Goal: Task Accomplishment & Management: Complete application form

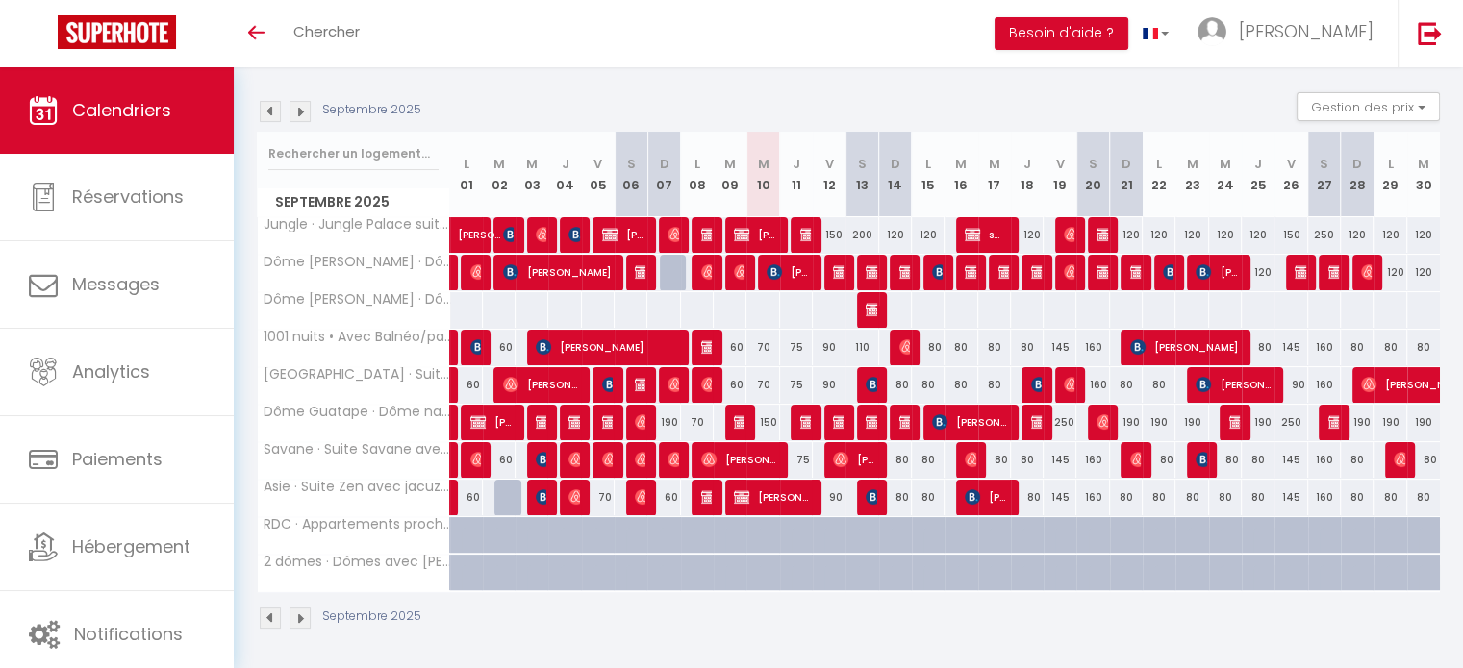
click at [837, 232] on div "150" at bounding box center [829, 235] width 33 height 36
type input "150"
type input "Ven 12 Septembre 2025"
type input "[PERSON_NAME] 13 Septembre 2025"
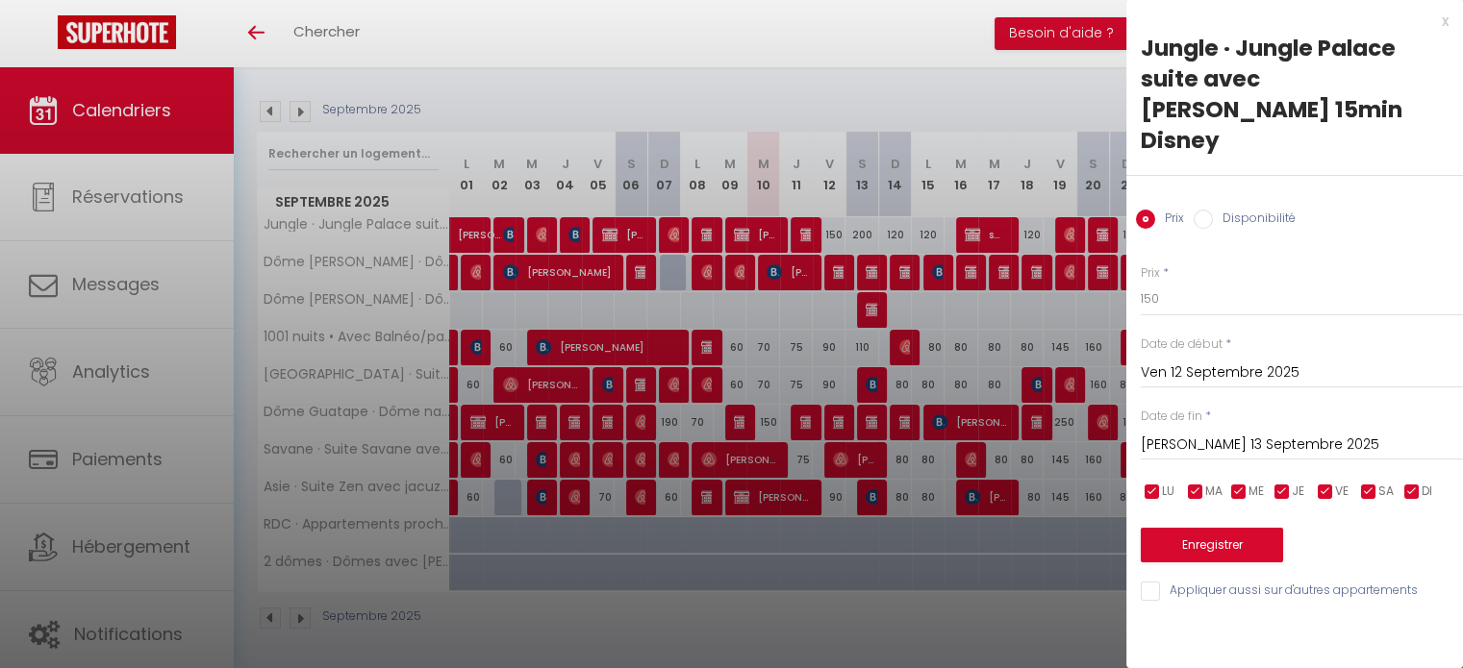
click at [1442, 18] on div "x" at bounding box center [1287, 21] width 322 height 23
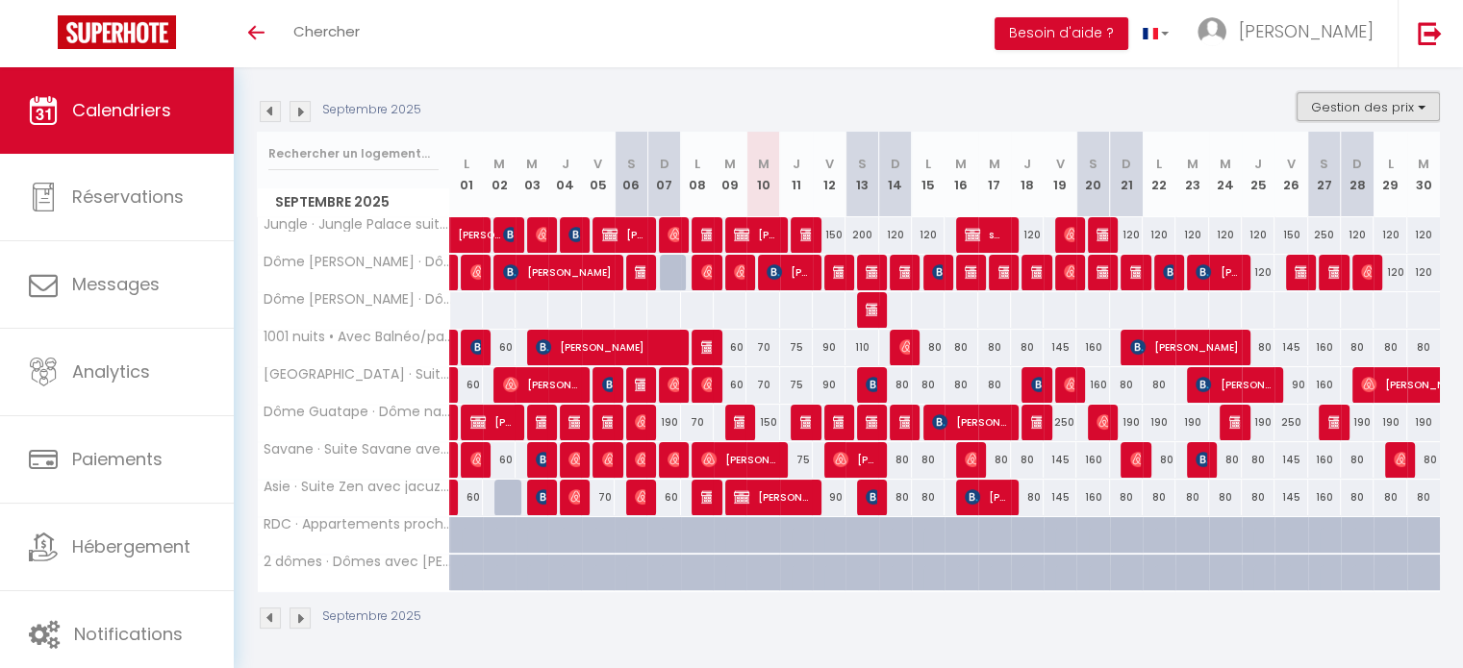
click at [1327, 112] on button "Gestion des prix" at bounding box center [1367, 106] width 143 height 29
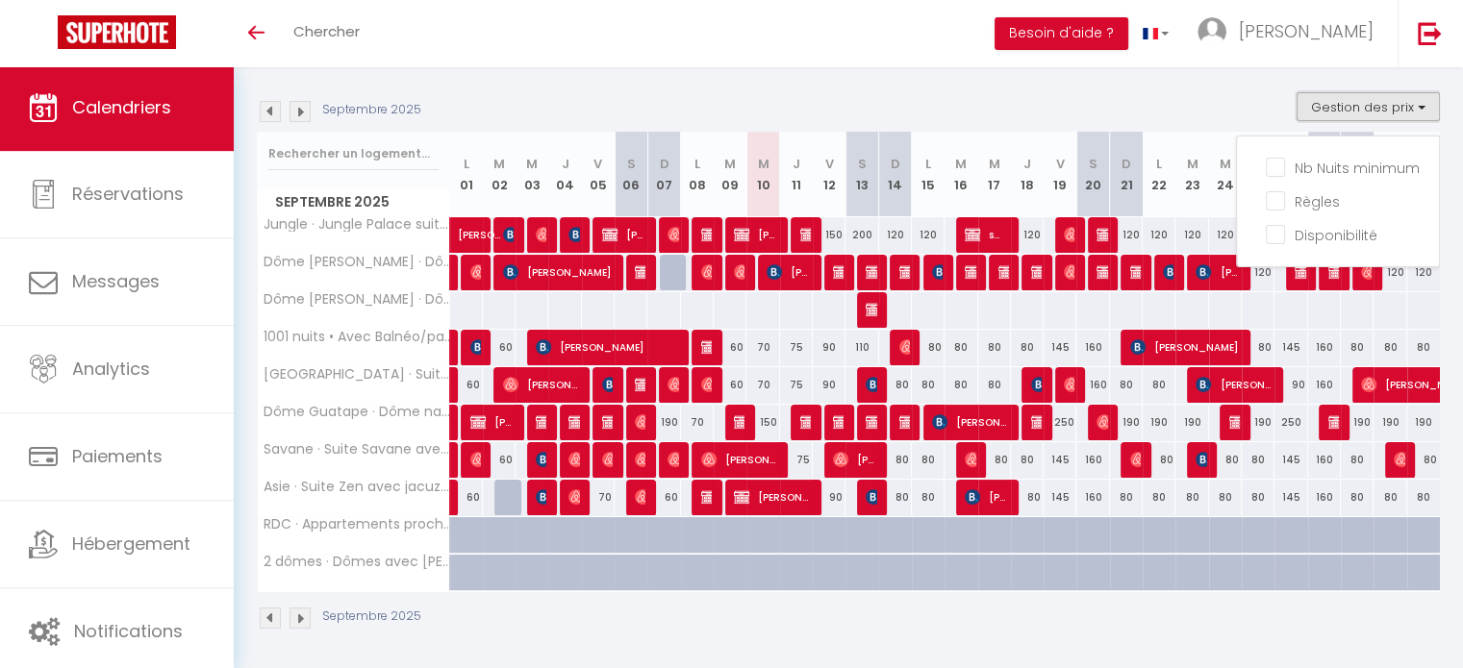
click at [85, 109] on span "Calendriers" at bounding box center [121, 107] width 99 height 24
click at [120, 33] on img at bounding box center [117, 32] width 118 height 34
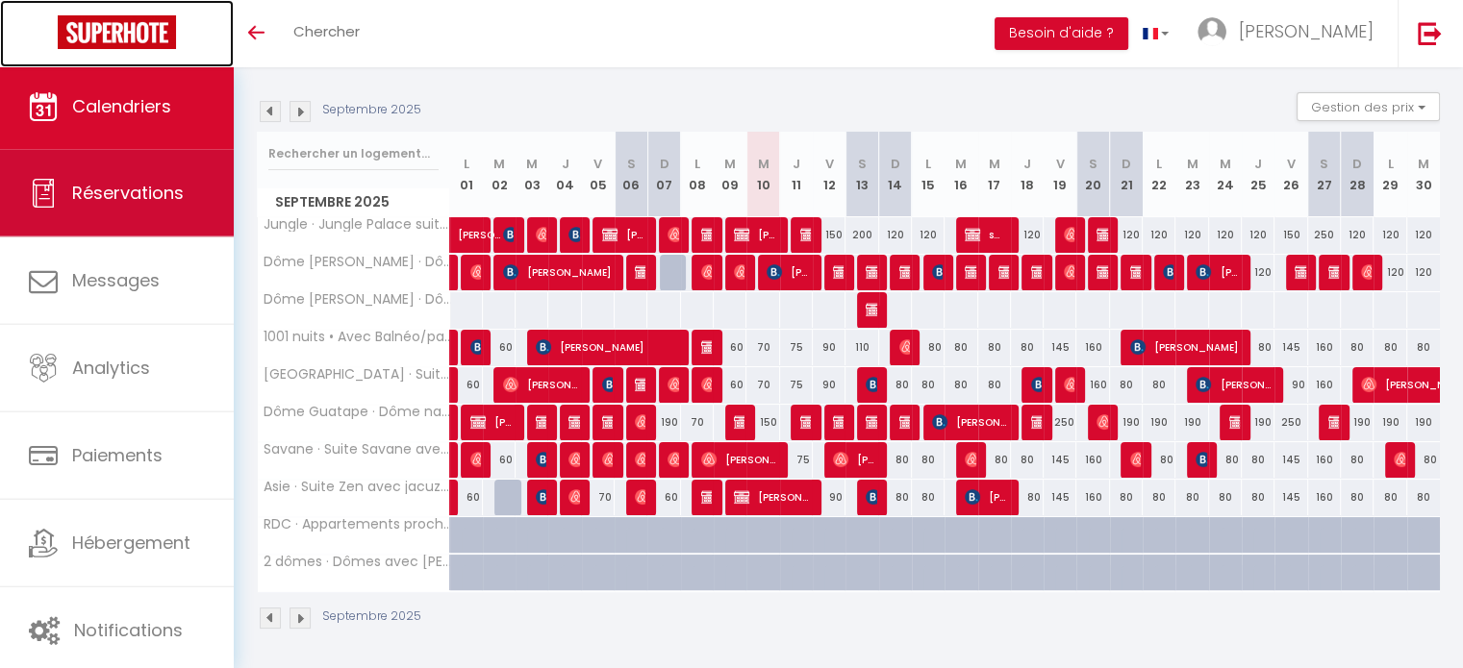
click at [96, 213] on link "Réservations" at bounding box center [117, 193] width 234 height 87
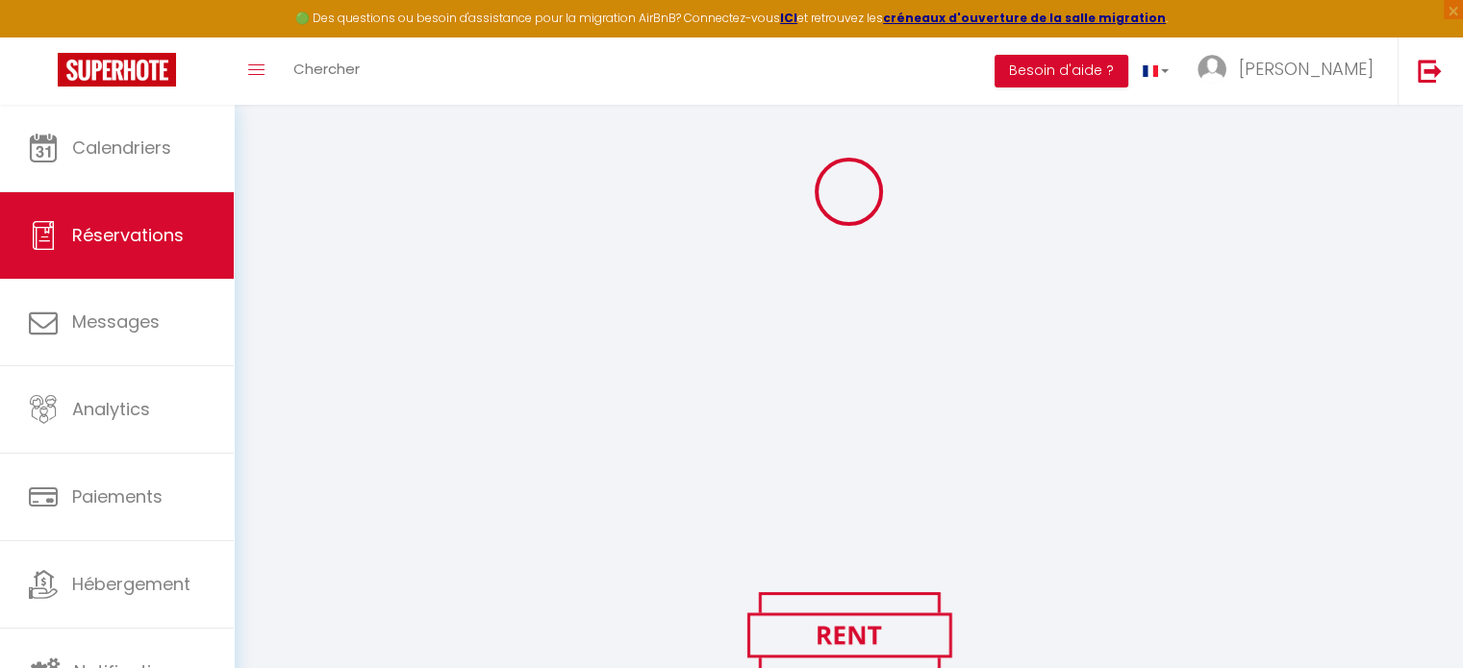
scroll to position [220, 0]
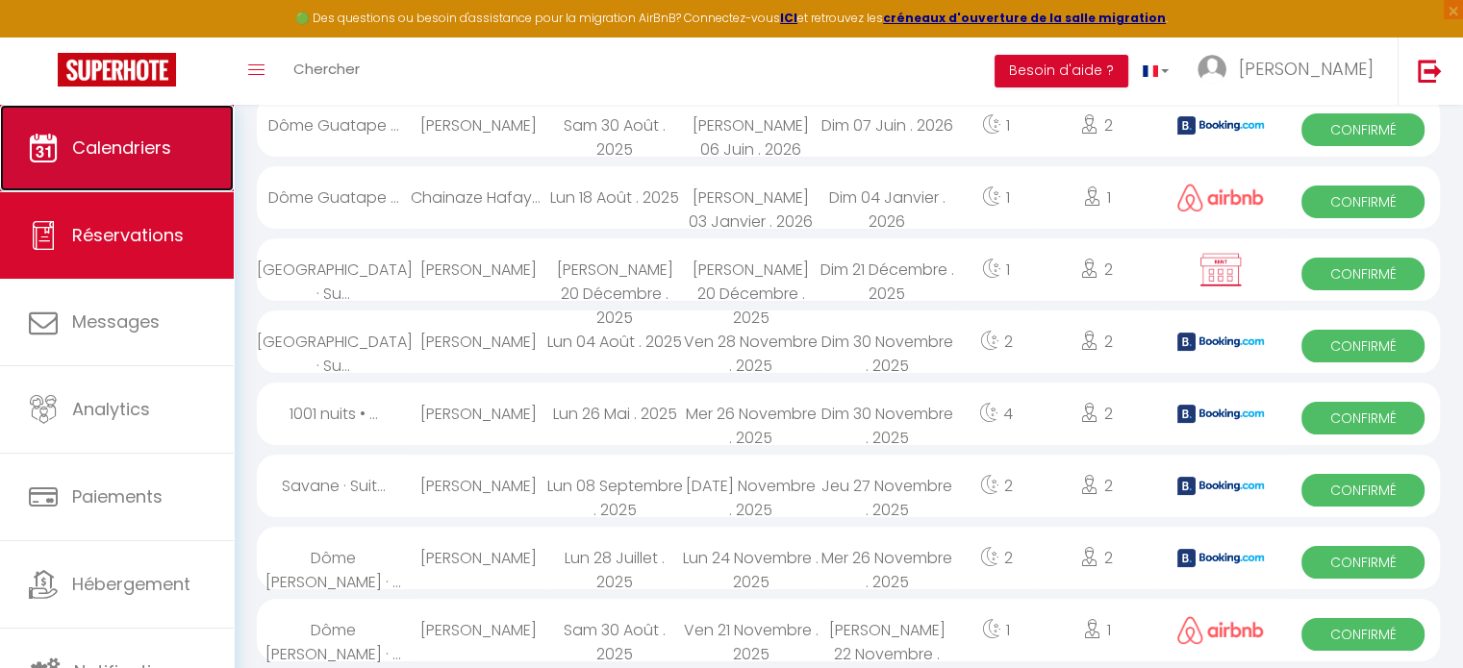
click at [92, 156] on span "Calendriers" at bounding box center [121, 148] width 99 height 24
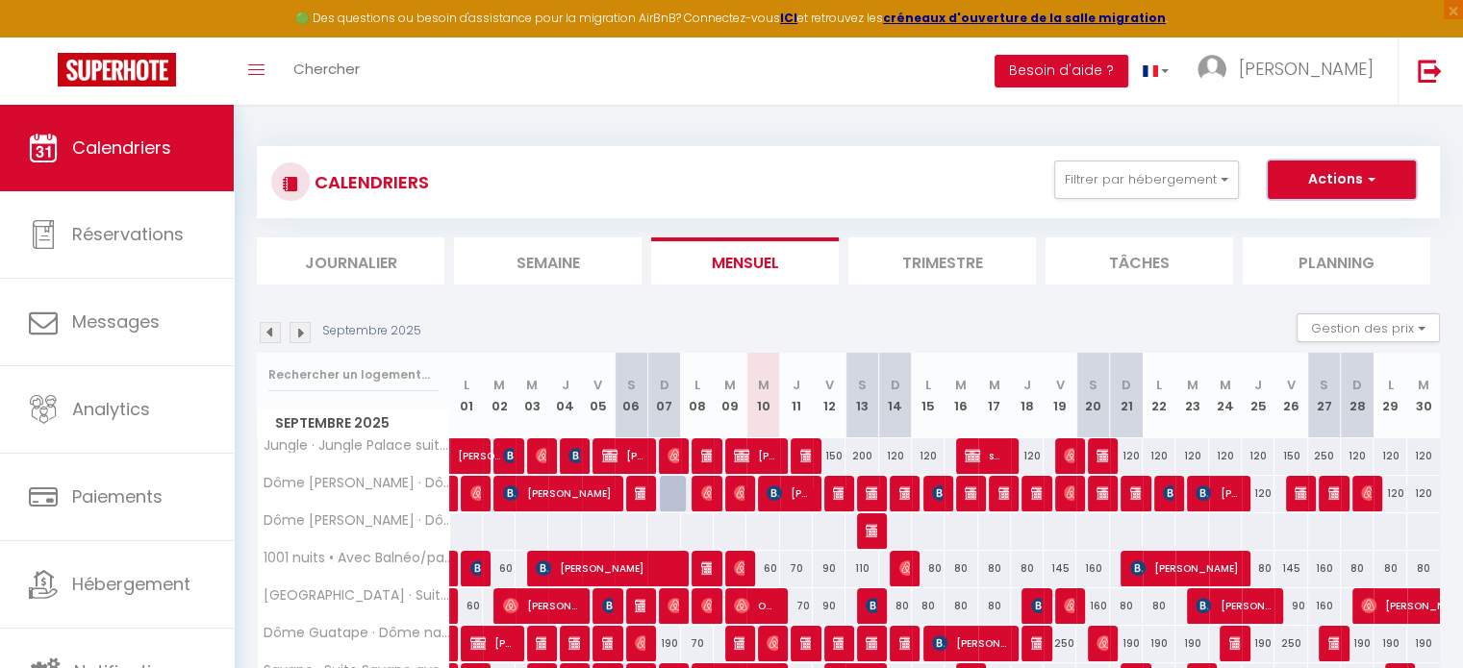
click at [1317, 182] on button "Actions" at bounding box center [1341, 180] width 148 height 38
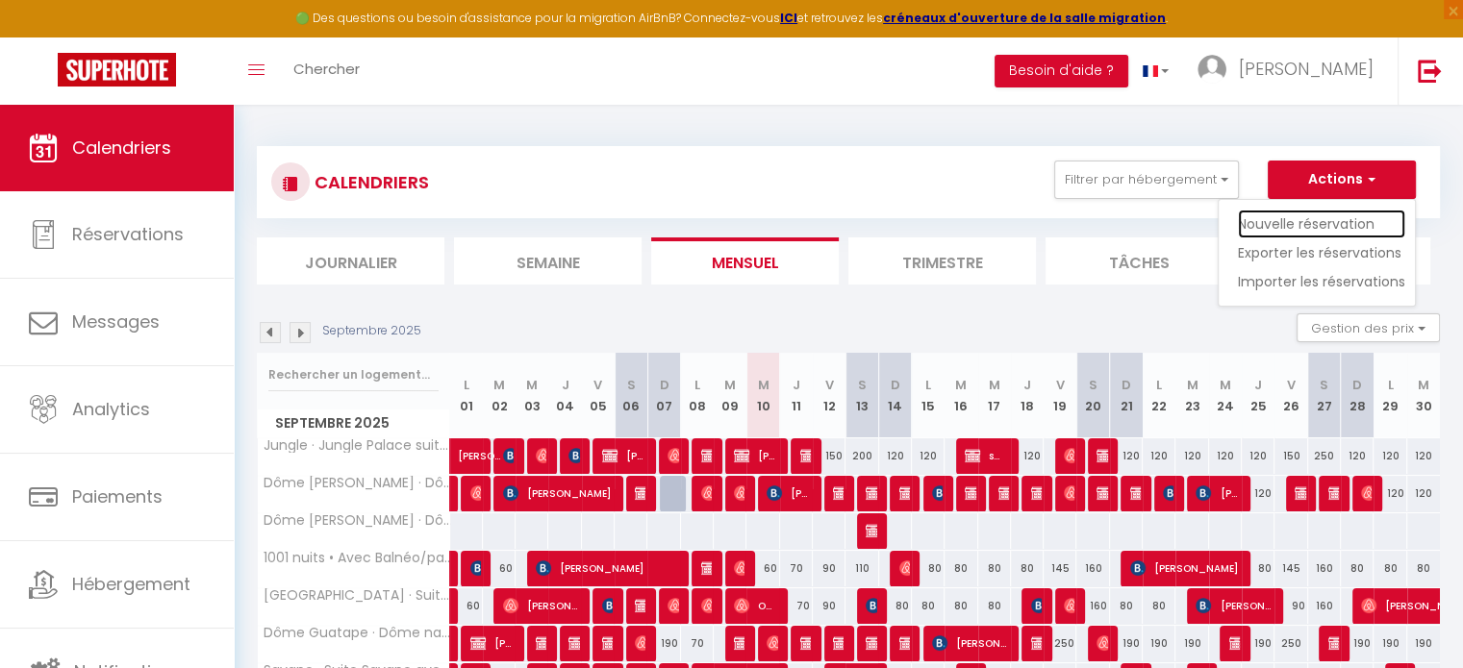
click at [1309, 216] on link "Nouvelle réservation" at bounding box center [1321, 224] width 167 height 29
select select
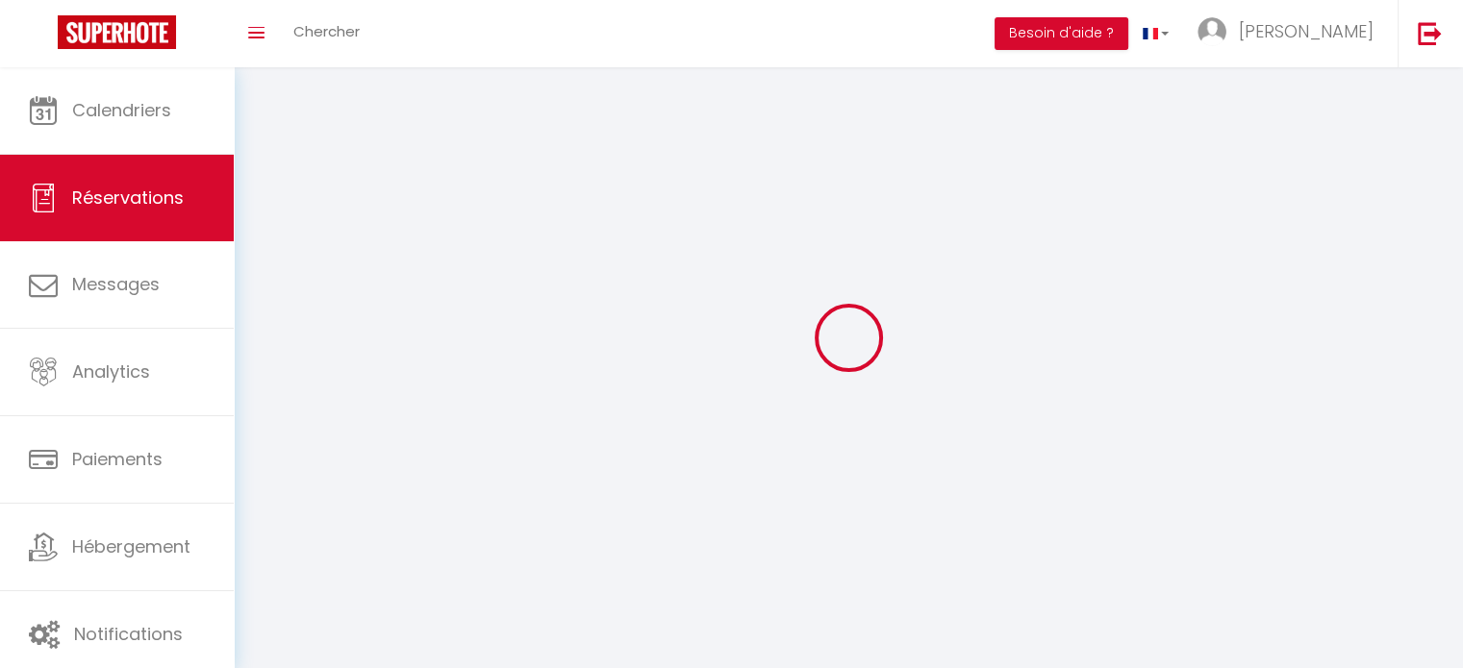
select select
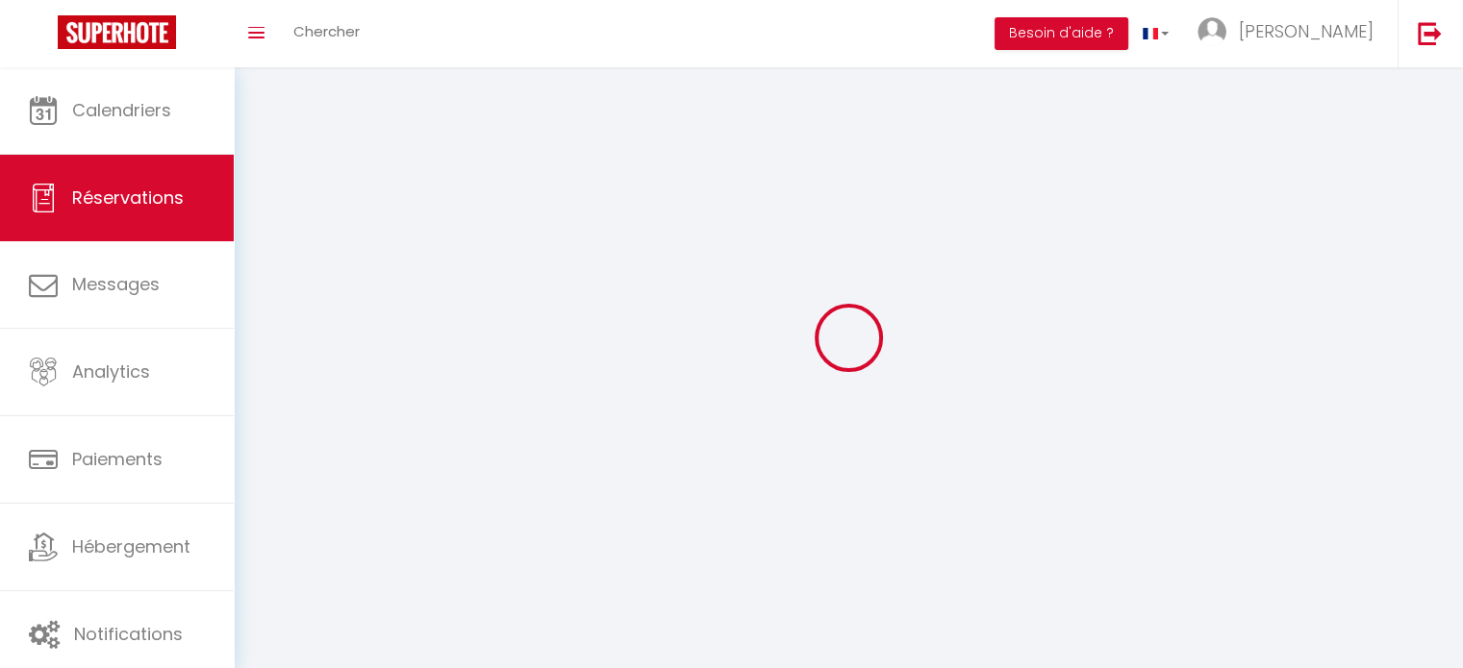
select select
checkbox input "false"
select select
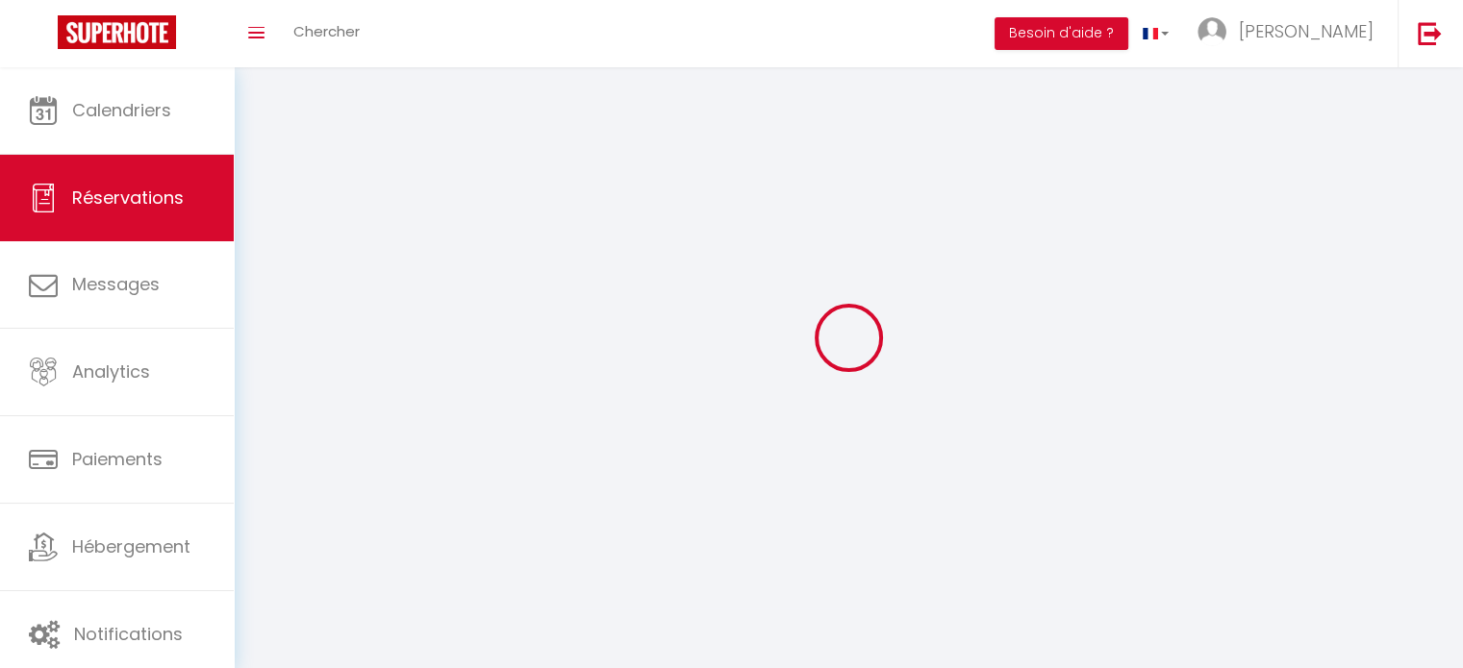
select select
checkbox input "false"
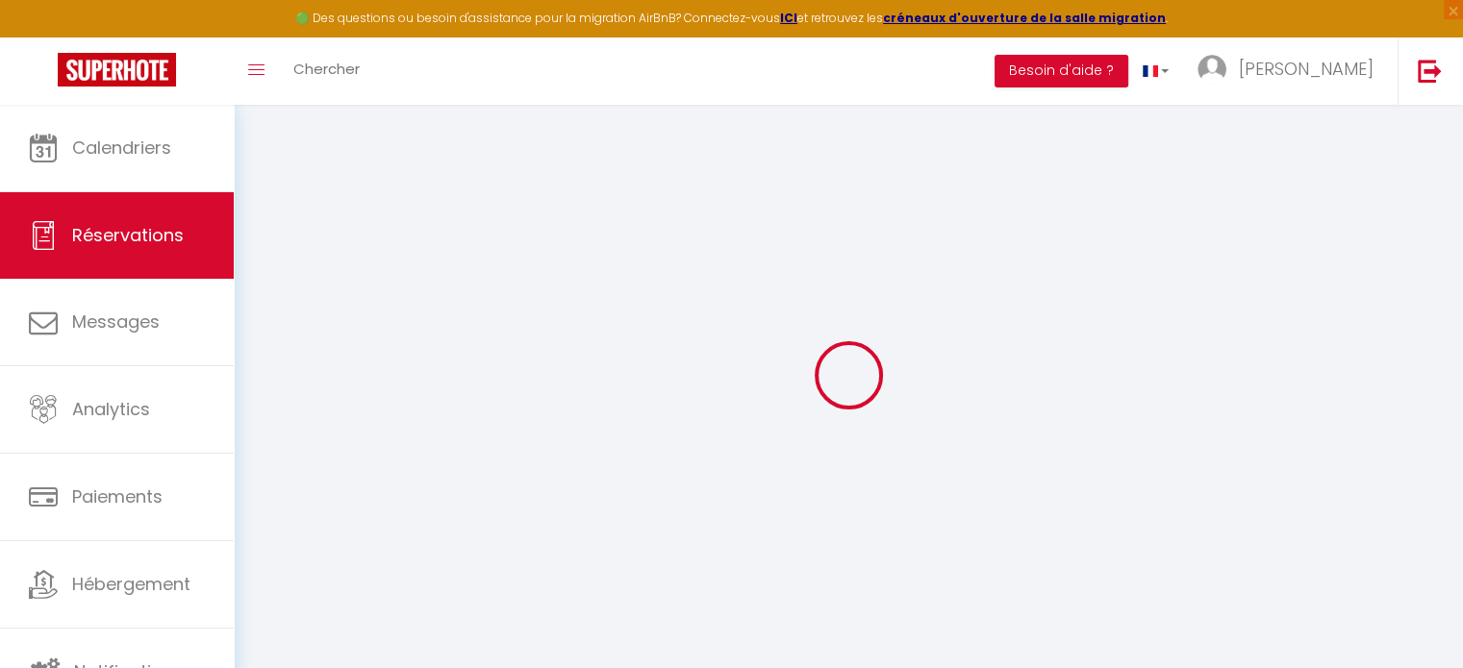
select select
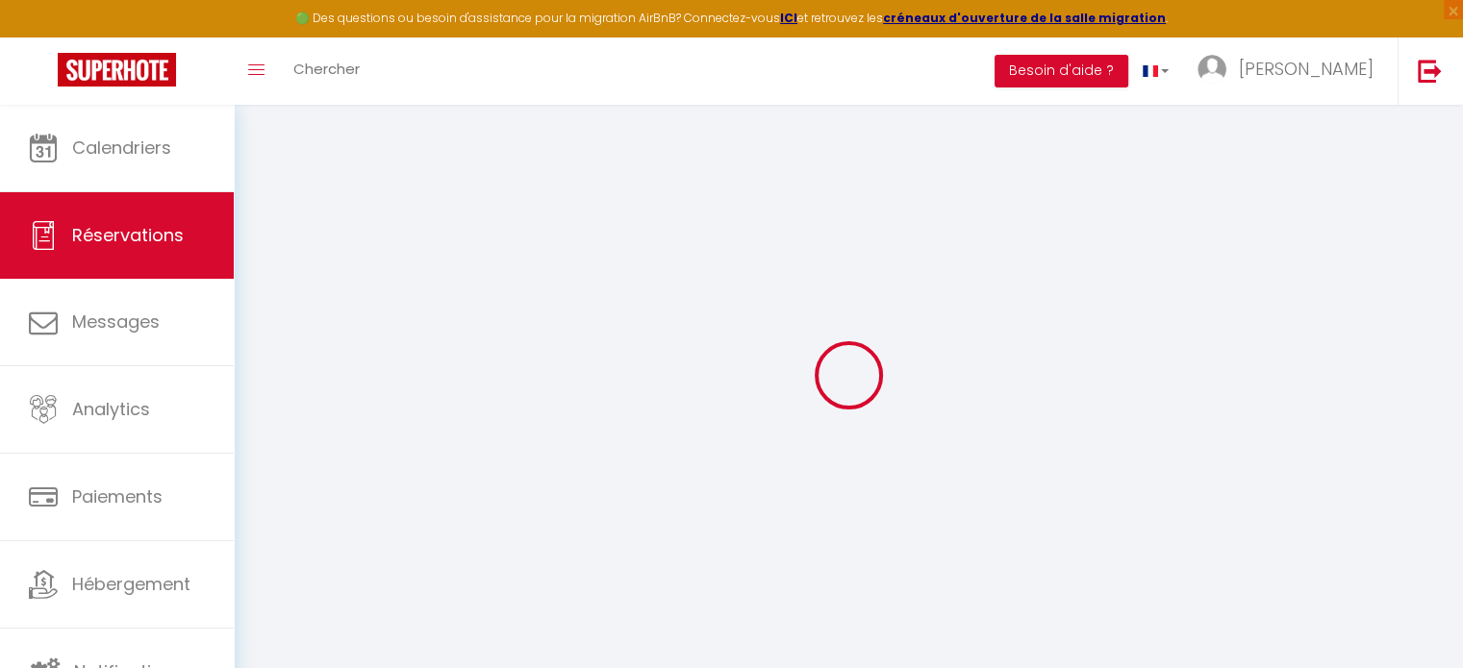
select select
checkbox input "false"
select select
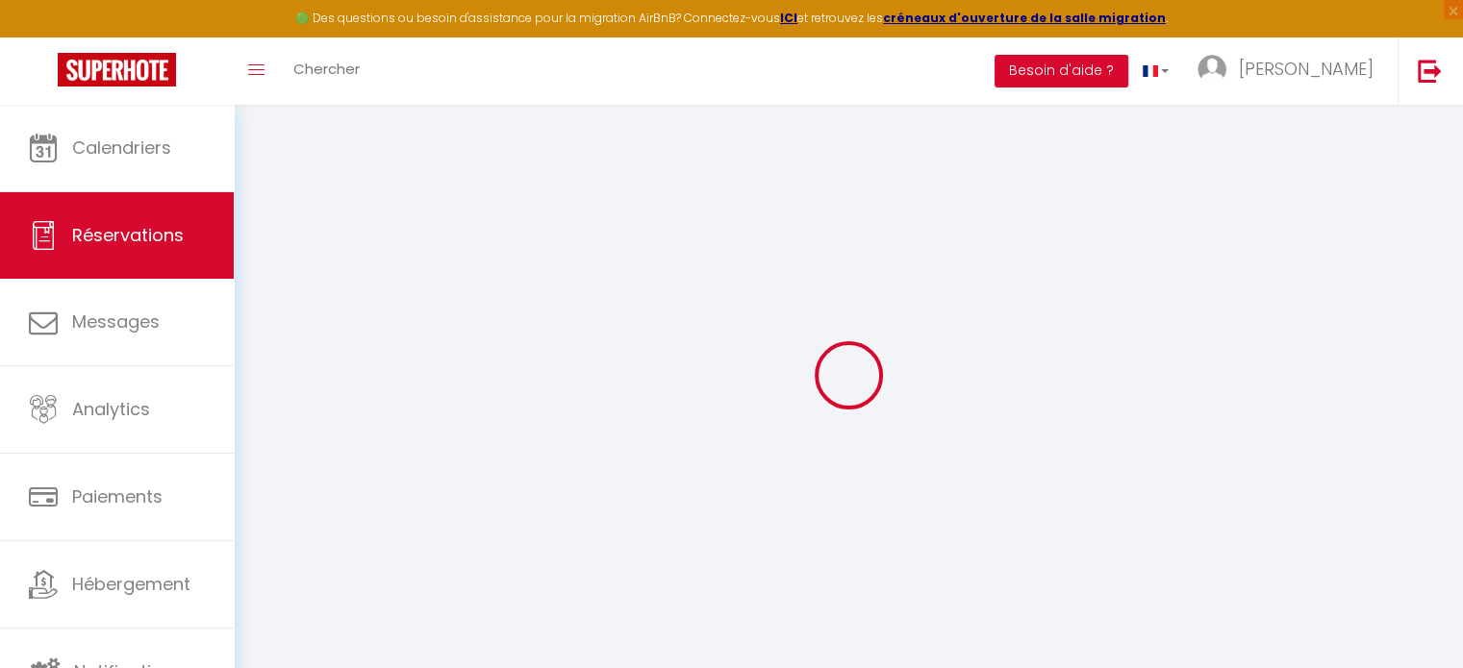
select select
checkbox input "false"
select select
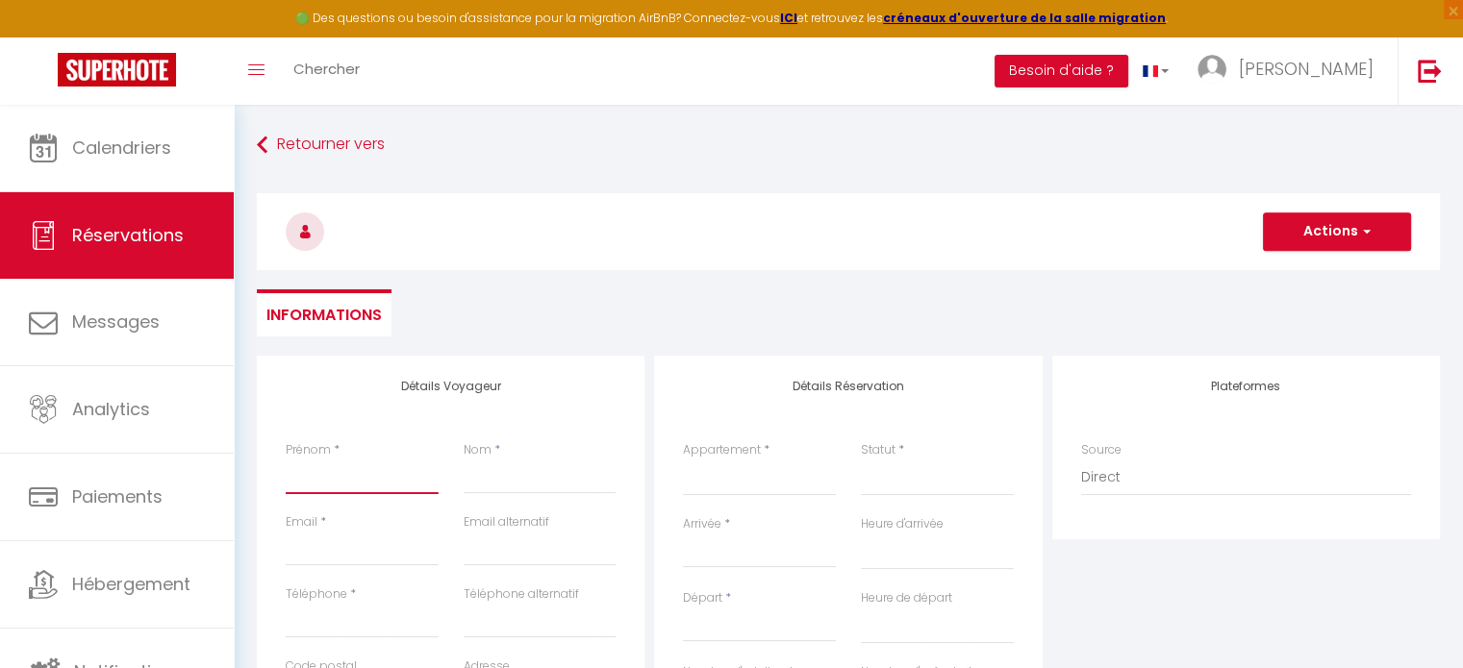
click at [358, 476] on input "Prénom" at bounding box center [362, 477] width 153 height 35
paste input "[PERSON_NAME]"
type input "[PERSON_NAME]"
select select
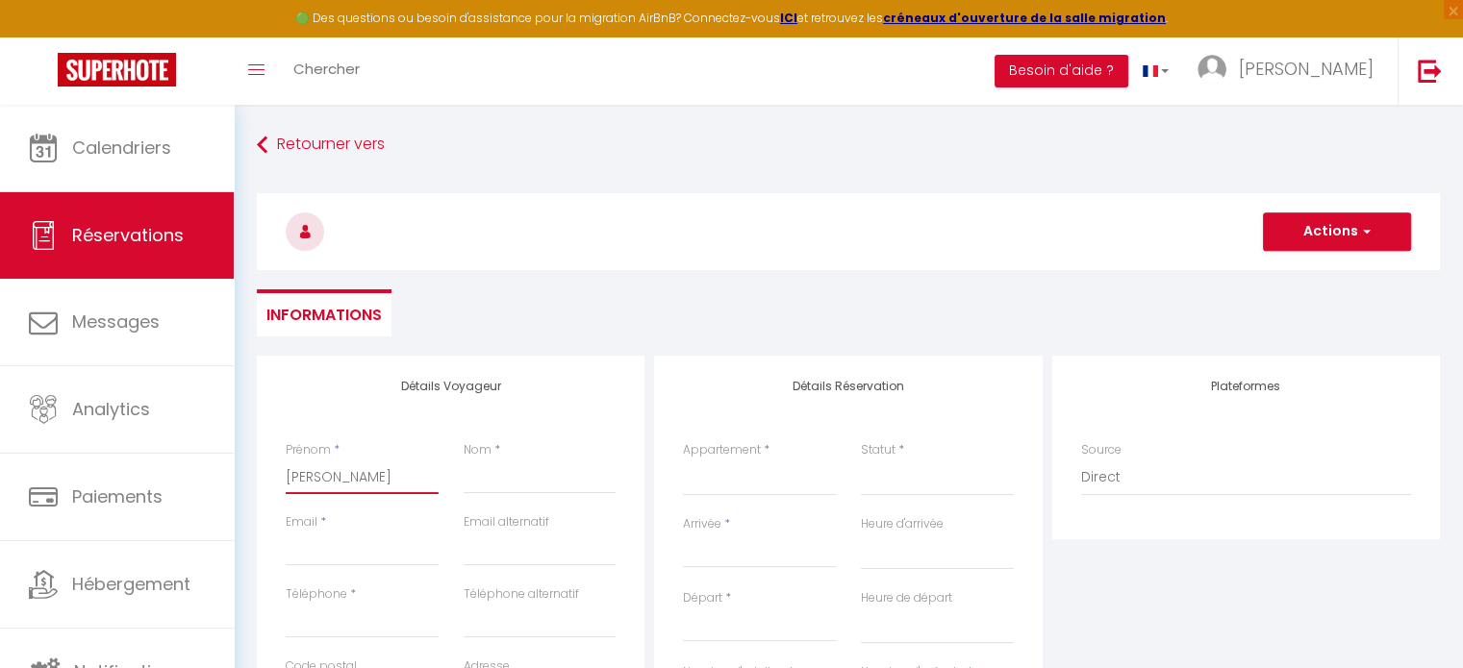
select select
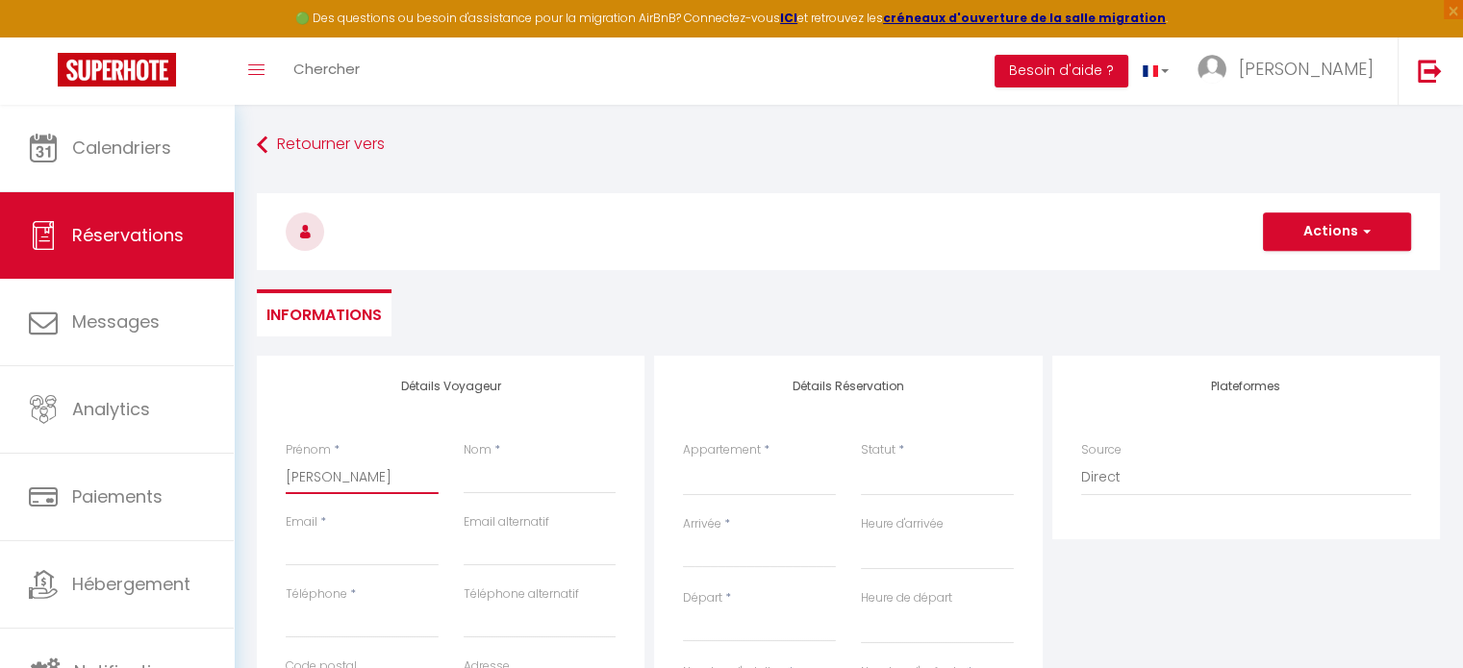
checkbox input "false"
type input "[PERSON_NAME]"
click at [531, 480] on input "Nom" at bounding box center [540, 477] width 153 height 35
type input "E"
select select
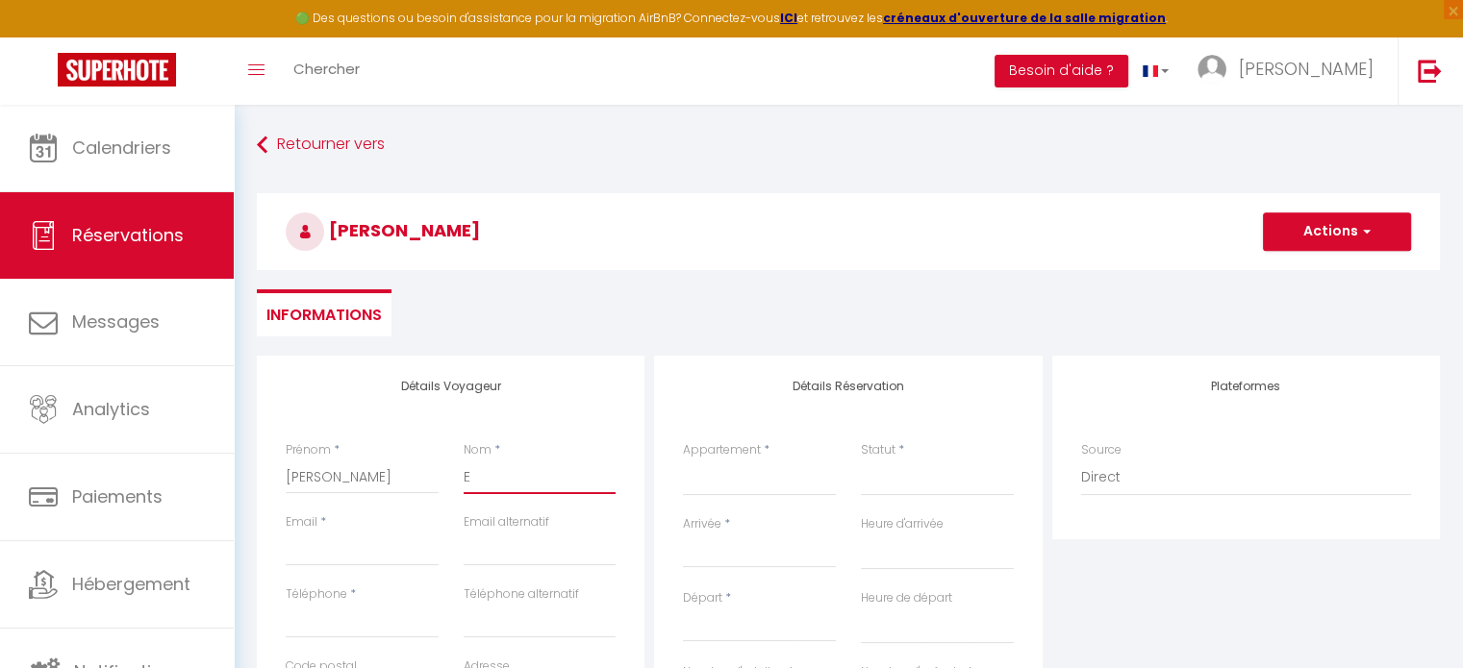
select select
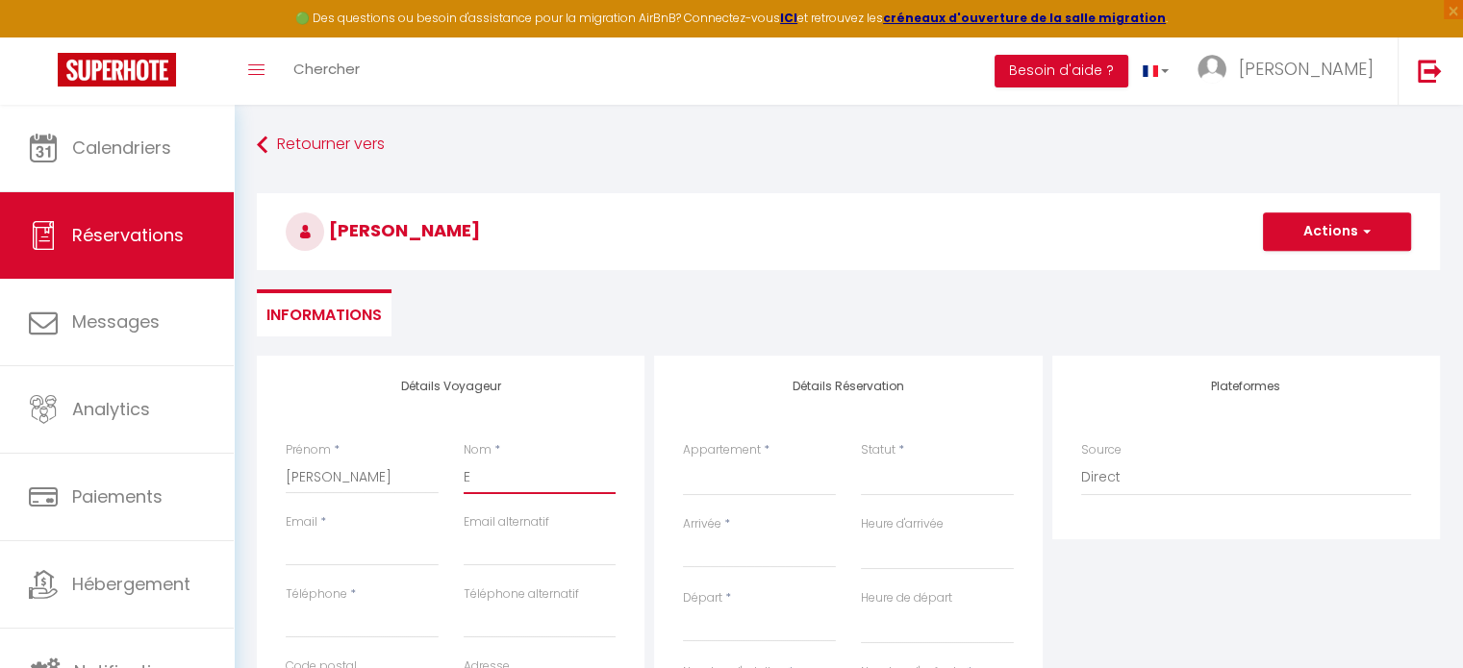
select select
checkbox input "false"
type input "Eg"
select select
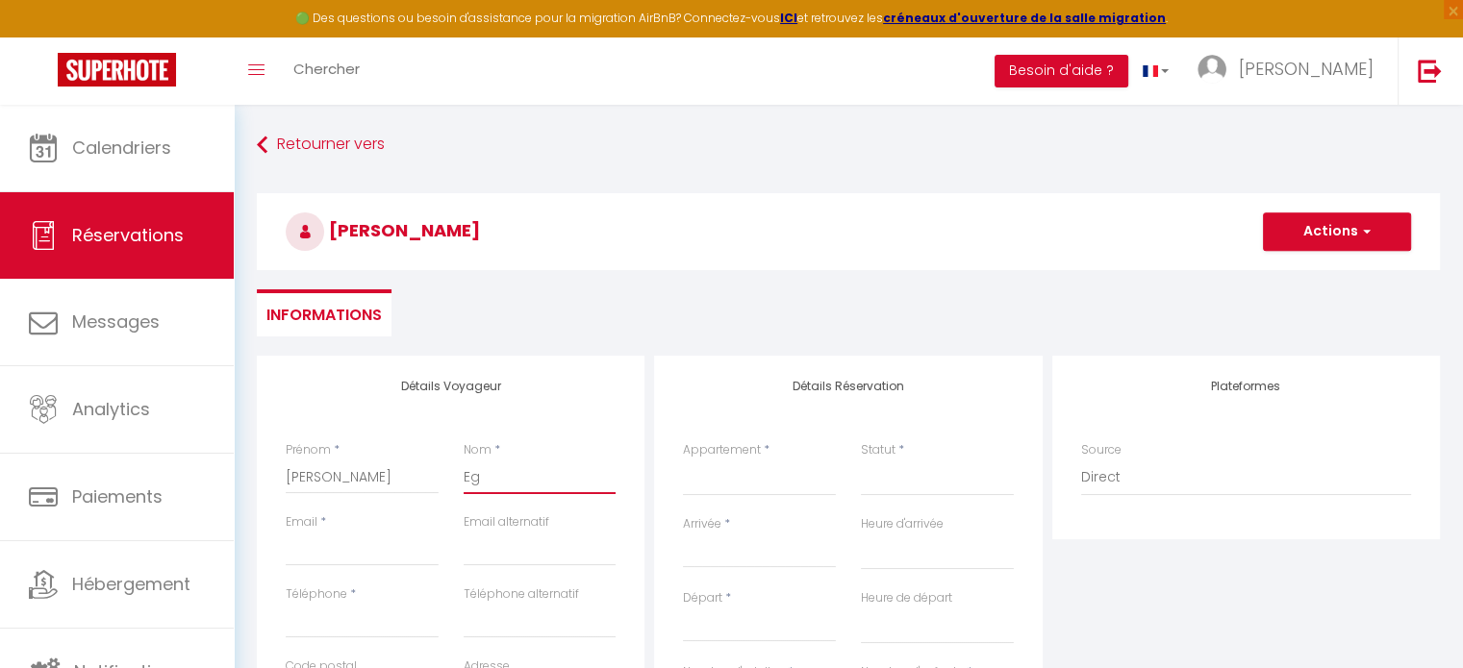
select select
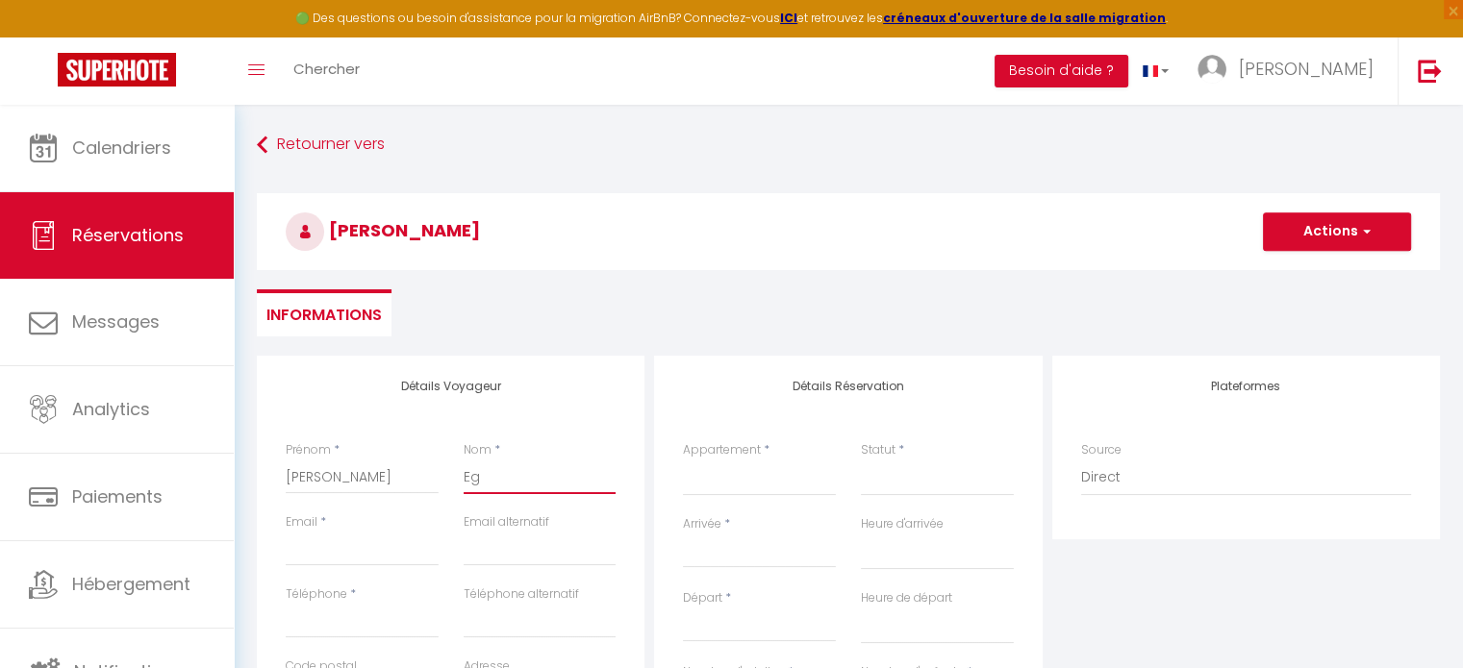
checkbox input "false"
type input "Ega"
select select
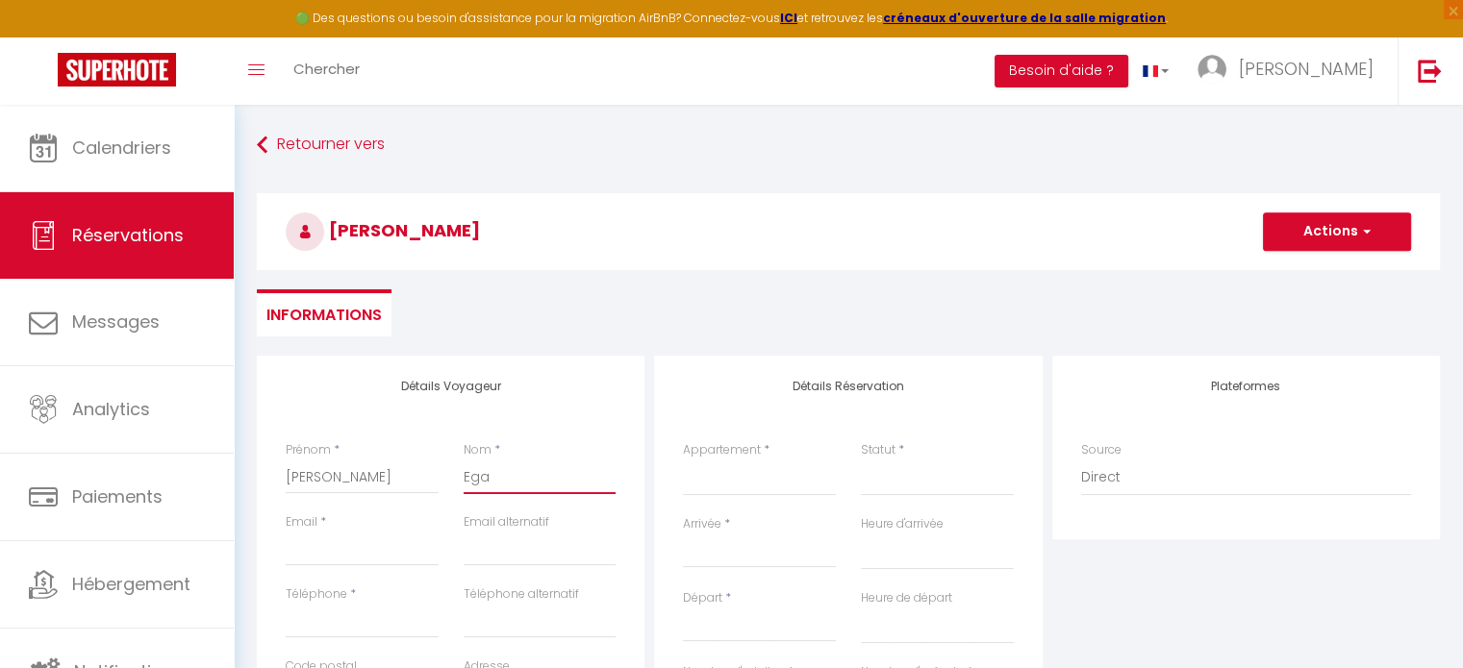
select select
checkbox input "false"
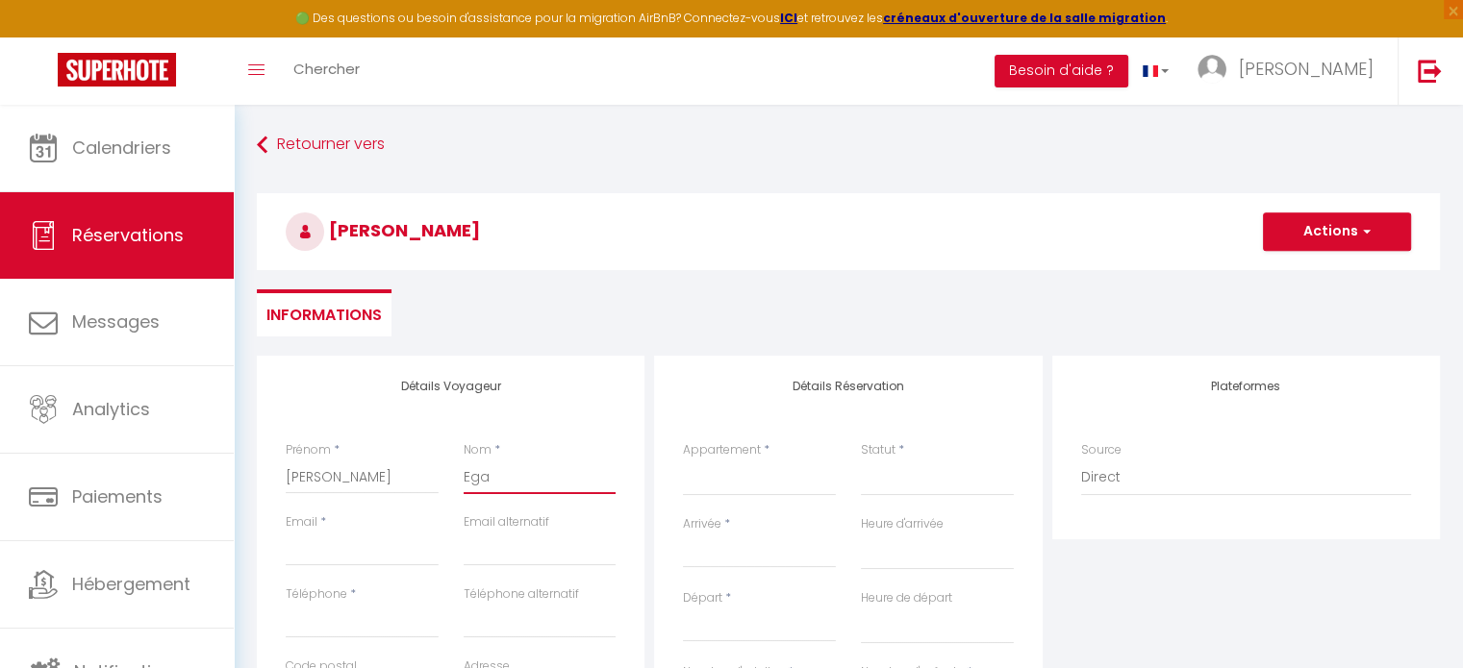
type input "Egal"
select select
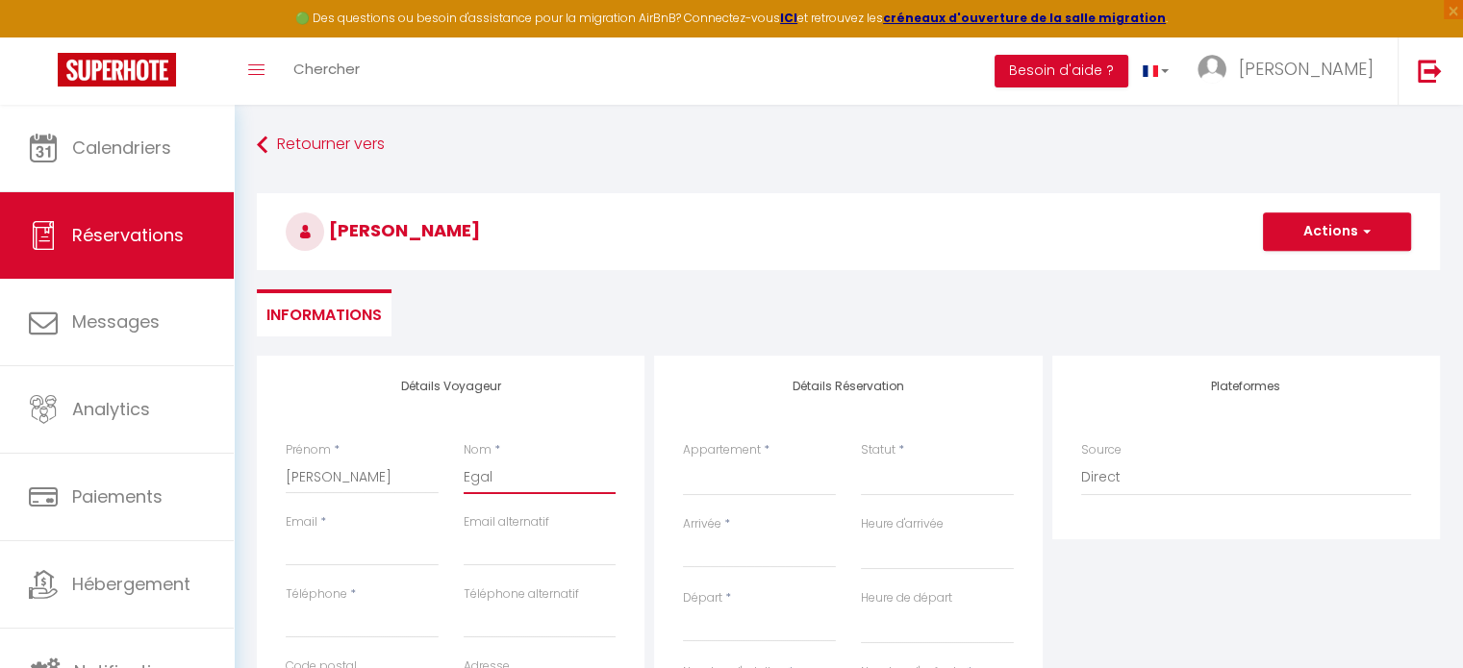
select select
checkbox input "false"
type input "Egali"
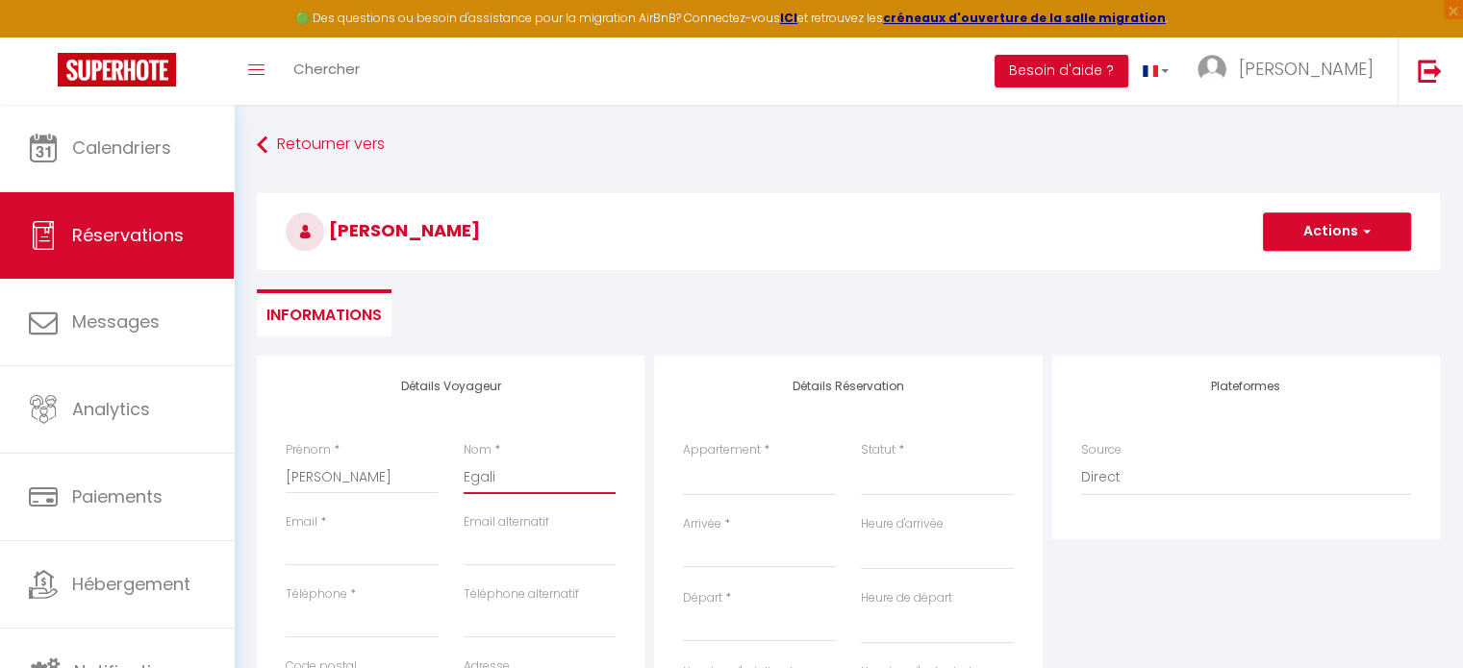
select select
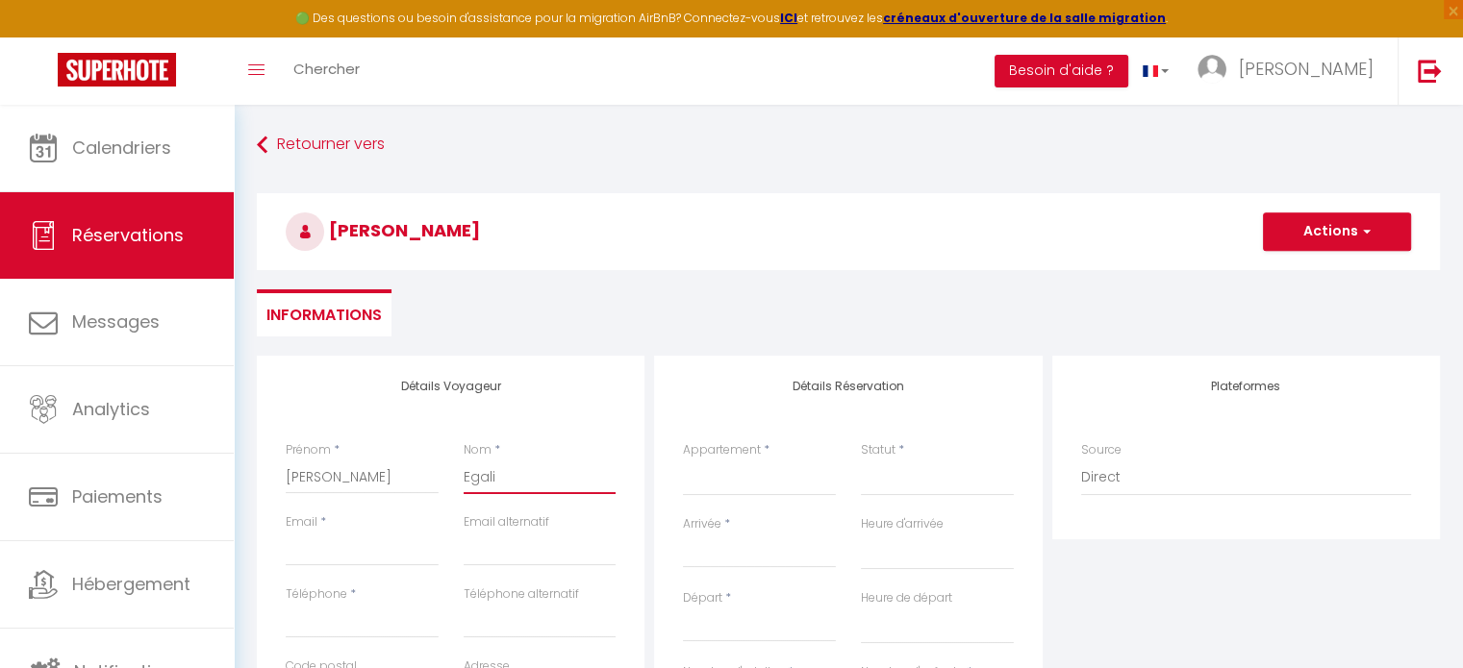
select select
checkbox input "false"
type input "Egalit"
select select
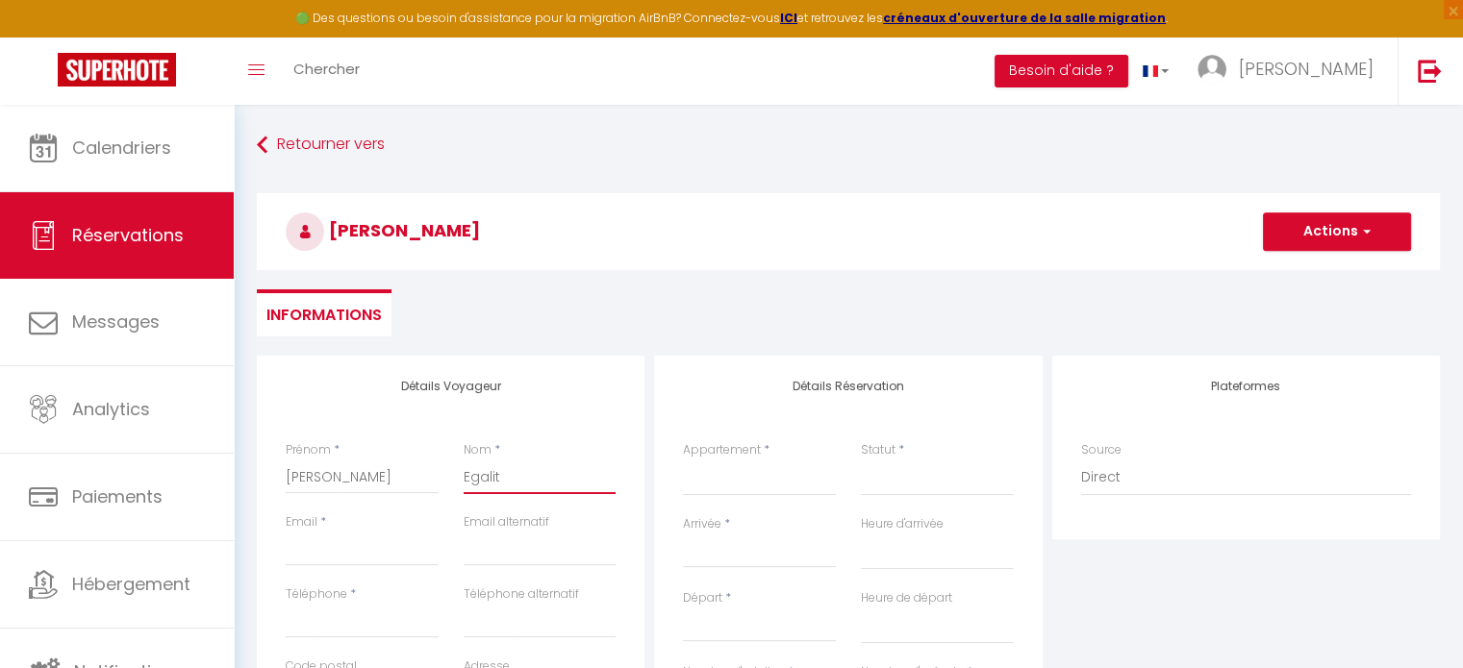
select select
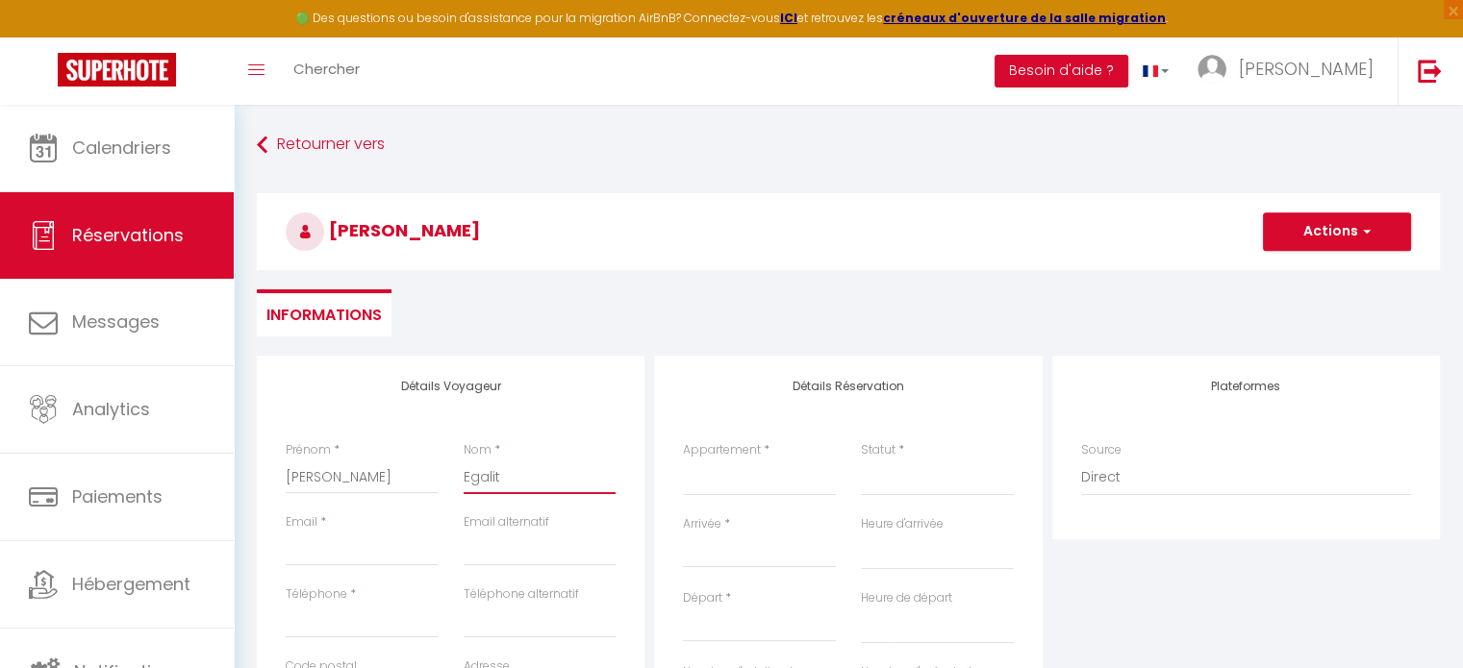
select select
checkbox input "false"
type input "Egalité"
select select
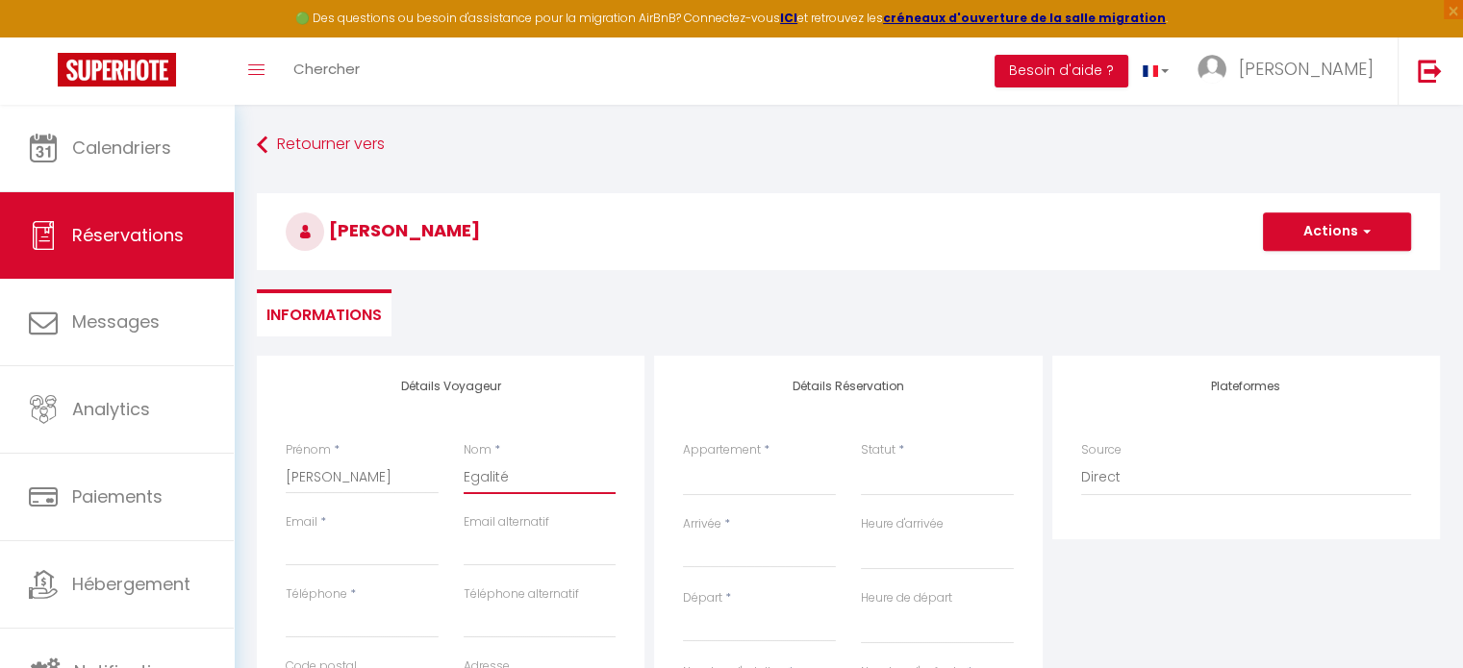
select select
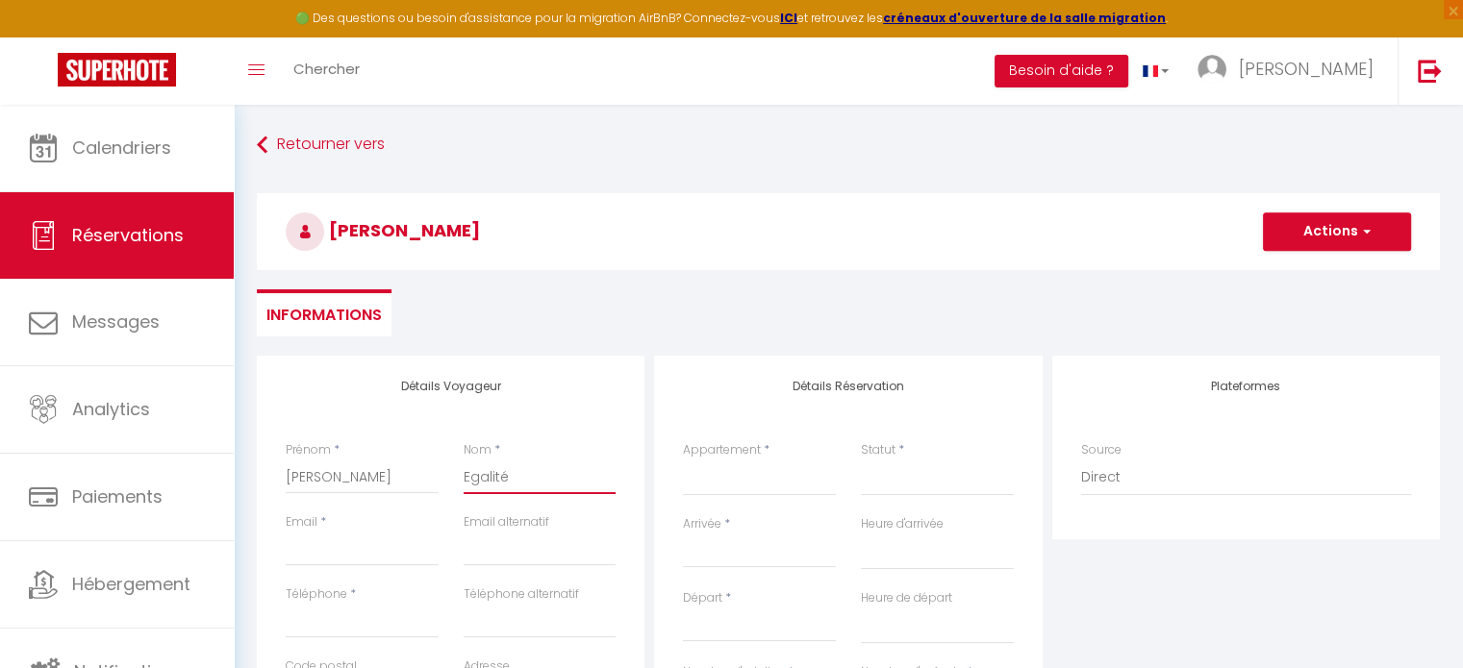
checkbox input "false"
type input "Egalité"
drag, startPoint x: 300, startPoint y: 547, endPoint x: 410, endPoint y: 534, distance: 110.4
click at [300, 547] on input "Email client" at bounding box center [362, 549] width 153 height 35
paste input "[EMAIL_ADDRESS][DOMAIN_NAME]"
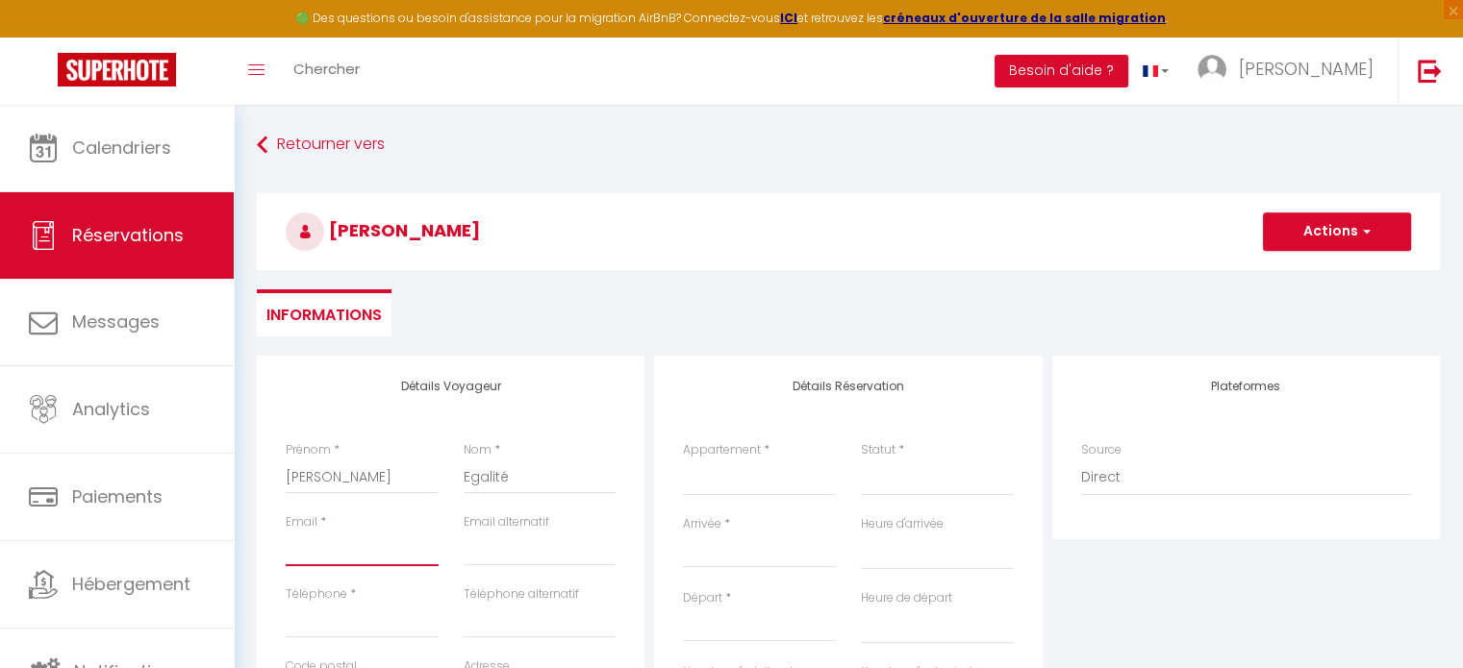
type input "[EMAIL_ADDRESS][DOMAIN_NAME]"
select select
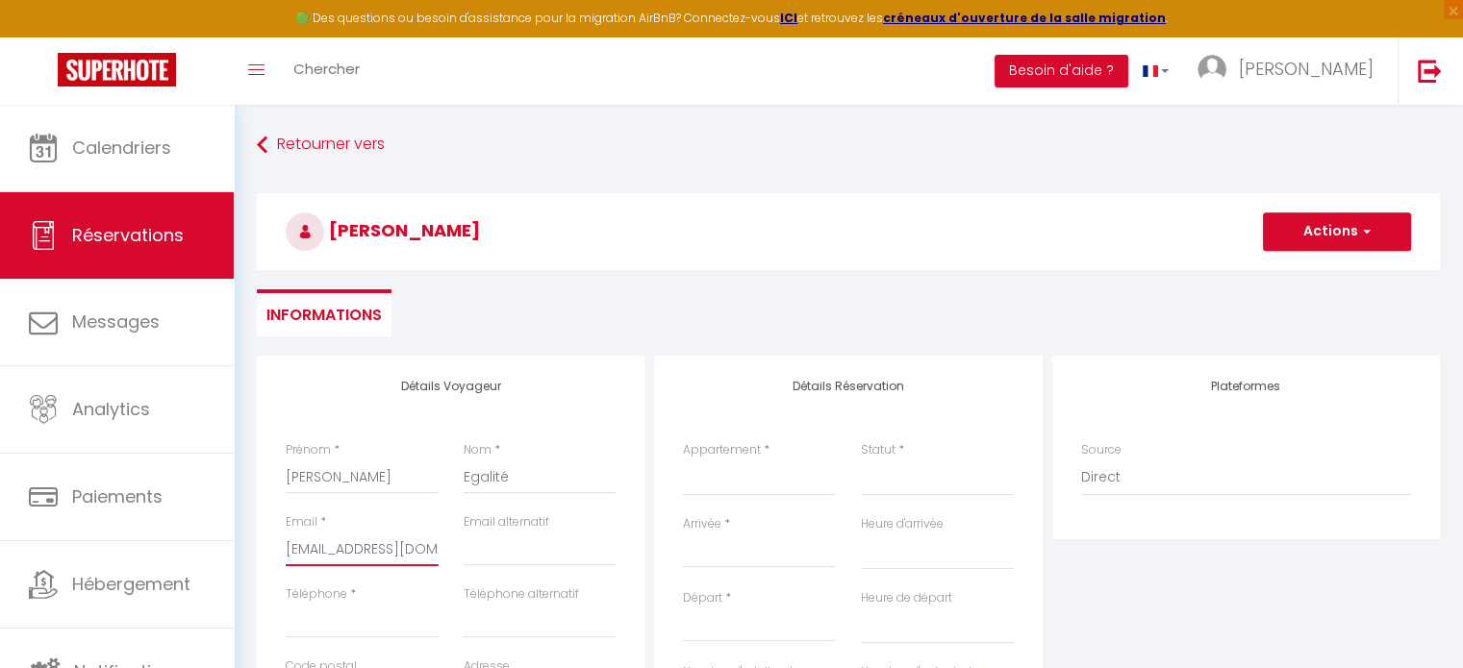
select select
checkbox input "false"
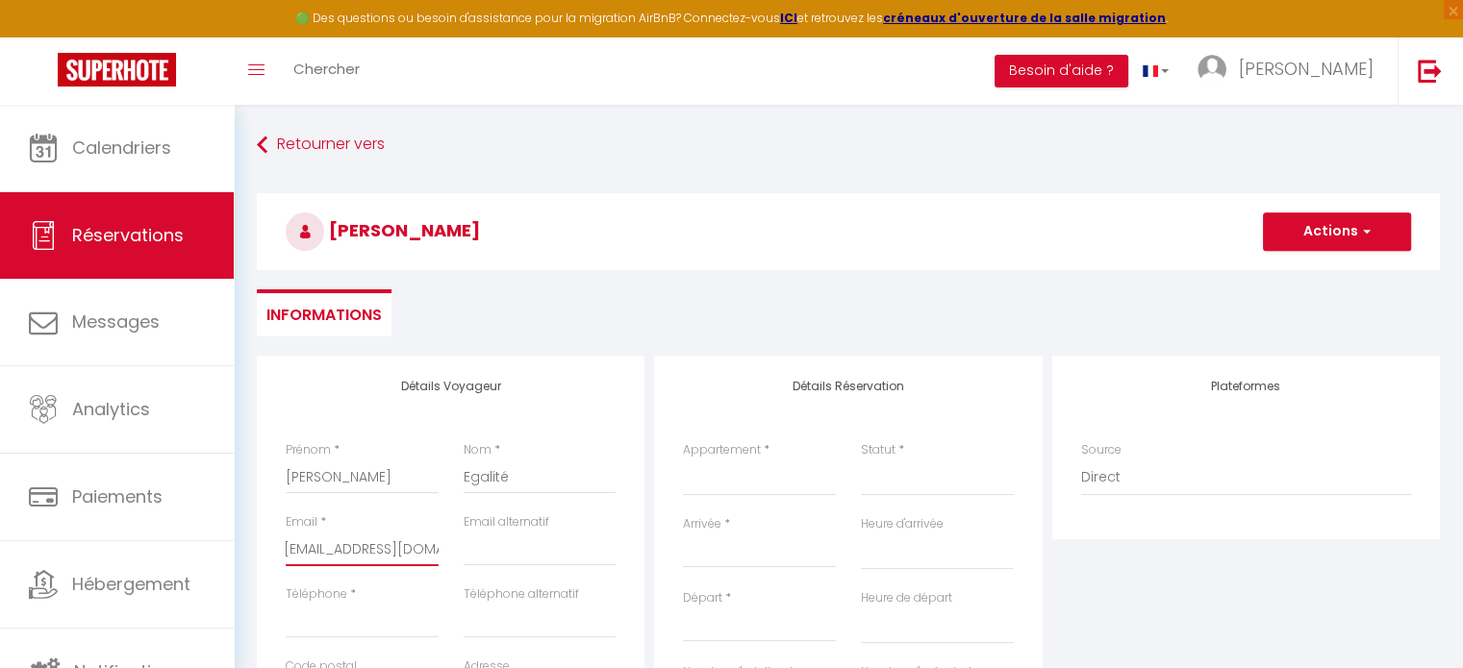
type input "[EMAIL_ADDRESS][DOMAIN_NAME]"
drag, startPoint x: 303, startPoint y: 622, endPoint x: 326, endPoint y: 591, distance: 38.5
click at [303, 622] on input "Téléphone" at bounding box center [362, 621] width 153 height 35
paste input "0614111184"
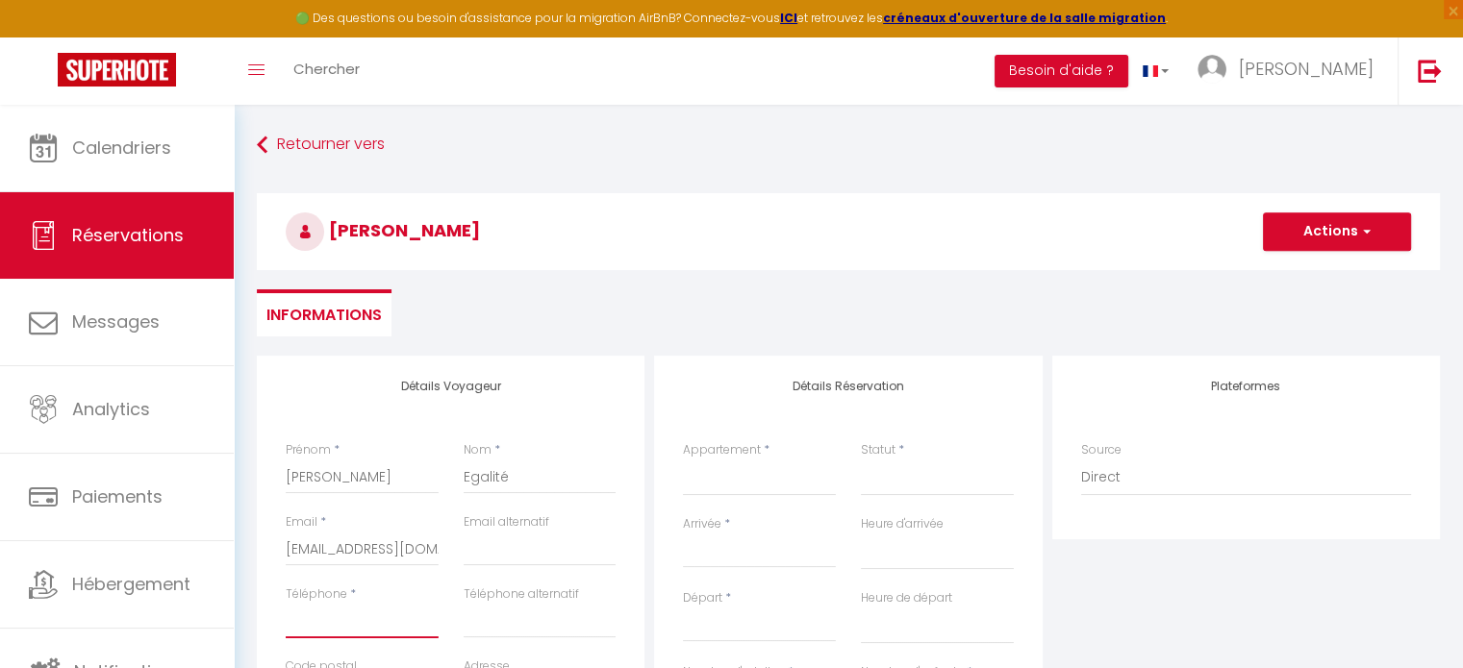
type input "0614111184"
select select
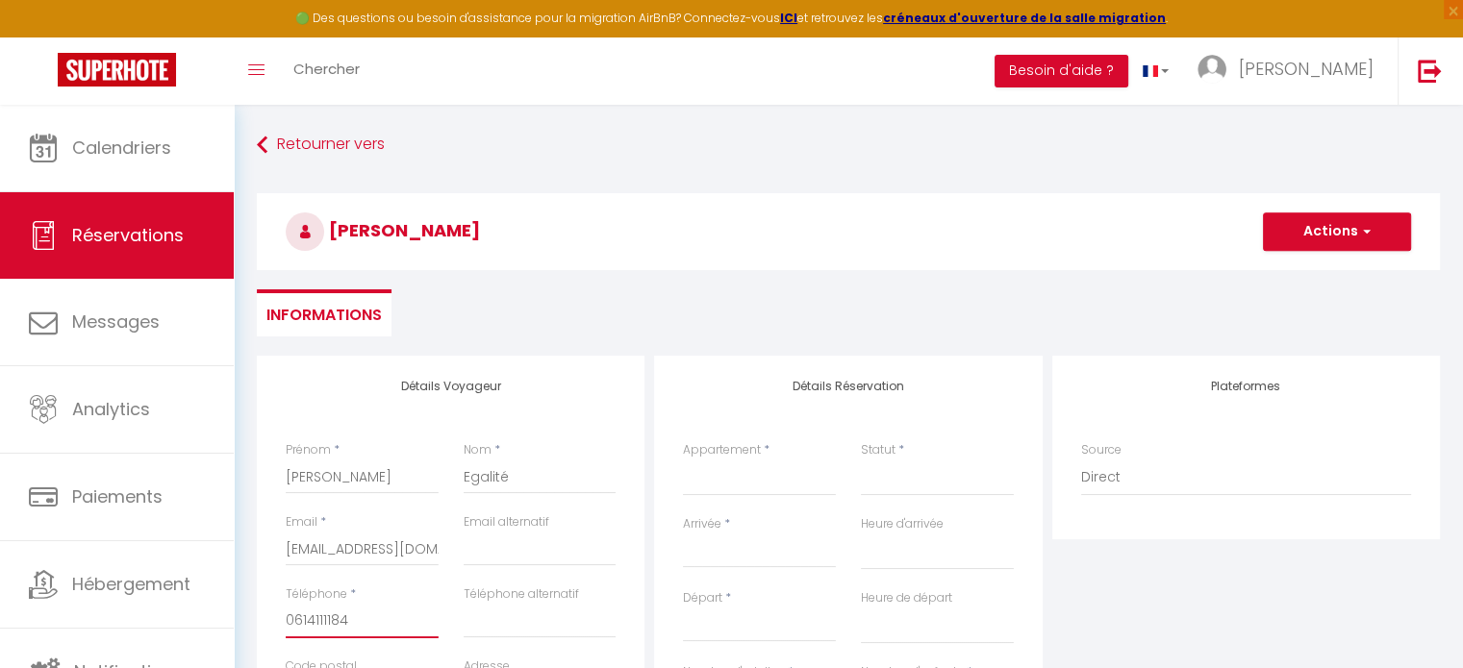
select select
checkbox input "false"
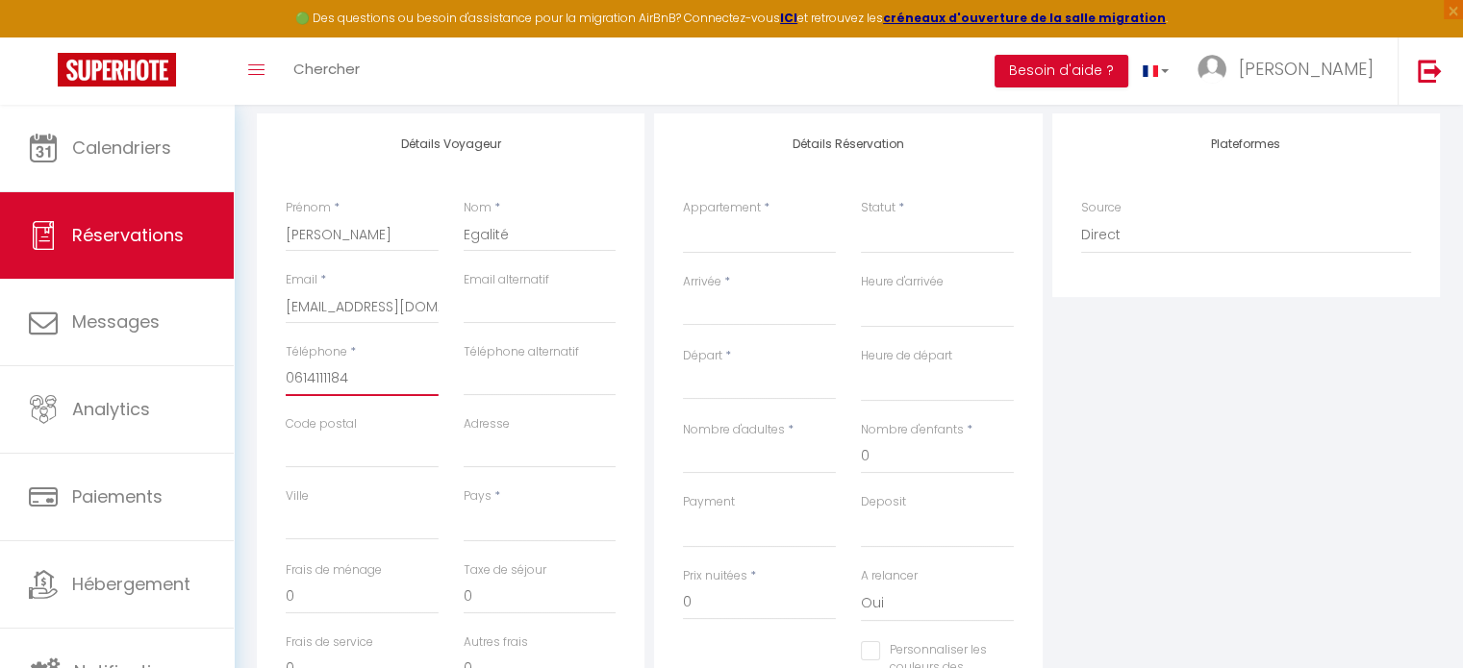
scroll to position [288, 0]
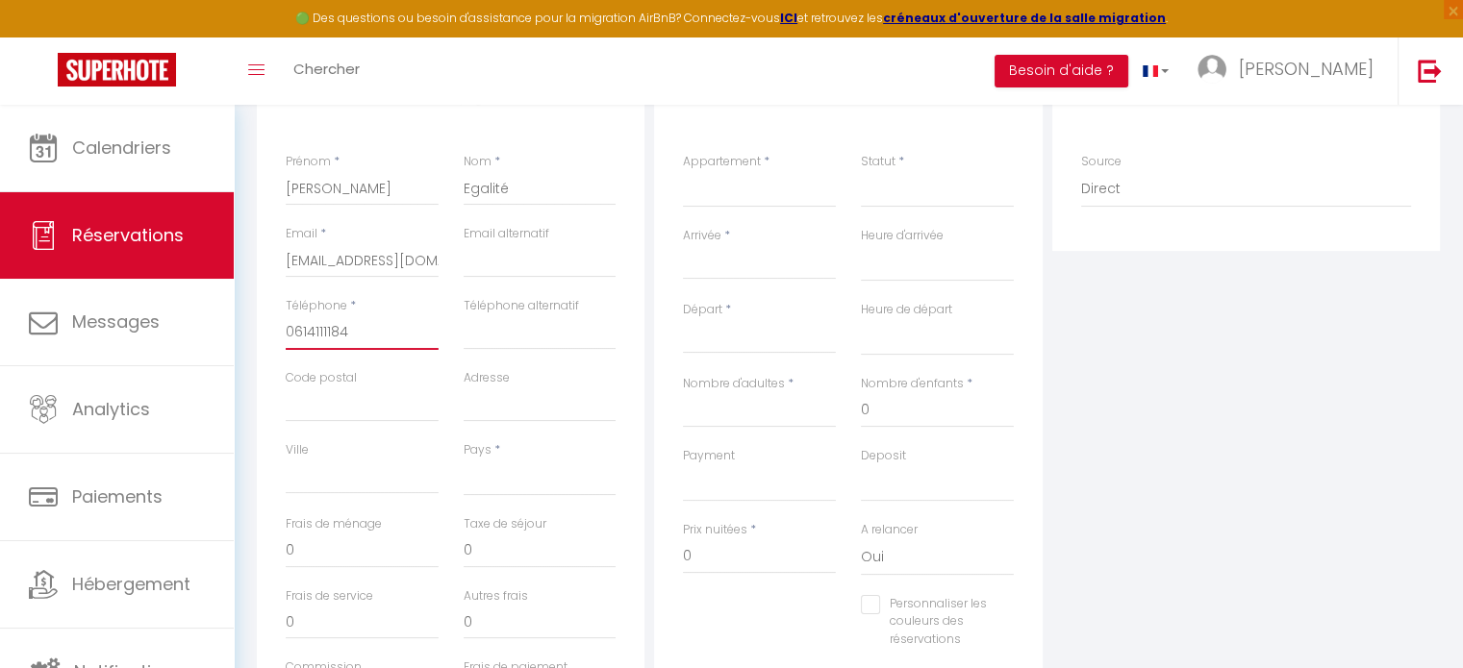
type input "0614111184"
click at [481, 480] on select "[GEOGRAPHIC_DATA] [GEOGRAPHIC_DATA] [GEOGRAPHIC_DATA] [GEOGRAPHIC_DATA] [GEOGRA…" at bounding box center [540, 478] width 153 height 37
select select "FK"
select select
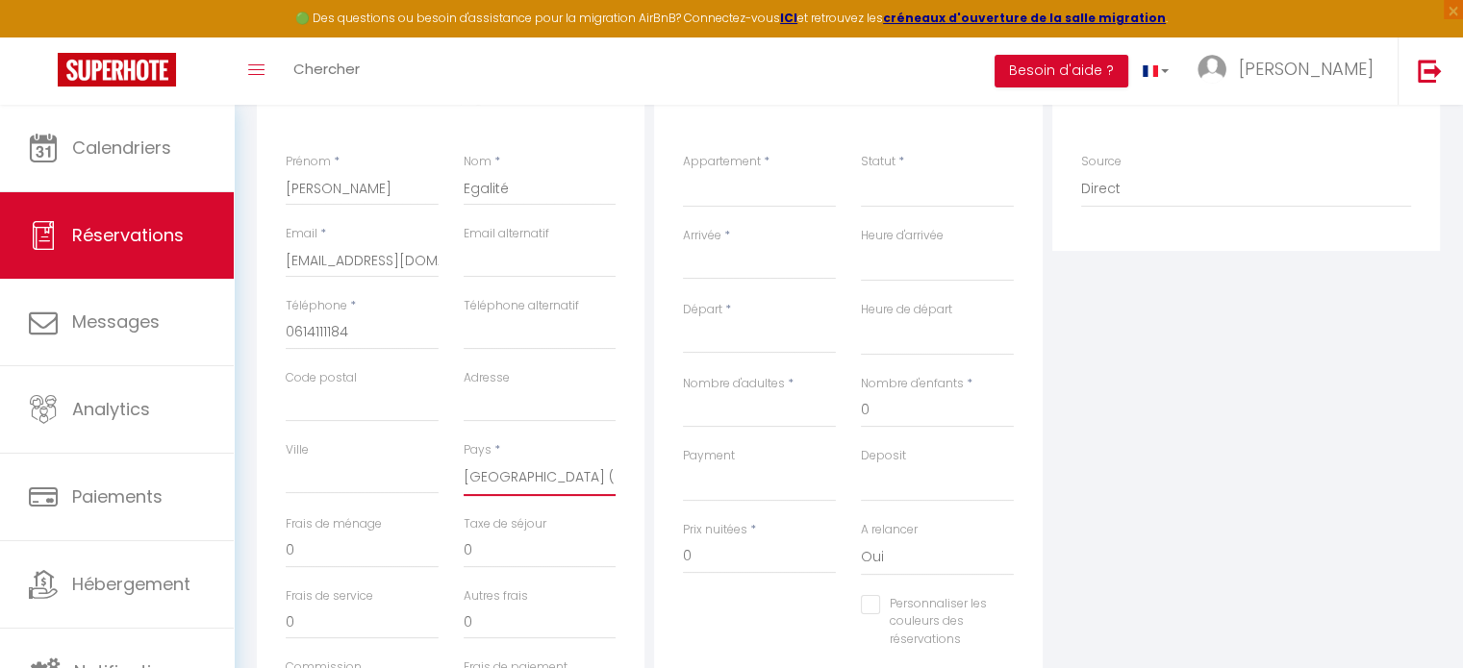
select select
checkbox input "false"
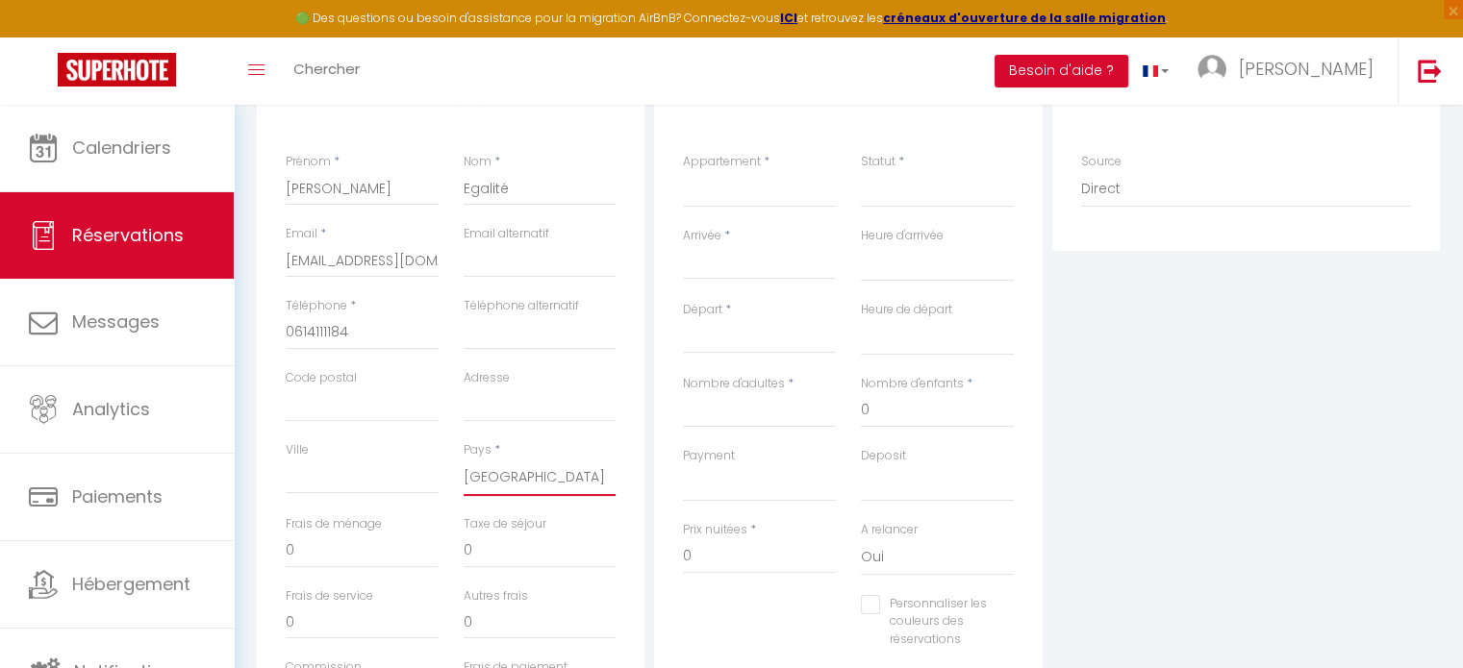
select select "FR"
select select
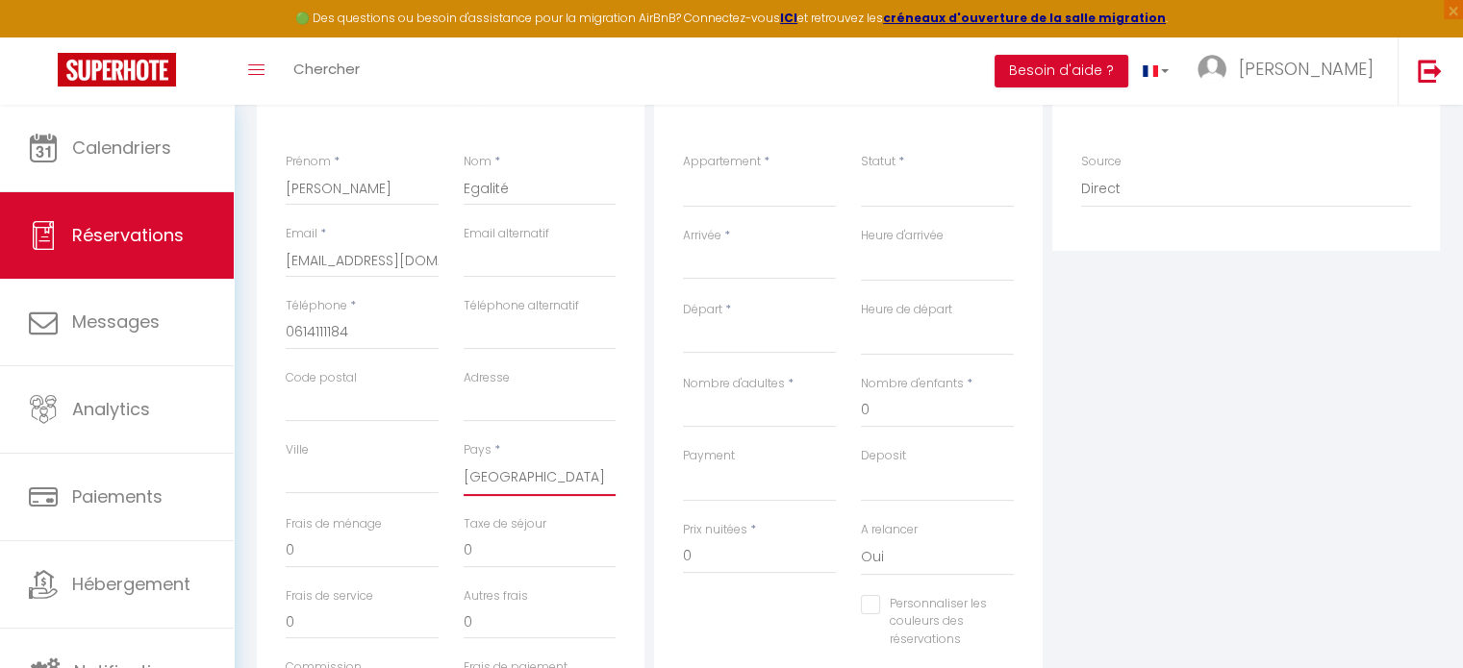
select select
checkbox input "false"
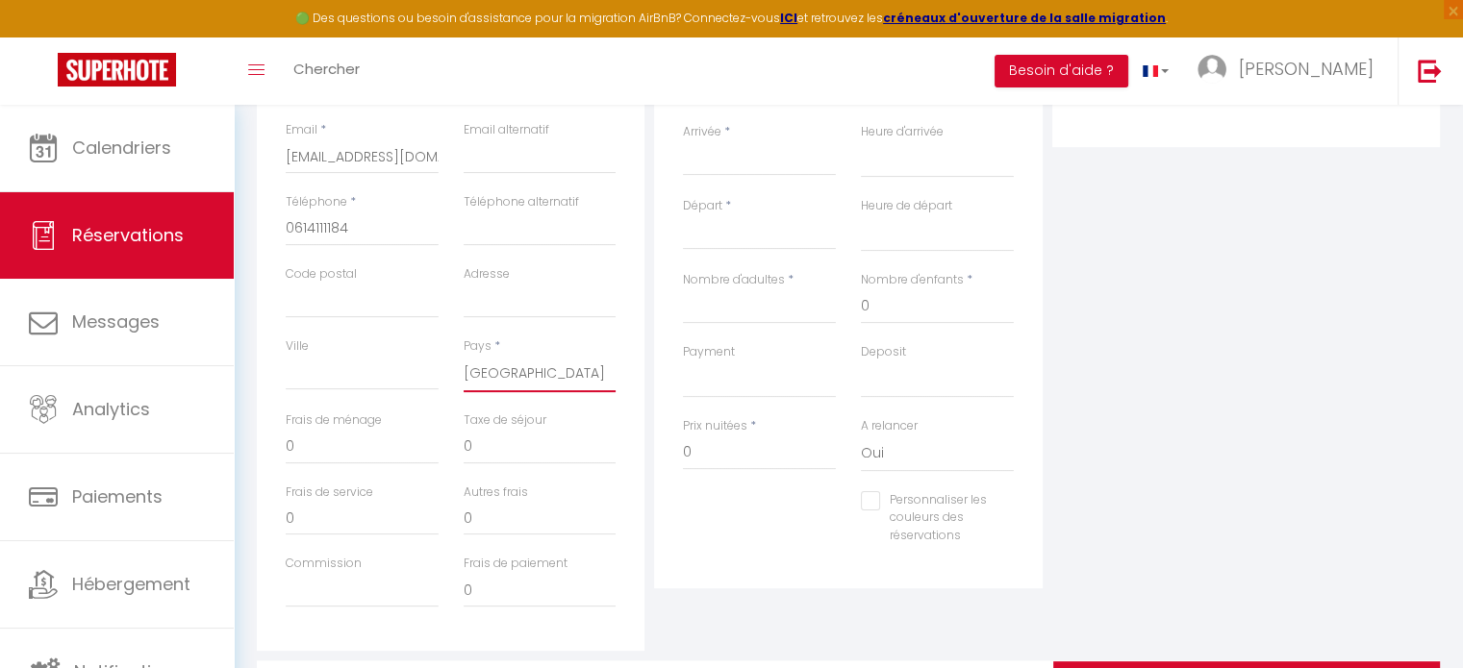
scroll to position [192, 0]
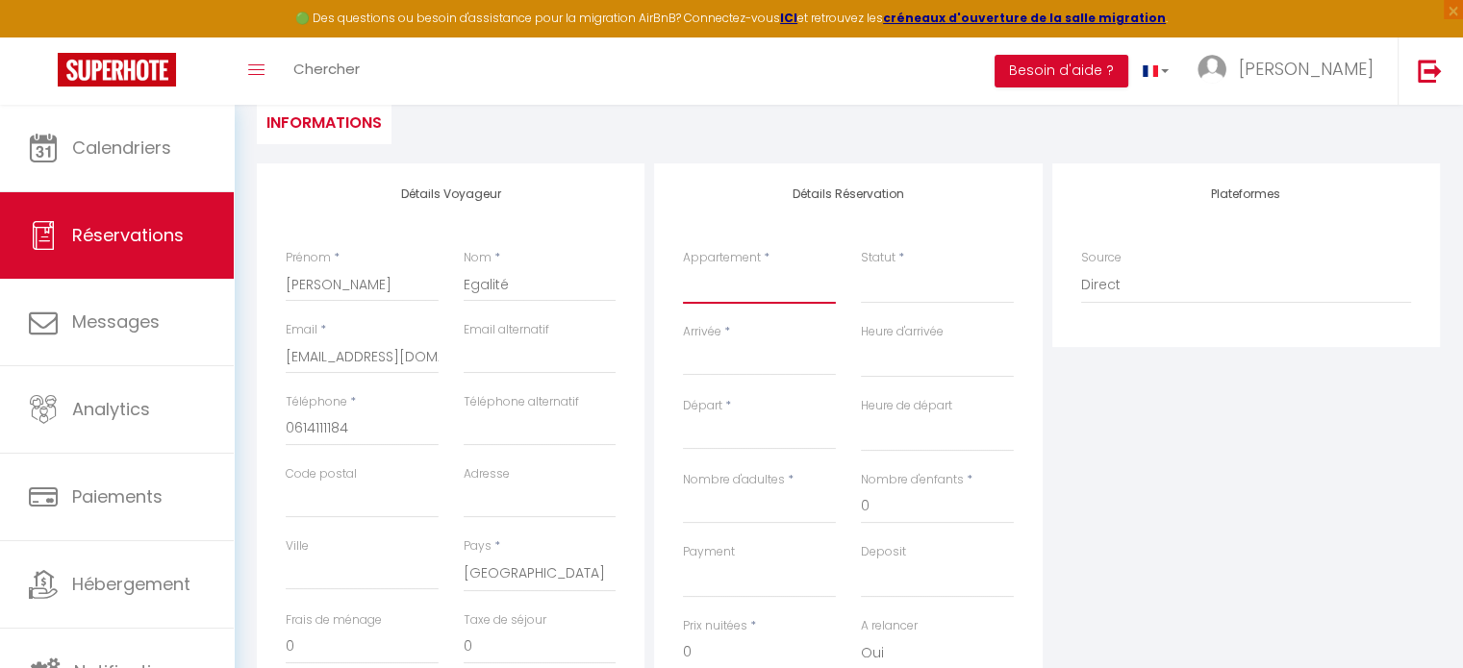
click at [745, 288] on select "Jungle · [GEOGRAPHIC_DATA] suite avec [PERSON_NAME] 15min Disney Dôme [PERSON_N…" at bounding box center [759, 285] width 153 height 37
select select "57897"
click at [683, 267] on select "Jungle · [GEOGRAPHIC_DATA] suite avec [PERSON_NAME] 15min Disney Dôme [PERSON_N…" at bounding box center [759, 285] width 153 height 37
select select
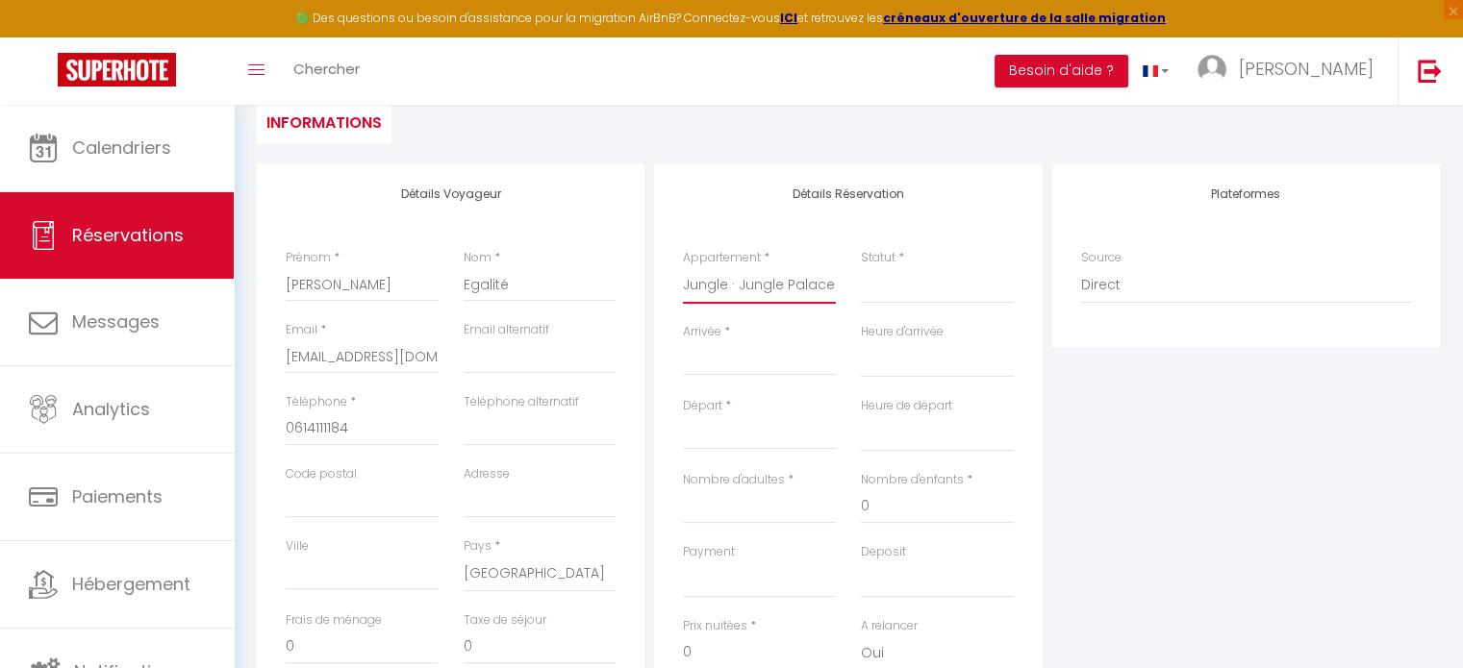
select select
checkbox input "false"
click at [900, 284] on select "Confirmé Non Confirmé [PERSON_NAME] par le voyageur No Show Request" at bounding box center [937, 285] width 153 height 37
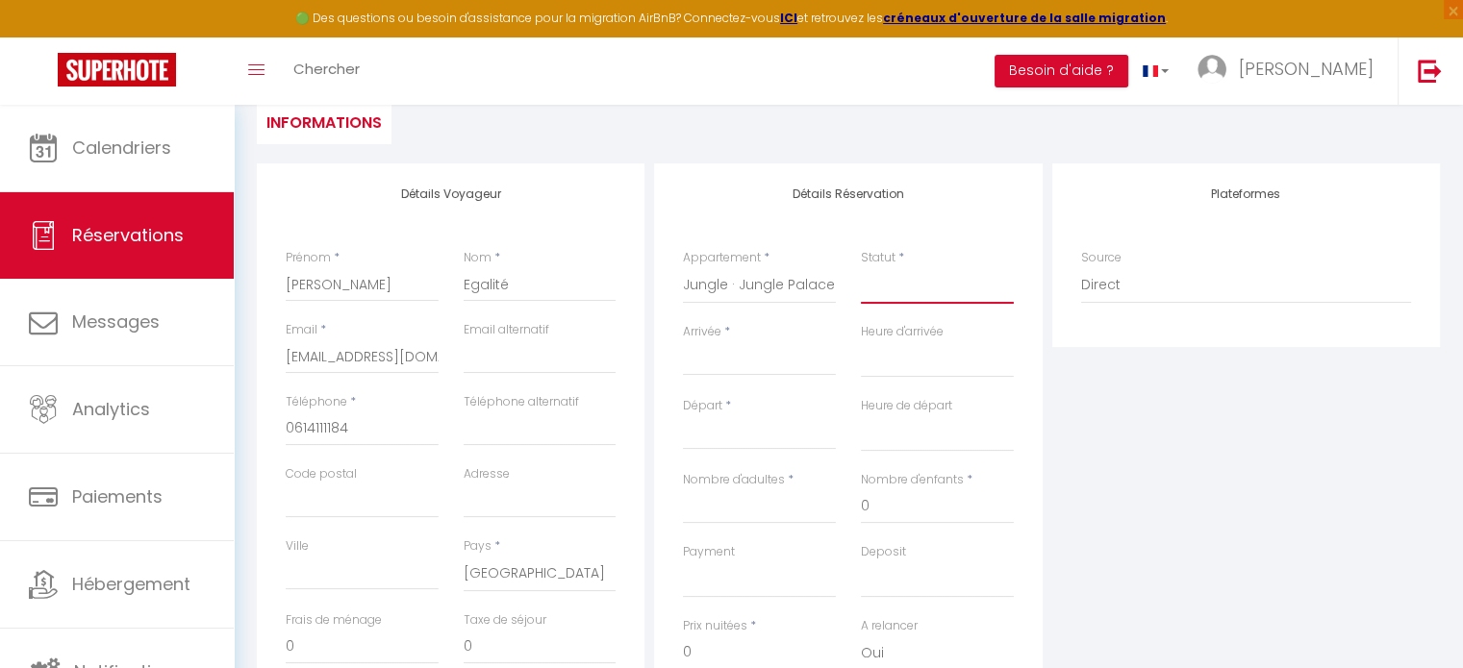
select select
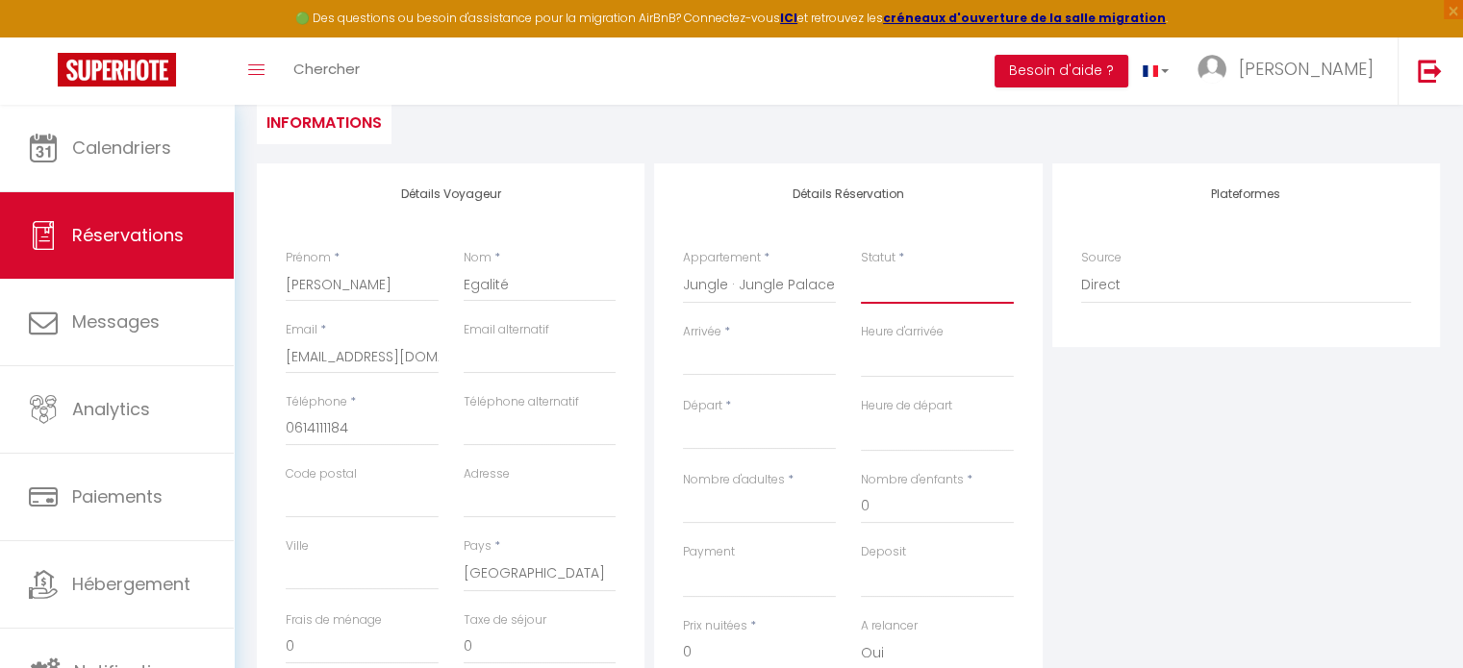
checkbox input "false"
click at [901, 287] on select "Confirmé Non Confirmé [PERSON_NAME] par le voyageur No Show Request" at bounding box center [937, 285] width 153 height 37
click at [897, 291] on select "Confirmé Non Confirmé [PERSON_NAME] par le voyageur No Show Request" at bounding box center [937, 285] width 153 height 37
select select "1"
click at [861, 267] on select "Confirmé Non Confirmé [PERSON_NAME] par le voyageur No Show Request" at bounding box center [937, 285] width 153 height 37
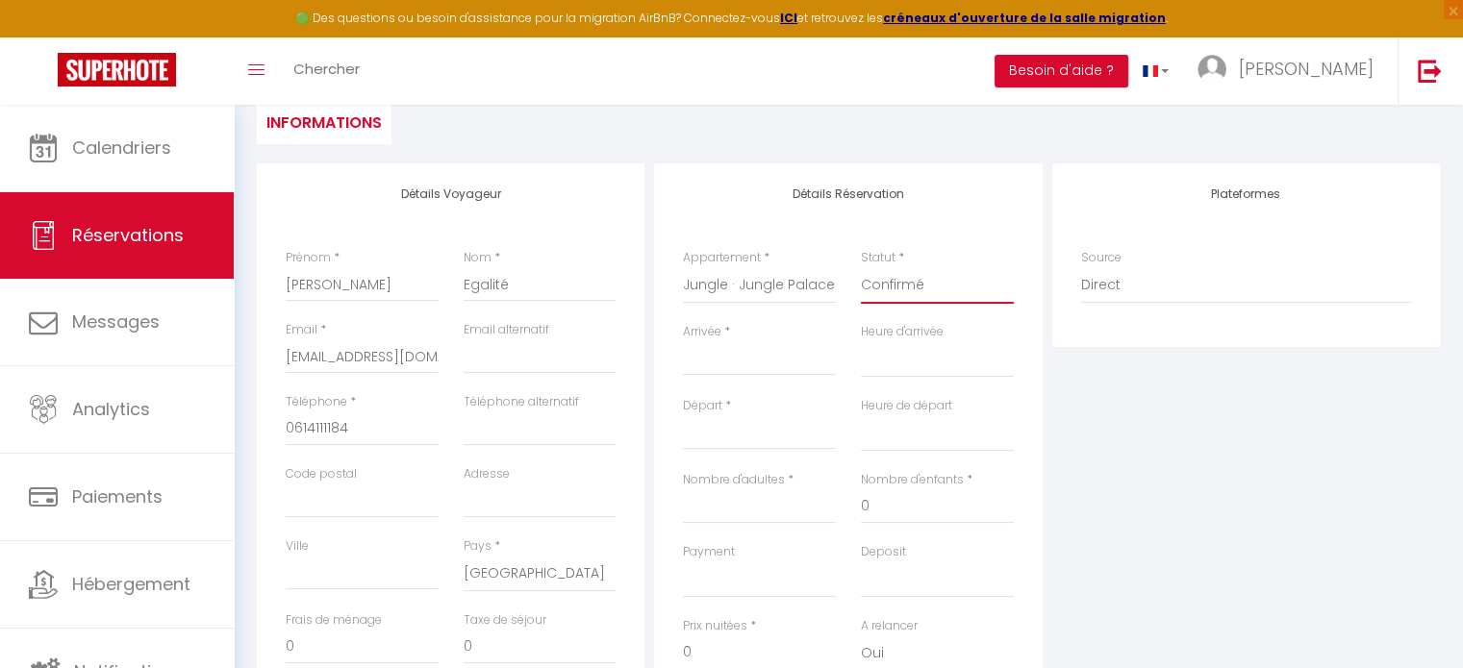
select select
checkbox input "false"
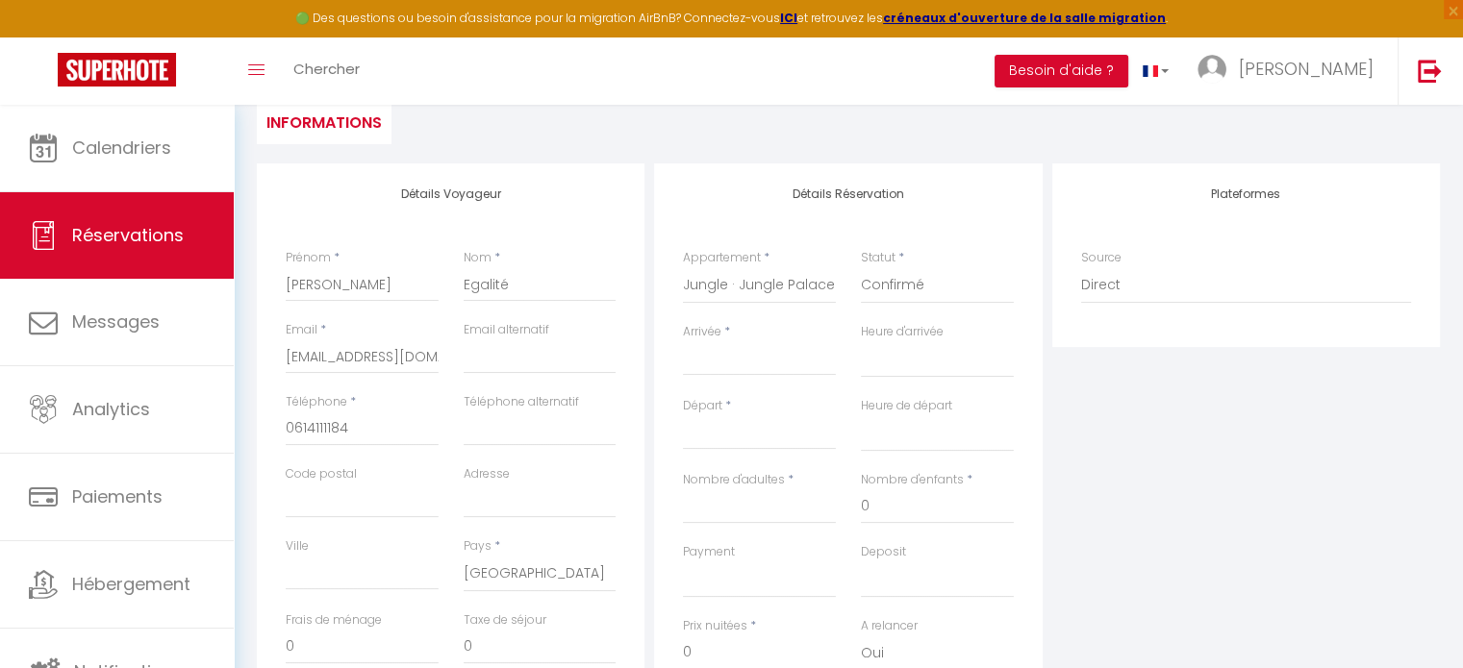
click at [730, 365] on input "Arrivée" at bounding box center [759, 360] width 153 height 25
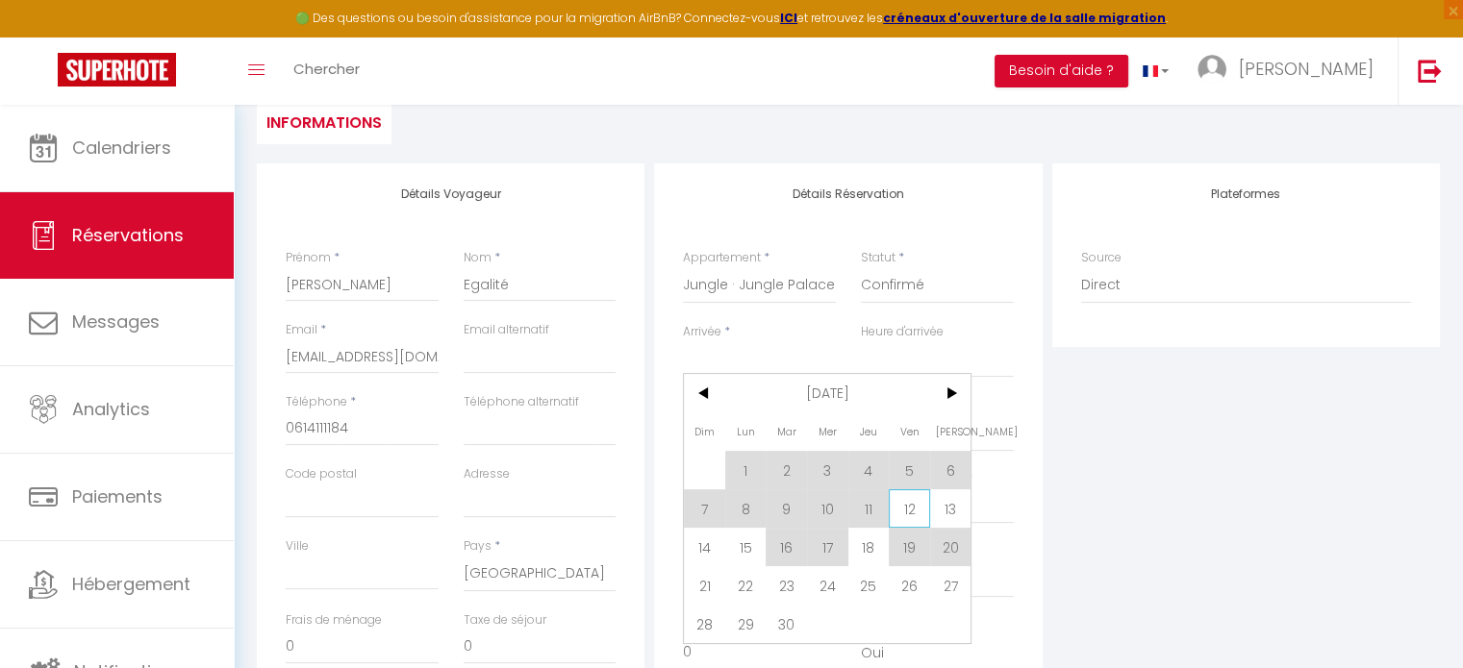
click at [900, 511] on span "12" at bounding box center [909, 508] width 41 height 38
type input "Ven 12 Septembre 2025"
select select
type input "[PERSON_NAME] 13 Septembre 2025"
select select
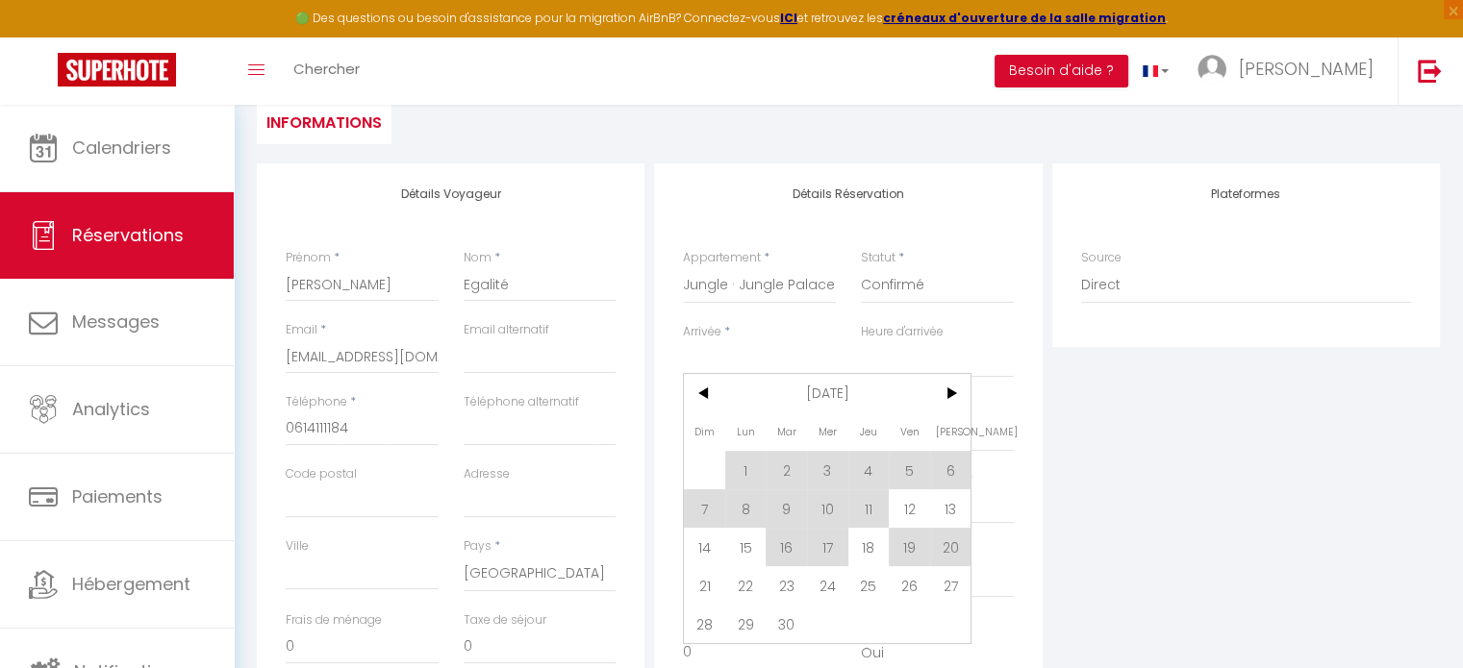
select select
checkbox input "false"
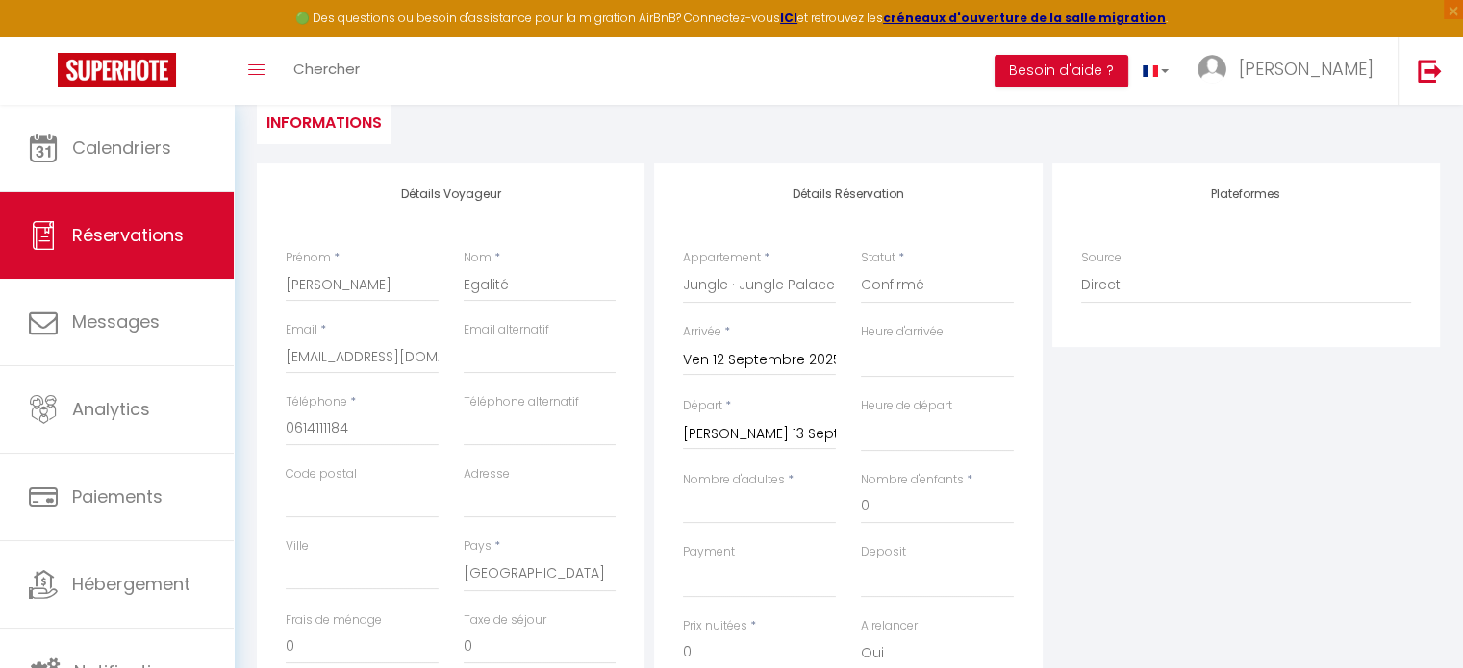
click at [717, 427] on input "[PERSON_NAME] 13 Septembre 2025" at bounding box center [759, 434] width 153 height 25
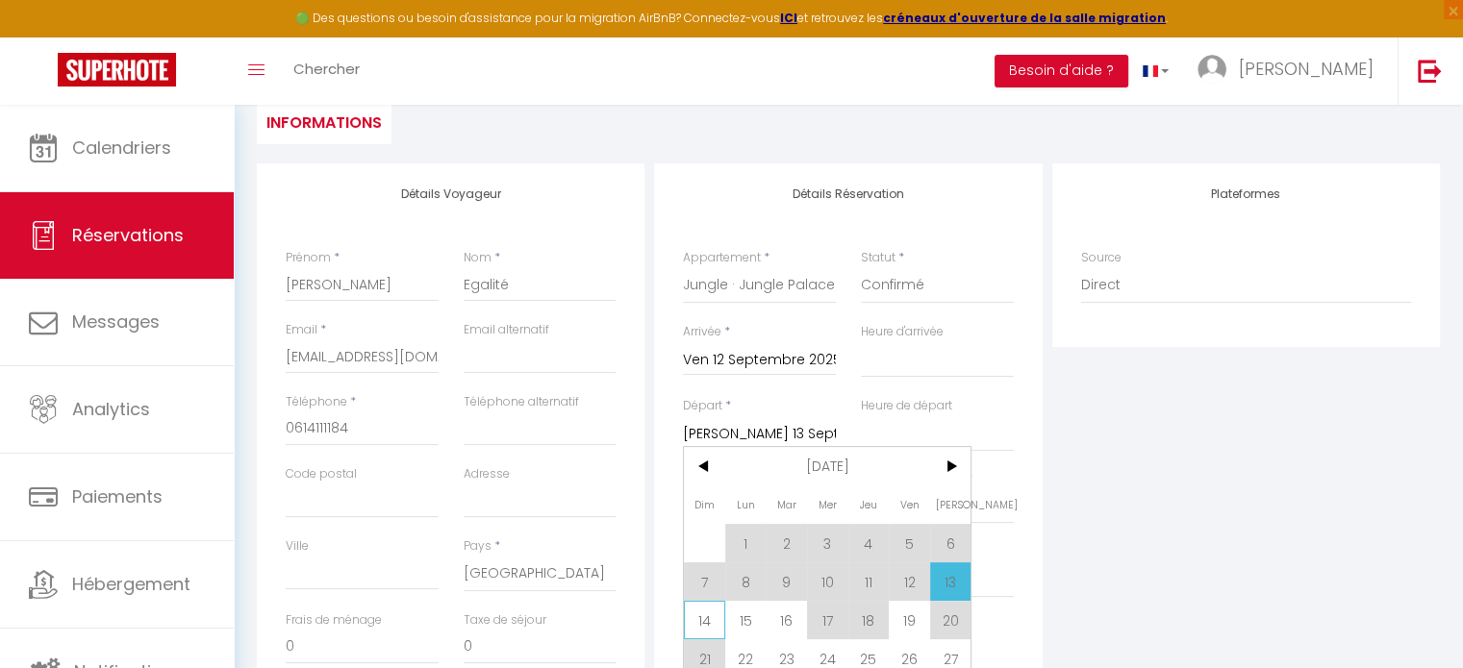
click at [705, 618] on span "14" at bounding box center [704, 620] width 41 height 38
select select
type input "Dim 14 Septembre 2025"
select select
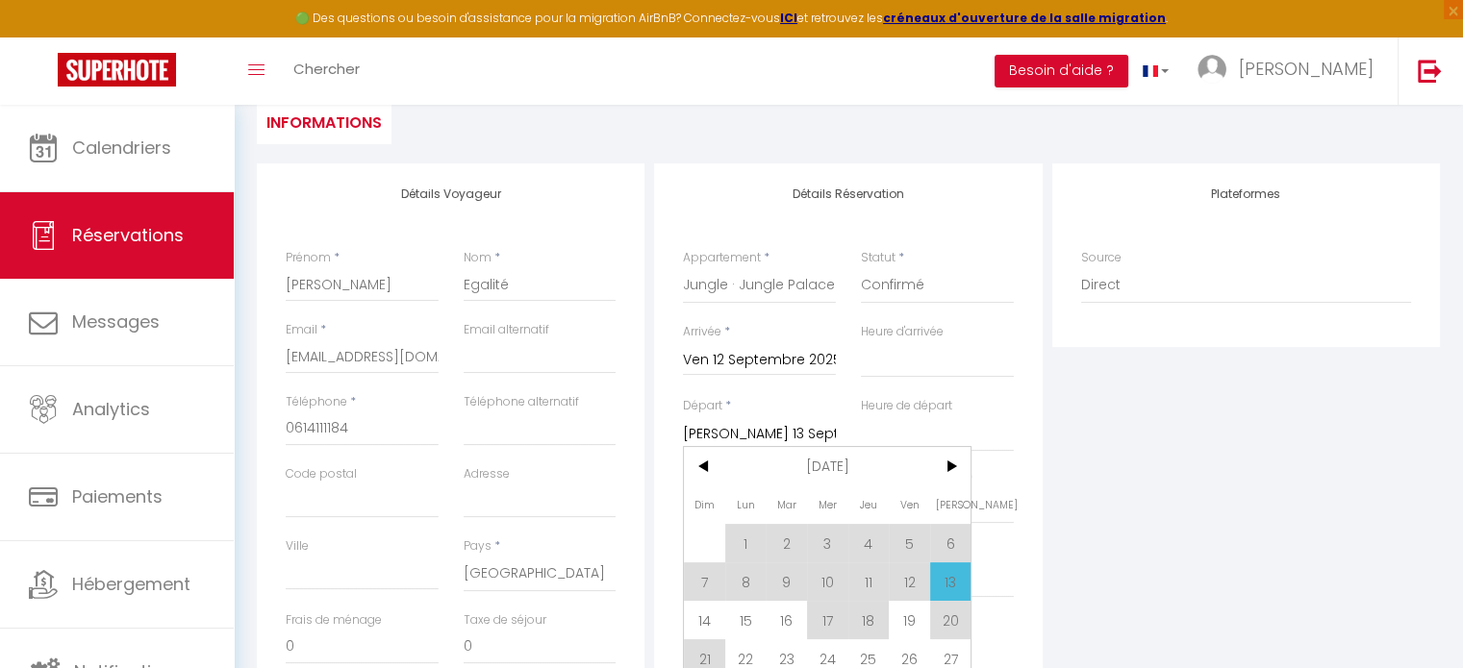
select select
checkbox input "false"
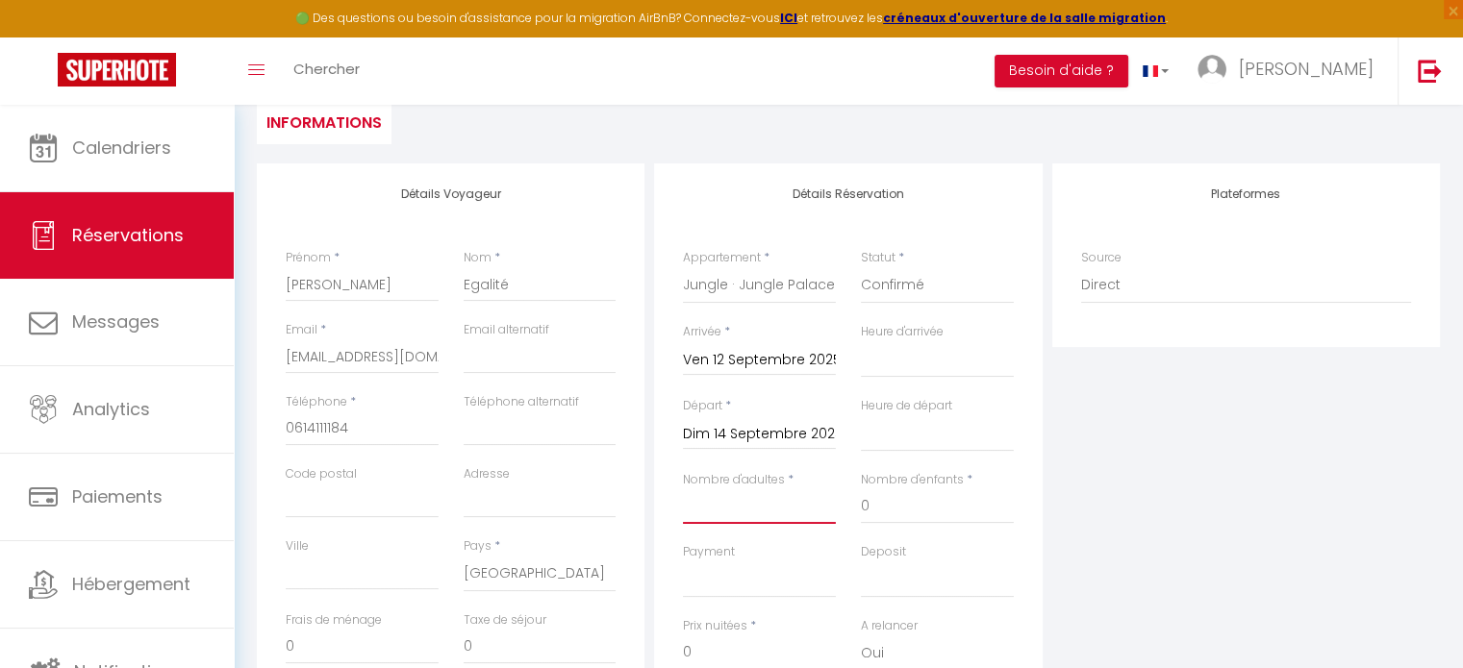
click at [789, 506] on input "Nombre d'adultes" at bounding box center [759, 506] width 153 height 35
type input "2"
select select
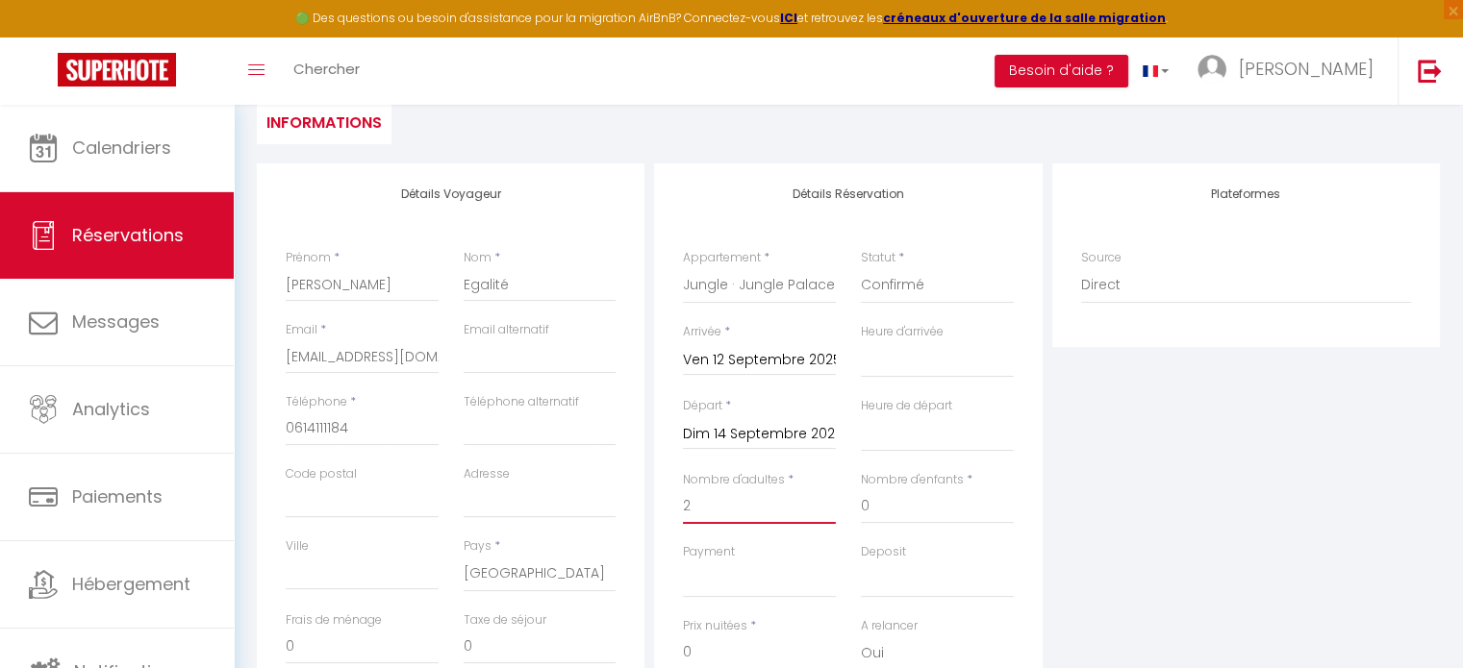
select select
checkbox input "false"
type input "30"
type input "20"
select select
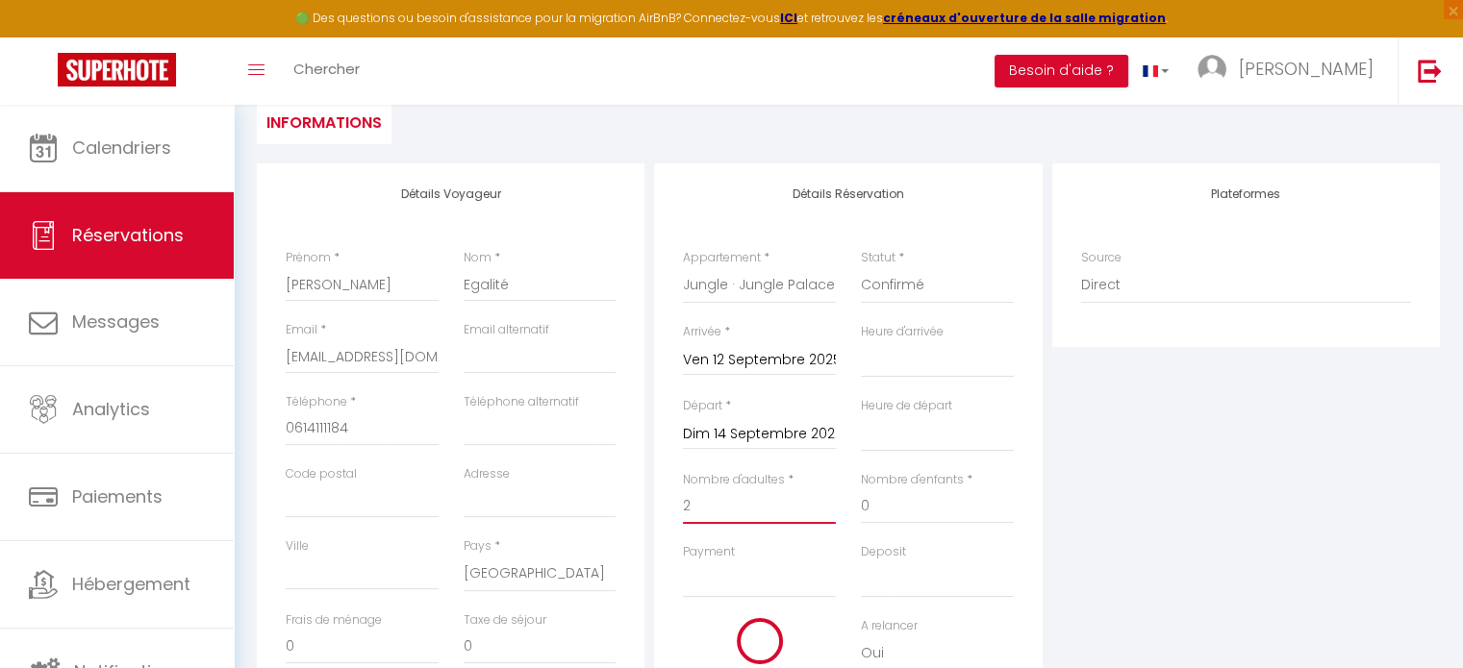
select select
type input "350"
checkbox input "false"
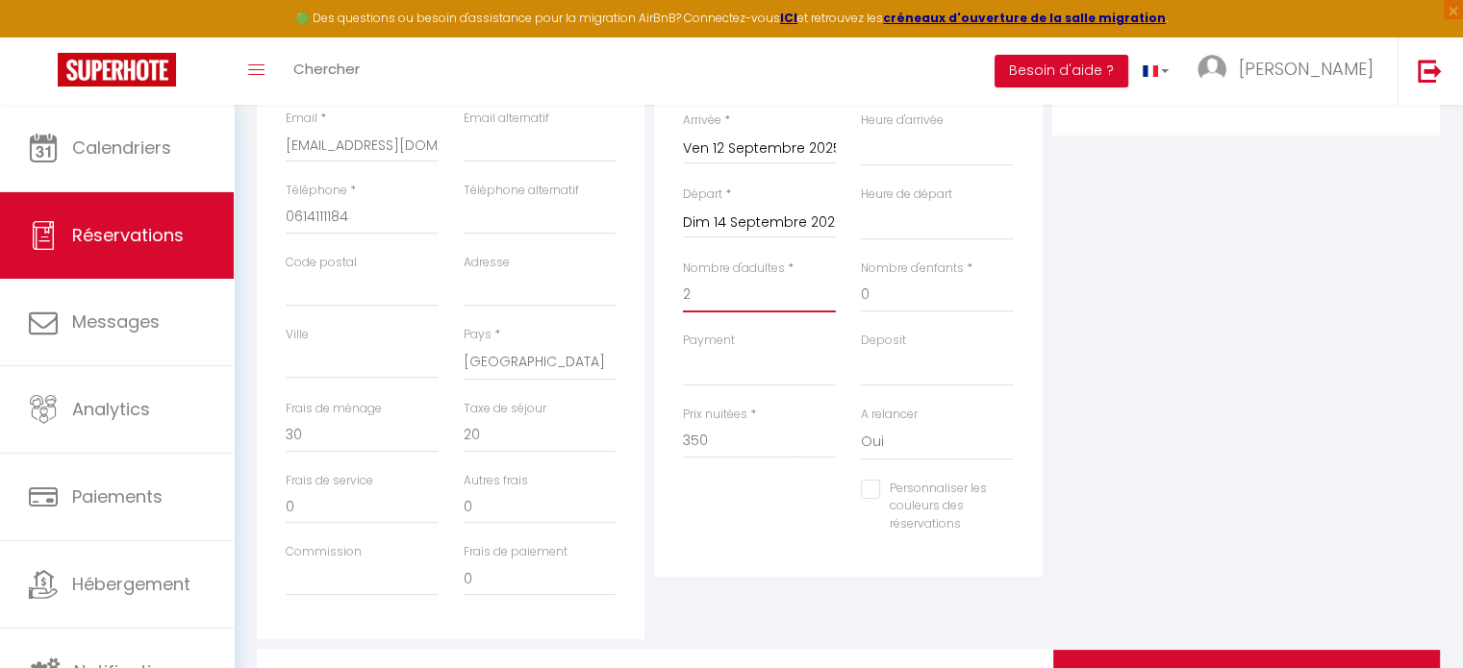
scroll to position [481, 0]
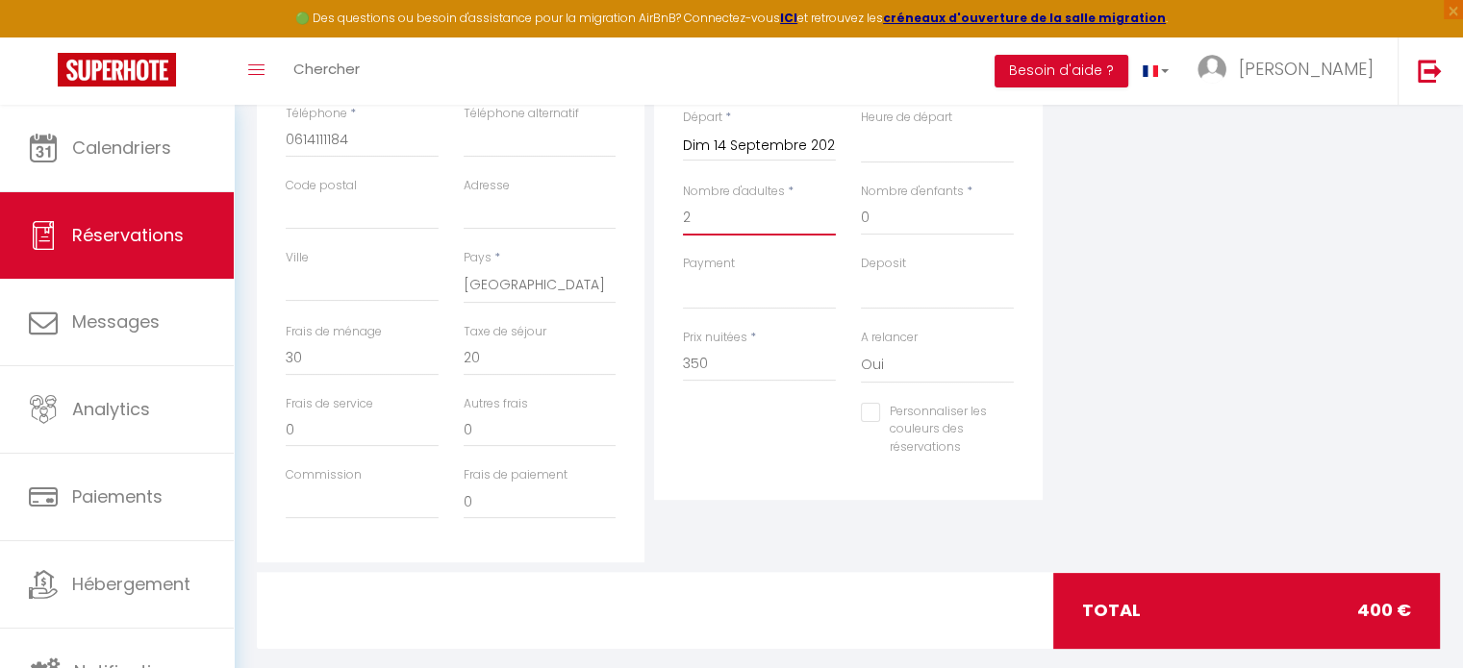
type input "2"
click at [483, 356] on input "20" at bounding box center [540, 358] width 153 height 35
type input "2"
select select
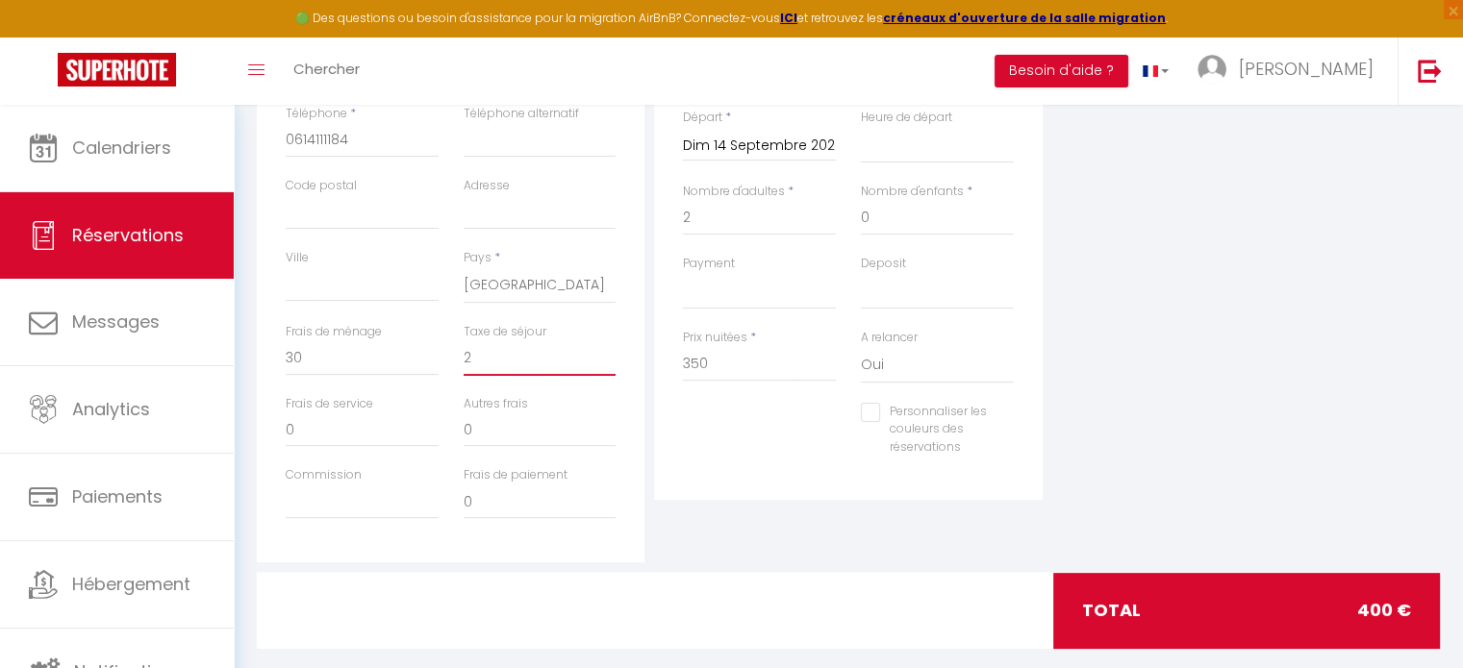
select select
checkbox input "false"
click at [392, 355] on input "30" at bounding box center [362, 358] width 153 height 35
click at [721, 622] on div at bounding box center [848, 610] width 403 height 75
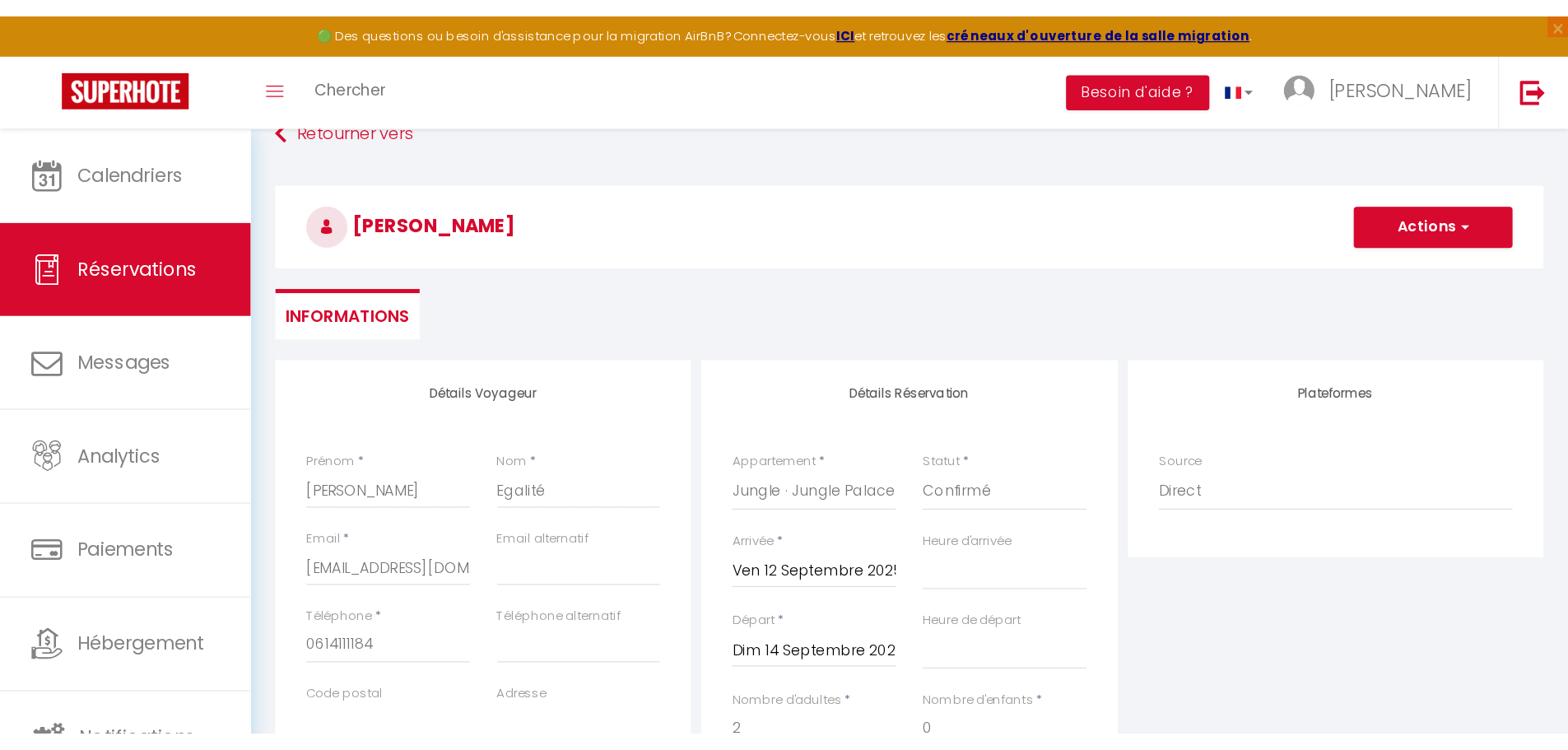
scroll to position [0, 0]
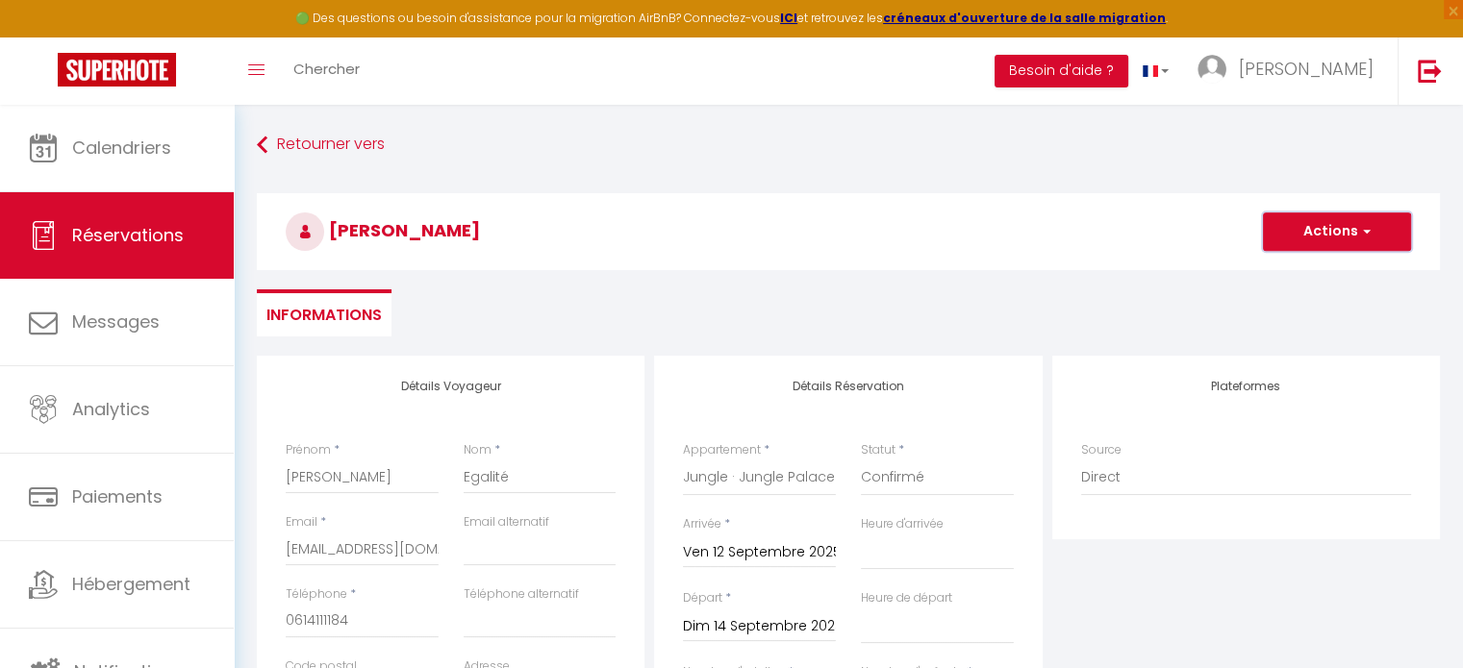
click at [1308, 229] on button "Actions" at bounding box center [1337, 232] width 148 height 38
click at [1275, 269] on link "Enregistrer" at bounding box center [1317, 274] width 152 height 25
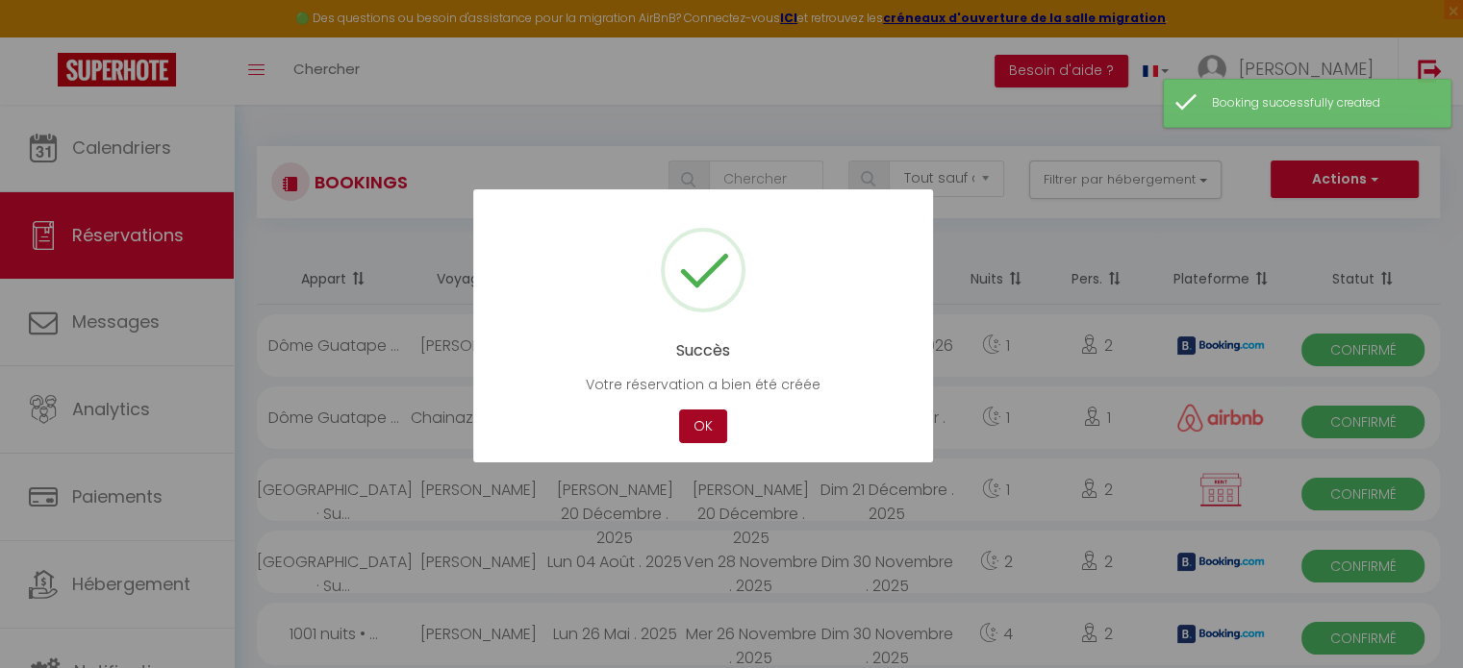
click at [701, 426] on button "OK" at bounding box center [703, 427] width 48 height 34
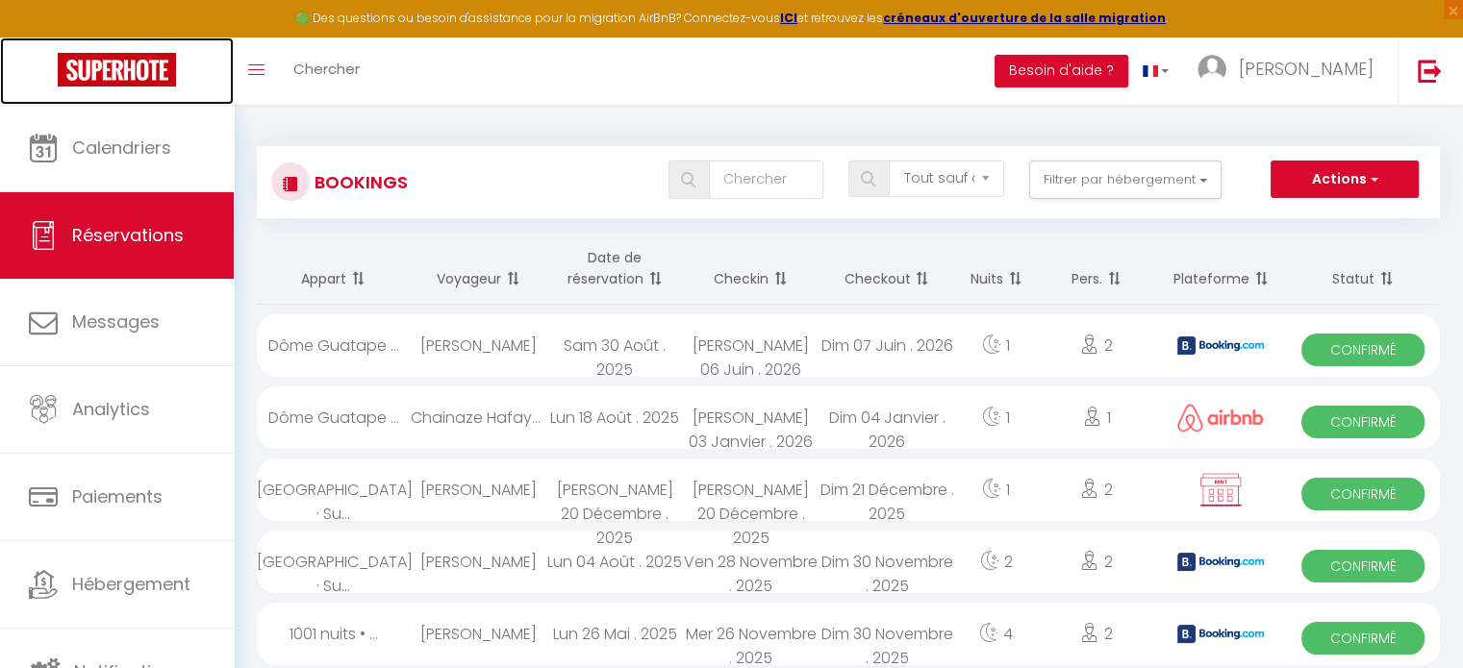
click at [116, 67] on img at bounding box center [117, 70] width 118 height 34
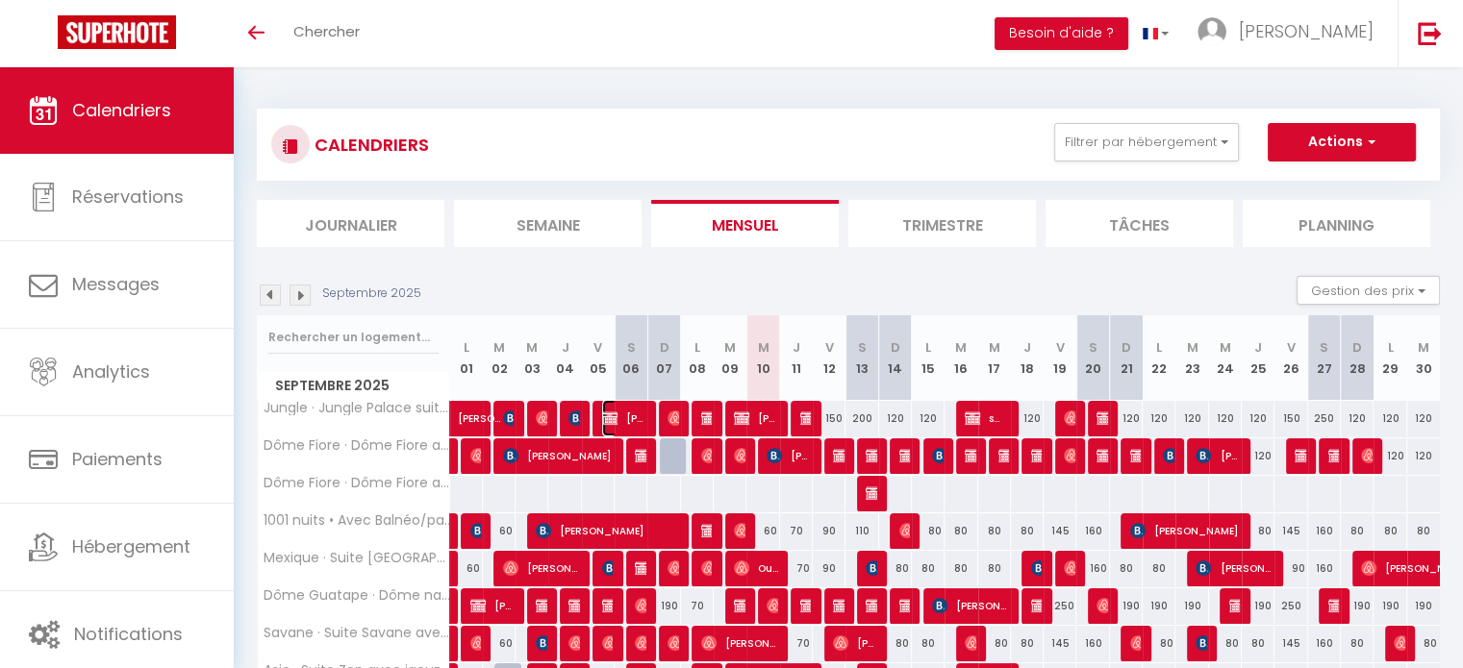
click at [618, 416] on span "[PERSON_NAME]" at bounding box center [624, 418] width 45 height 37
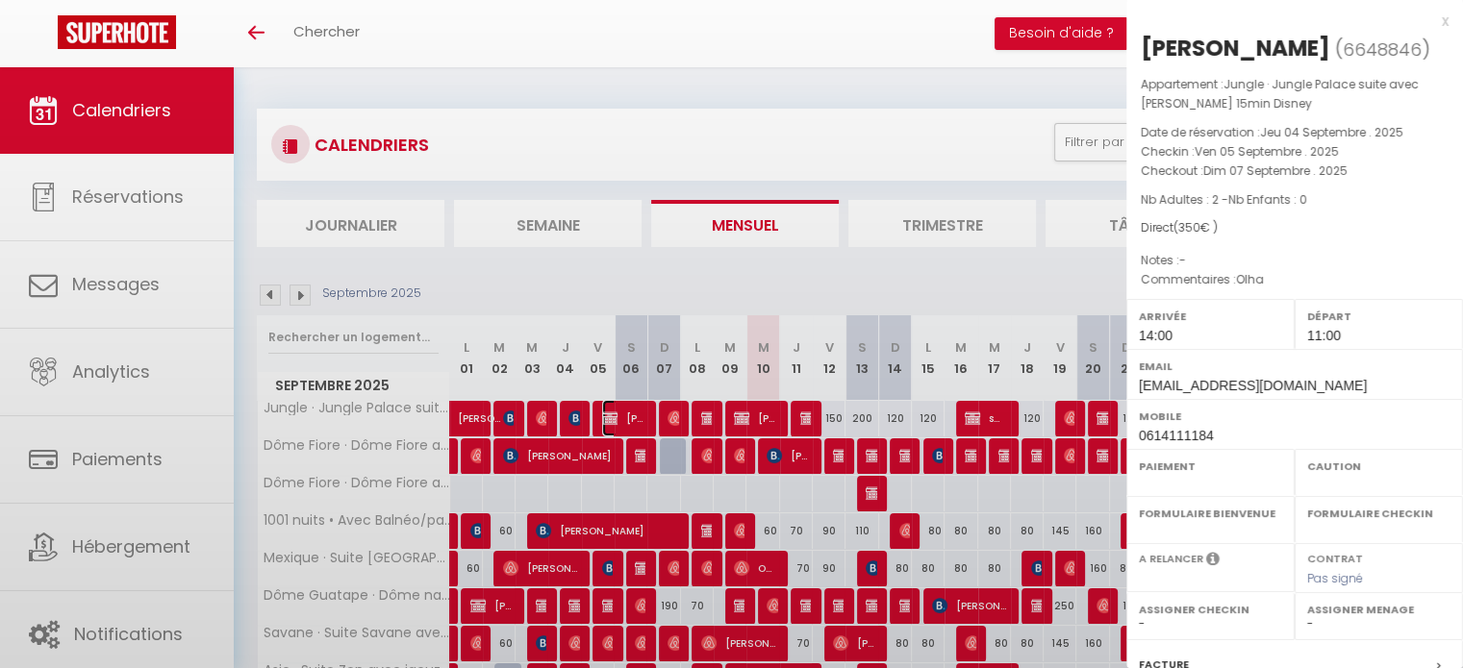
select select "OK"
select select "0"
select select "1"
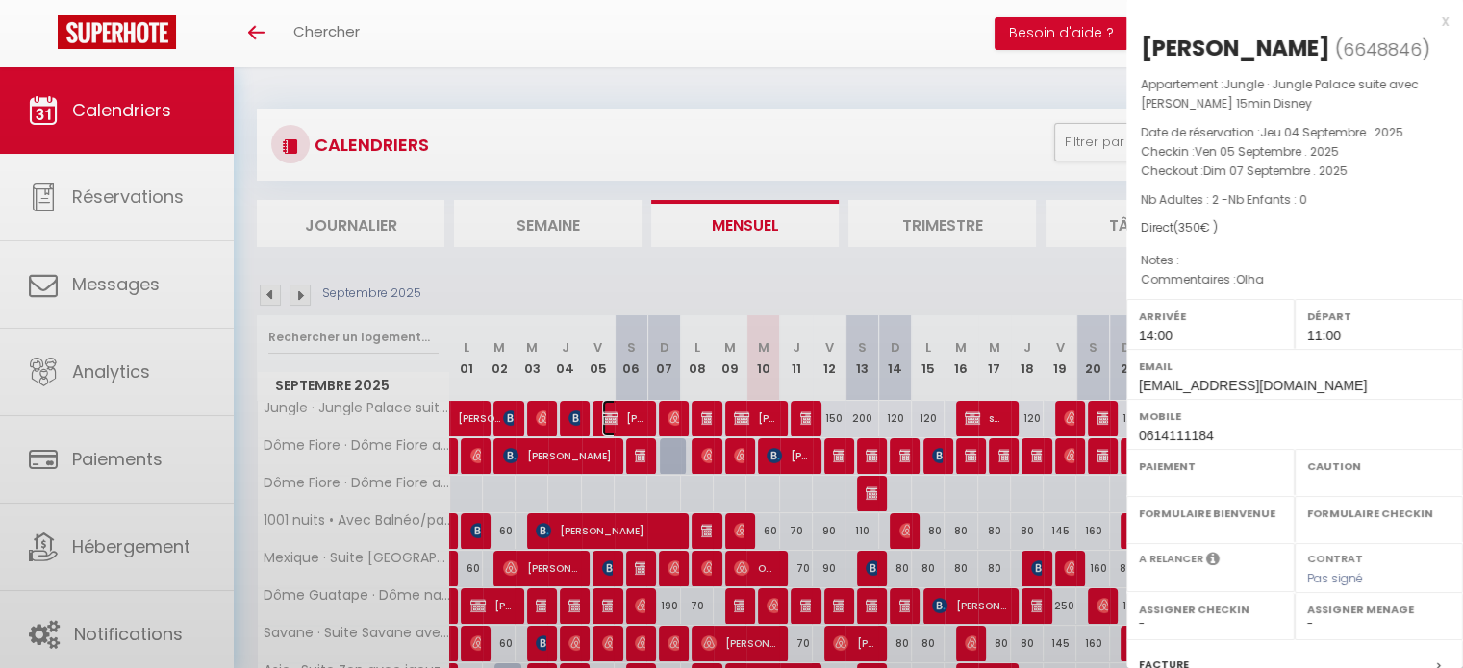
select select
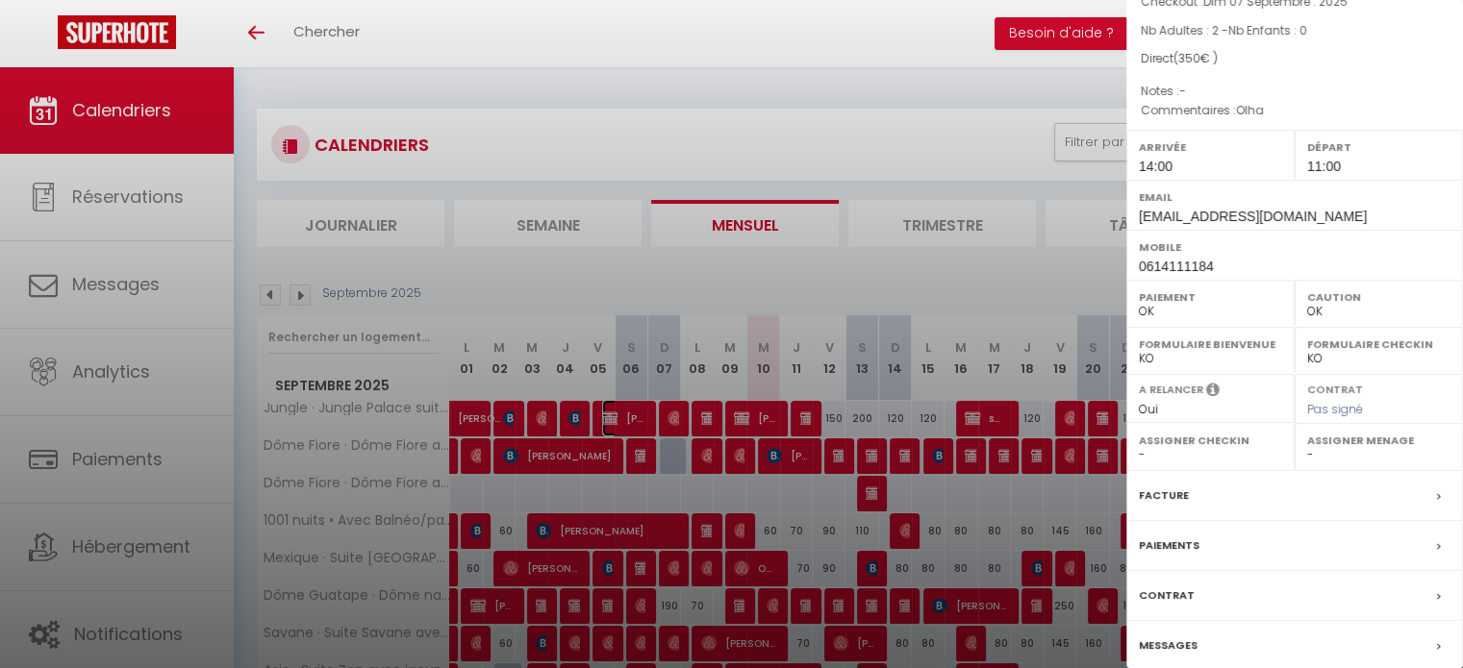
scroll to position [274, 0]
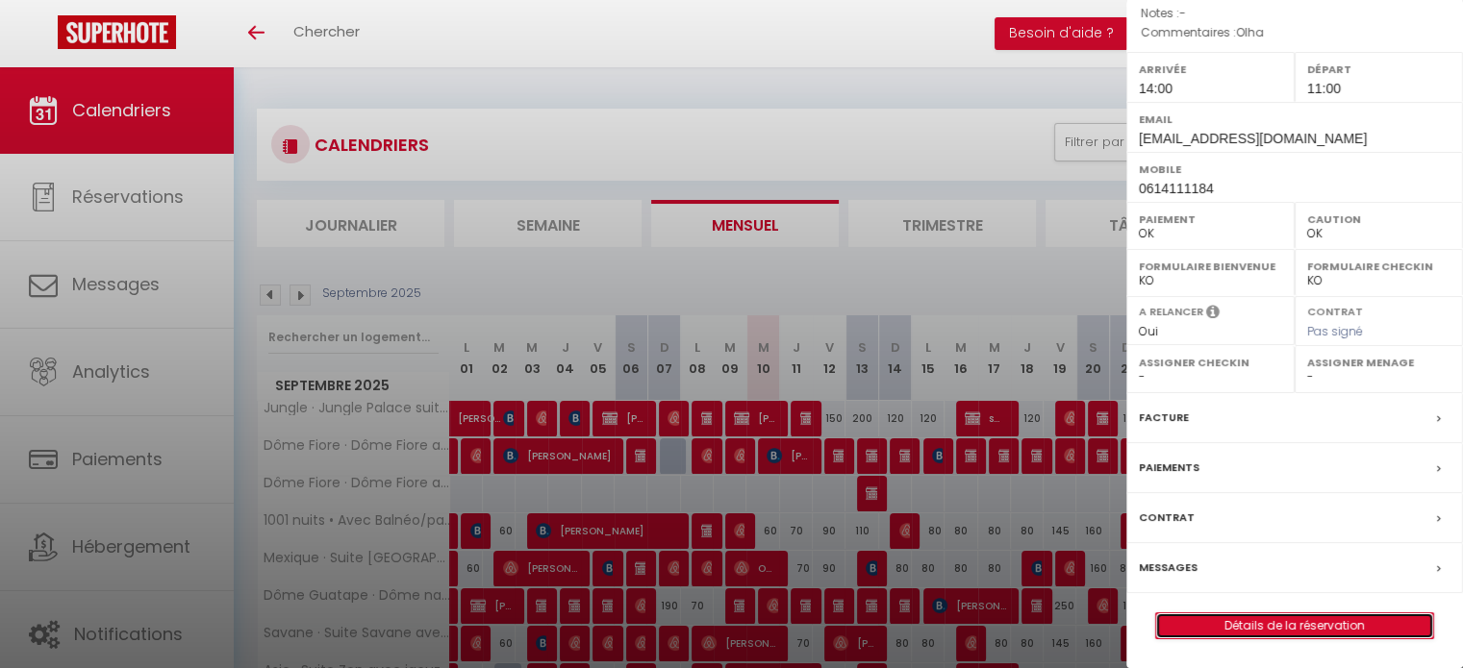
click at [1223, 634] on link "Détails de la réservation" at bounding box center [1294, 626] width 277 height 25
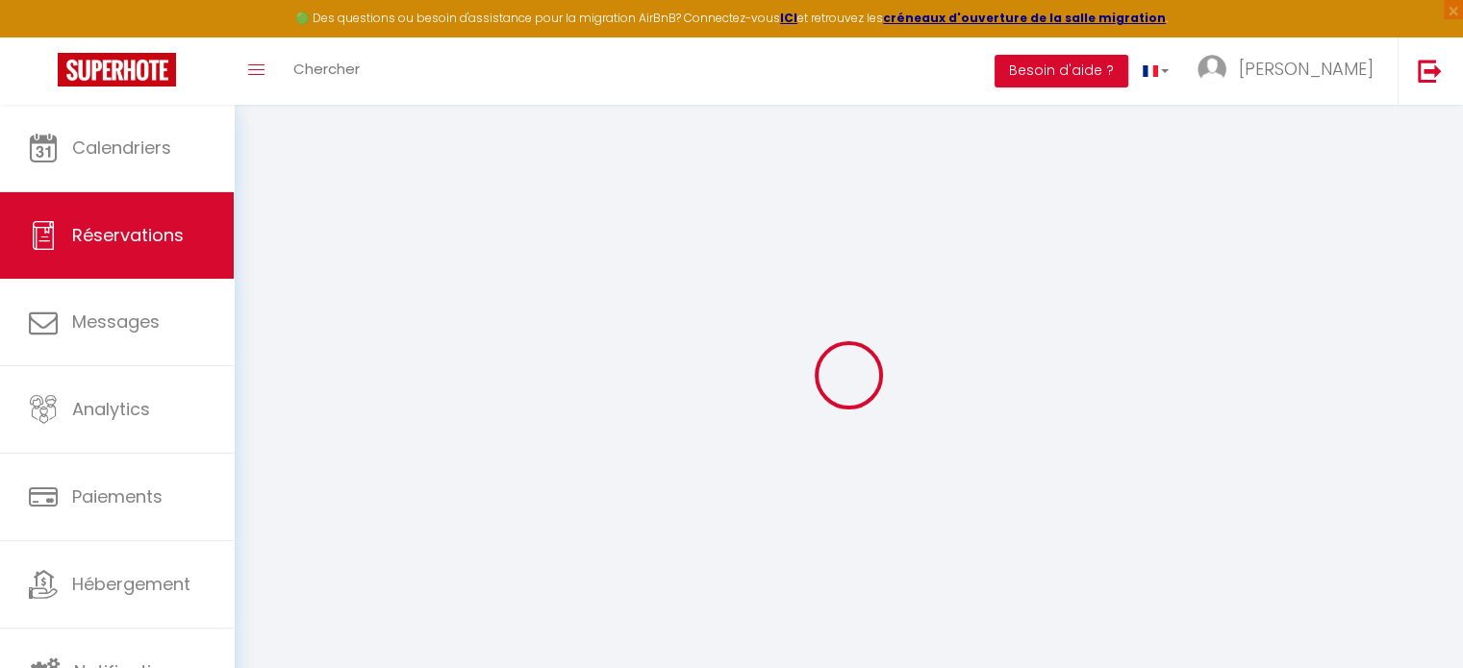
type input "[PERSON_NAME]"
type input "Egalite"
type input "[EMAIL_ADDRESS][DOMAIN_NAME]"
type input "0614111184"
select select
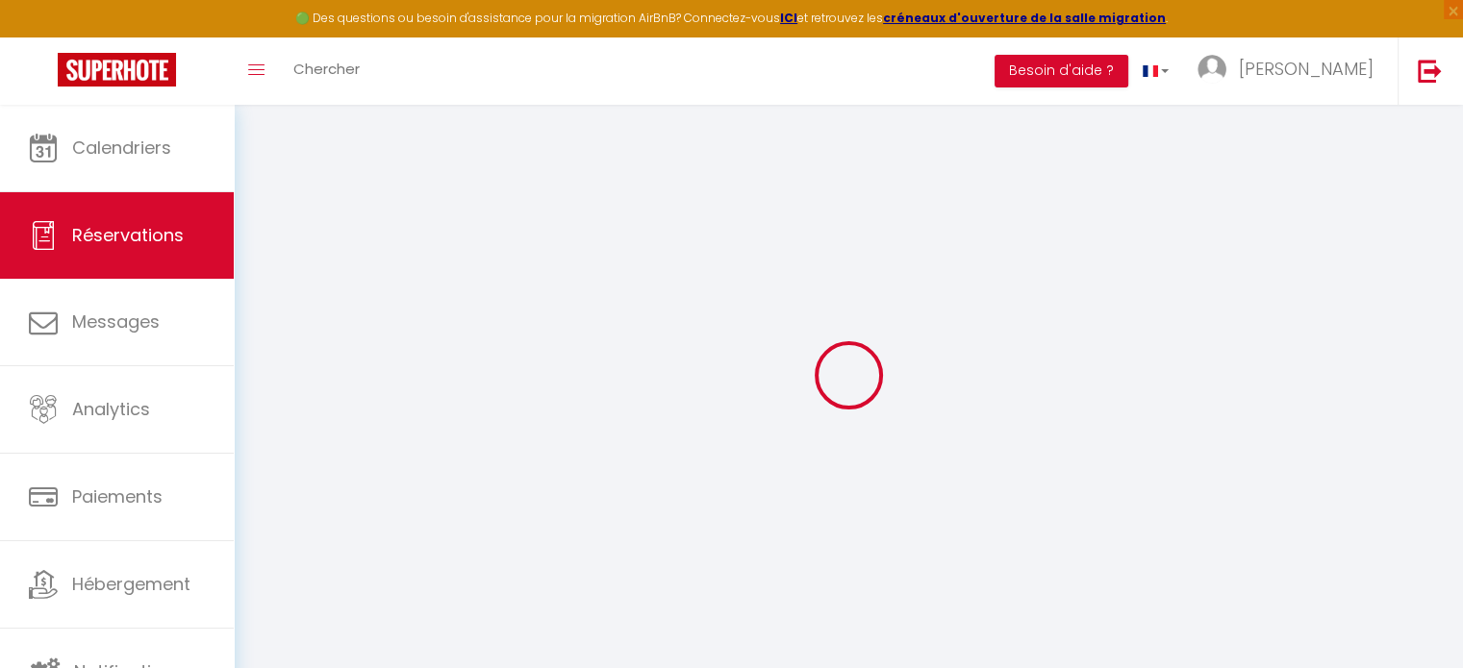
select select "57897"
select select "1"
type input "Ven 05 Septembre 2025"
select select
type input "Dim 07 Septembre 2025"
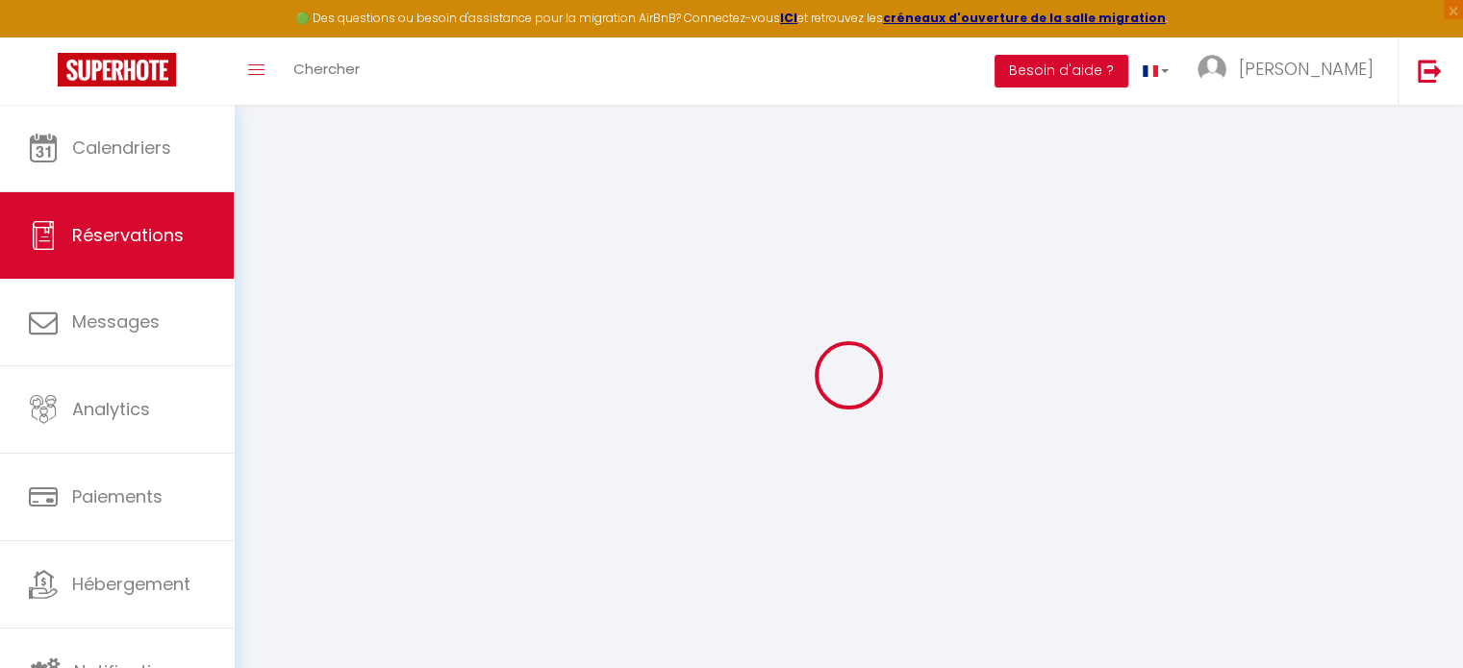
select select
type input "2"
select select "12"
select select "15"
type input "350"
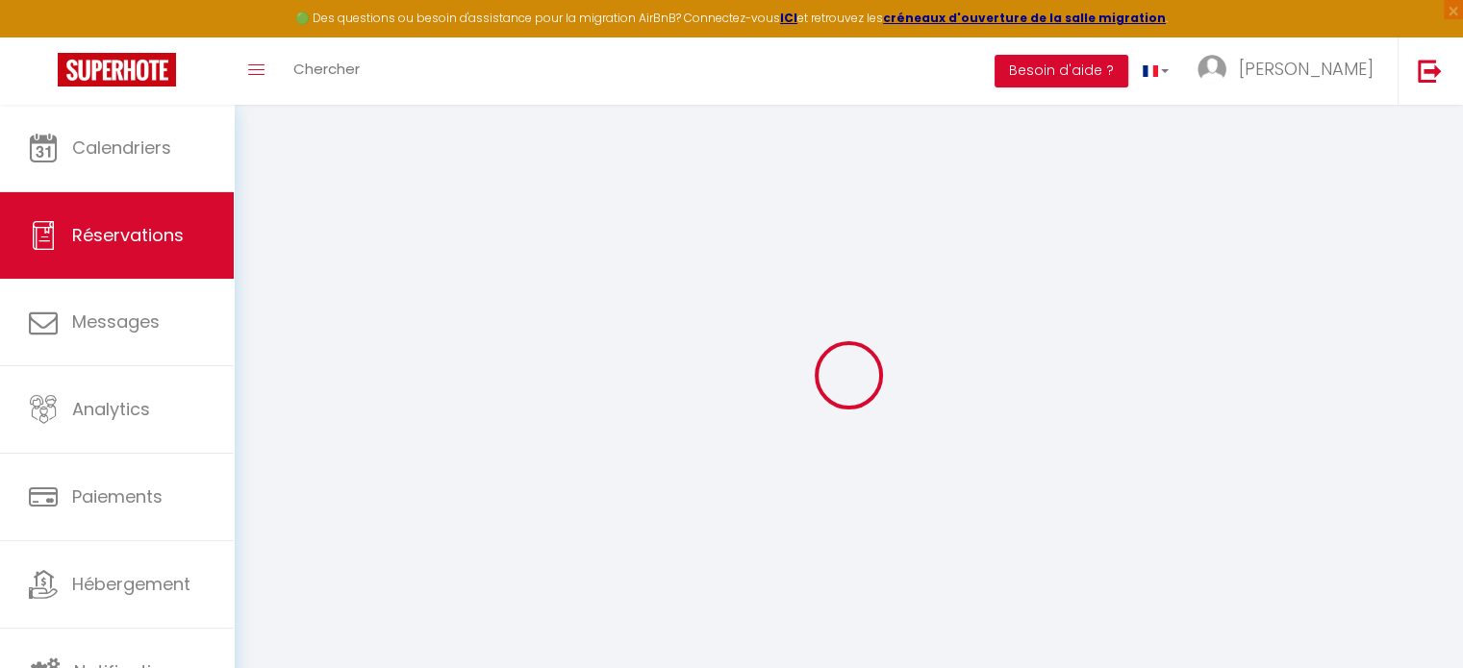
checkbox input "false"
type input "0"
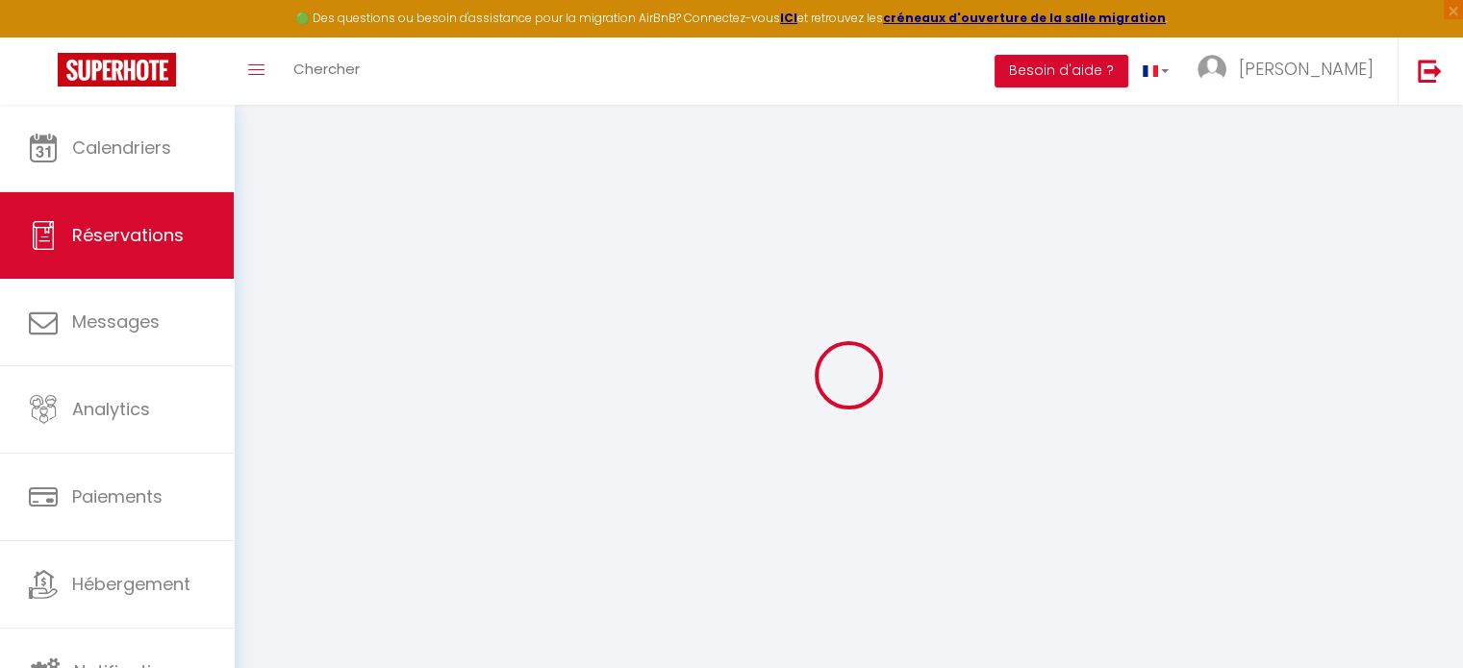
select select
checkbox input "false"
select select
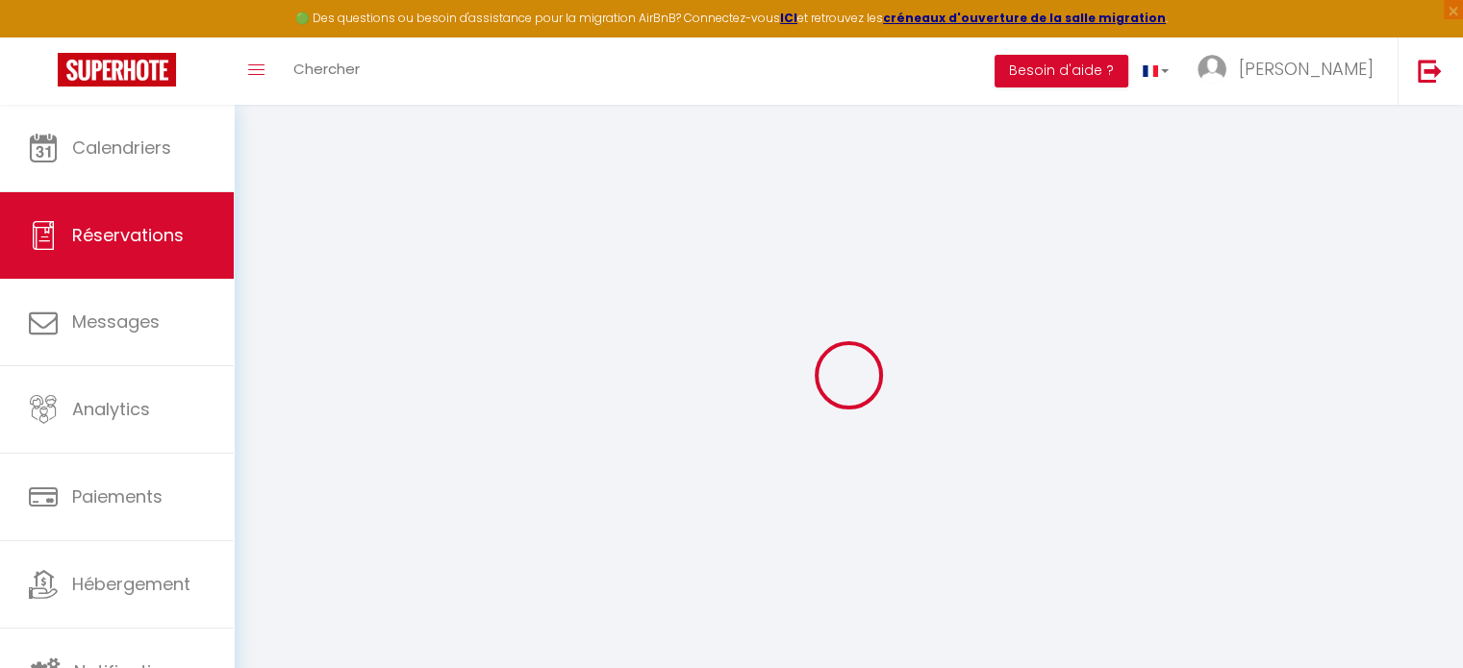
select select
checkbox input "false"
select select
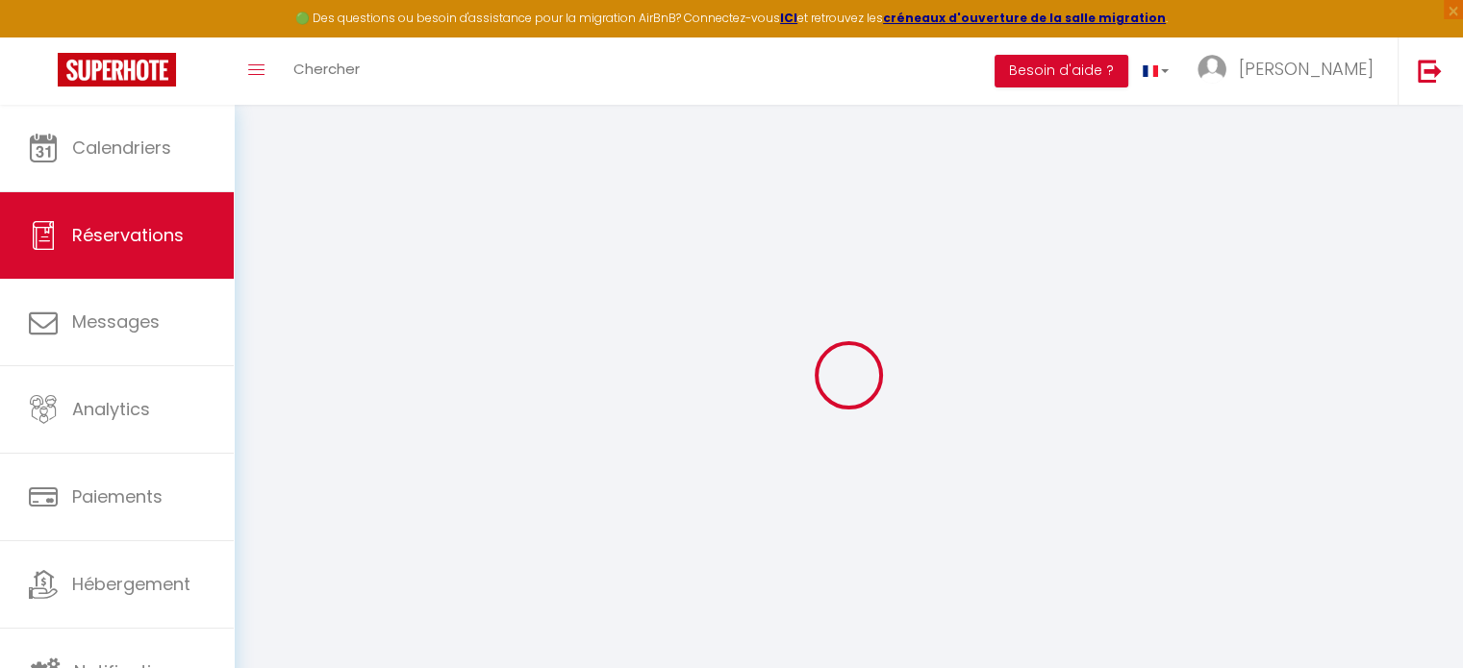
select select
checkbox input "false"
type textarea "Olha"
select select
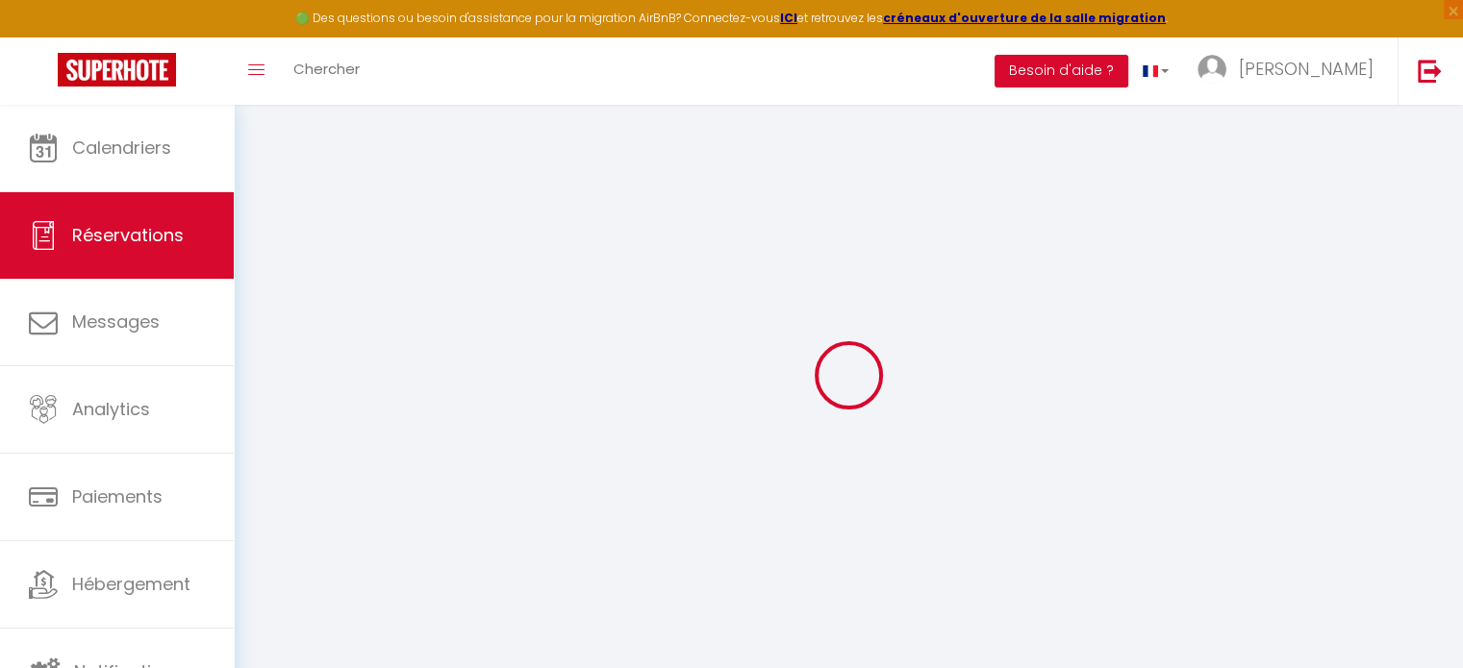
select select
checkbox input "false"
select select
checkbox input "false"
select select "14:00"
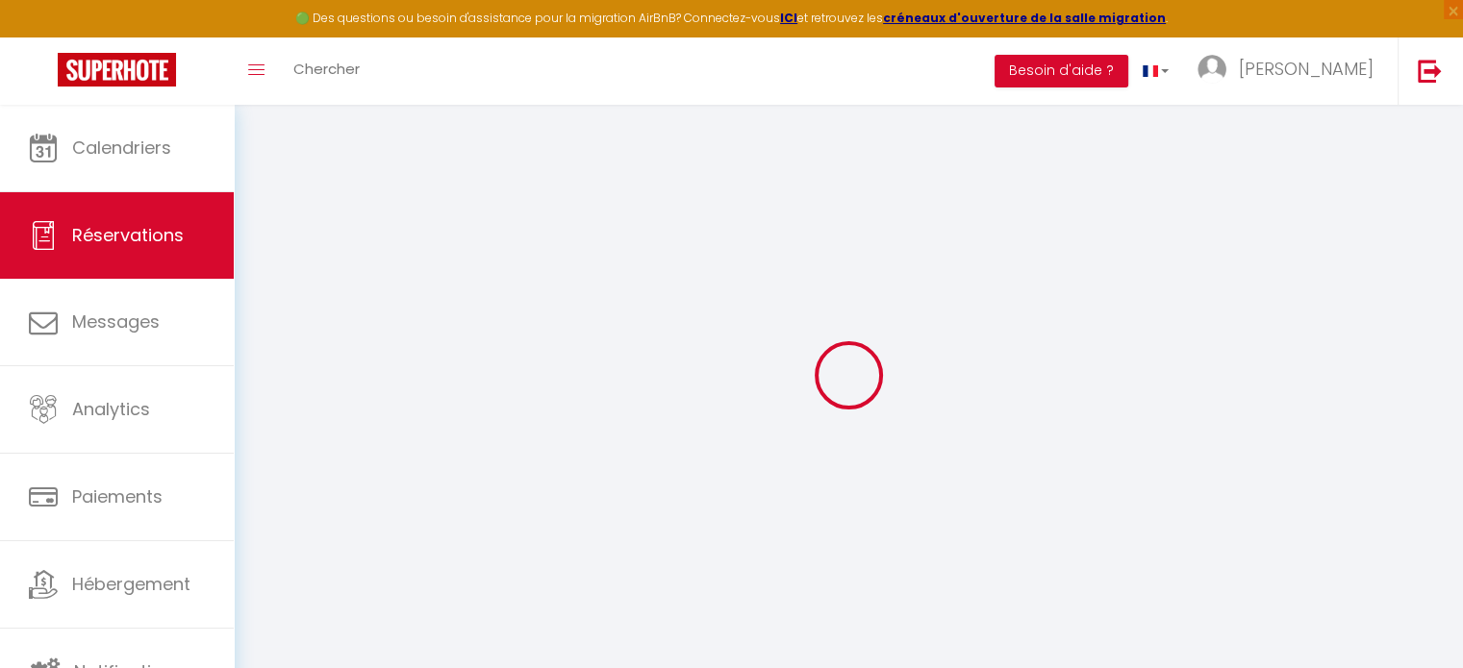
select select "11:00"
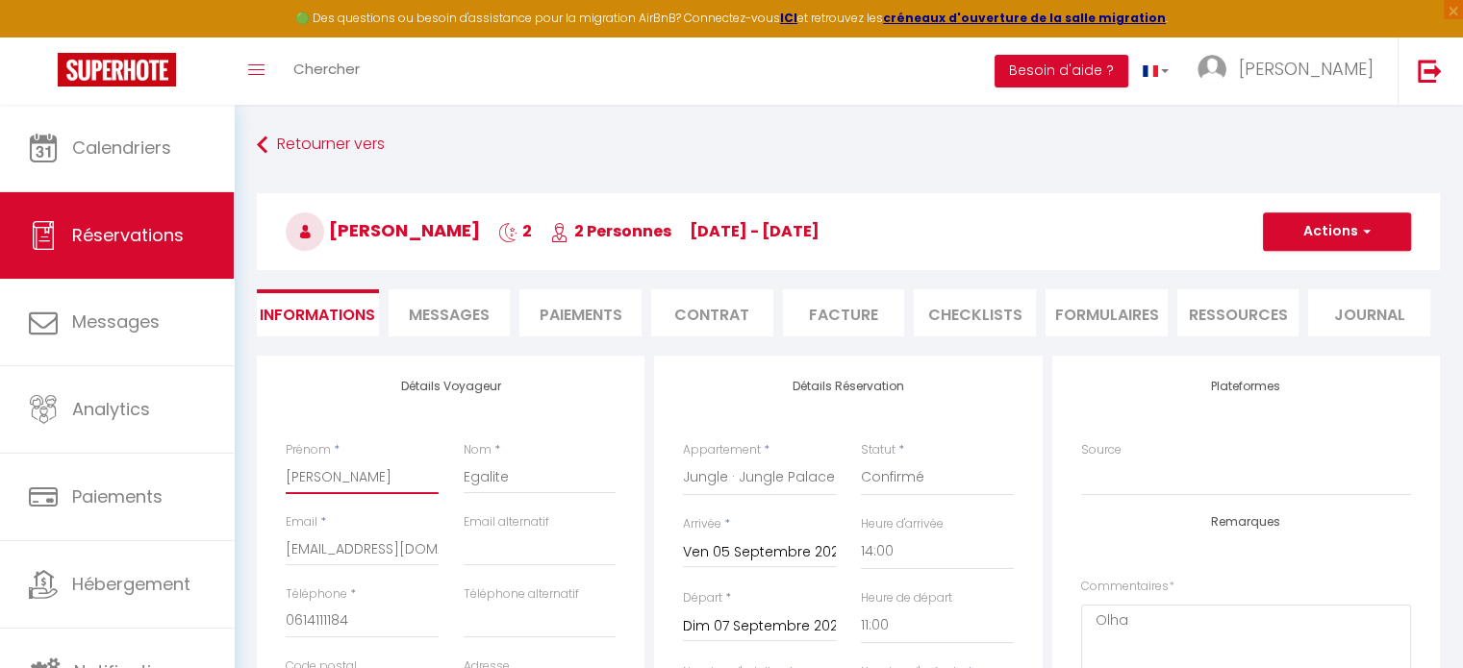
drag, startPoint x: 359, startPoint y: 480, endPoint x: 270, endPoint y: 474, distance: 88.7
select select
checkbox input "false"
click at [1335, 238] on button "Actions" at bounding box center [1337, 232] width 148 height 38
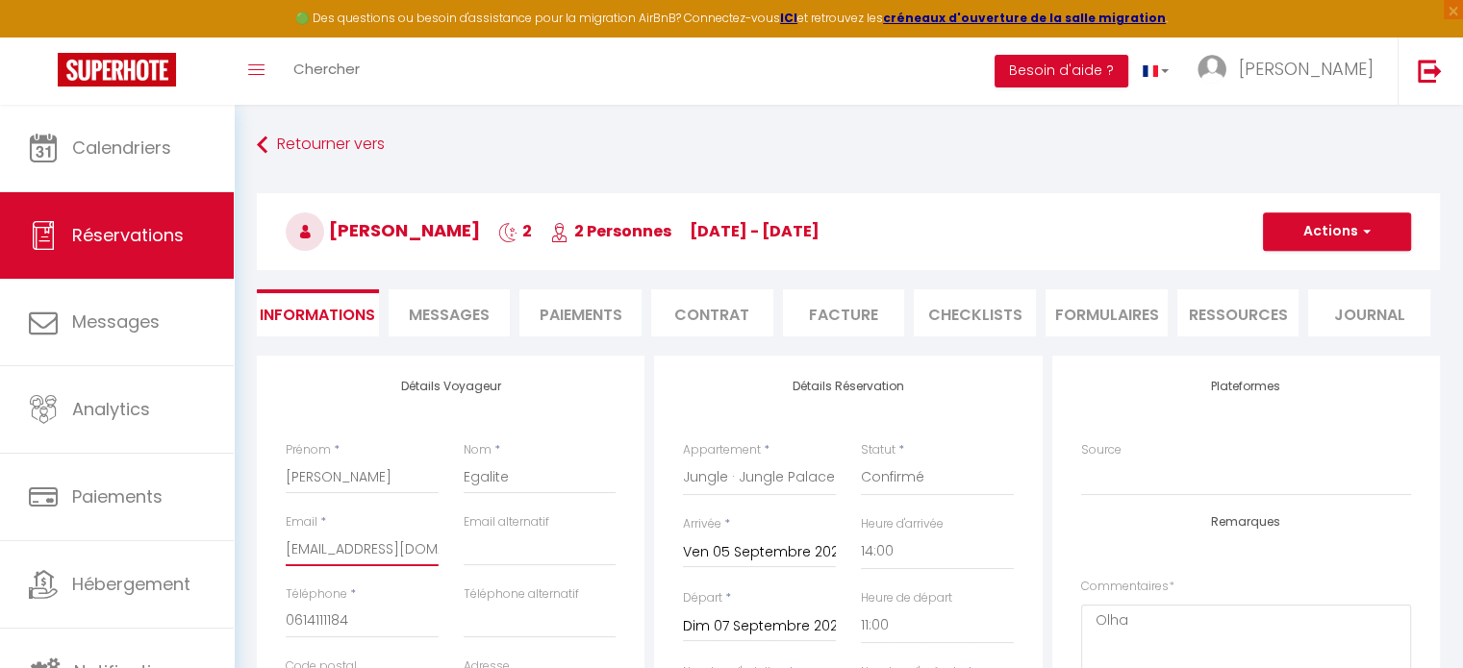
scroll to position [0, 2]
drag, startPoint x: 286, startPoint y: 545, endPoint x: 499, endPoint y: 549, distance: 213.5
click at [499, 549] on div "Email * Jregalite14@gmail.com Email alternatif" at bounding box center [451, 550] width 356 height 72
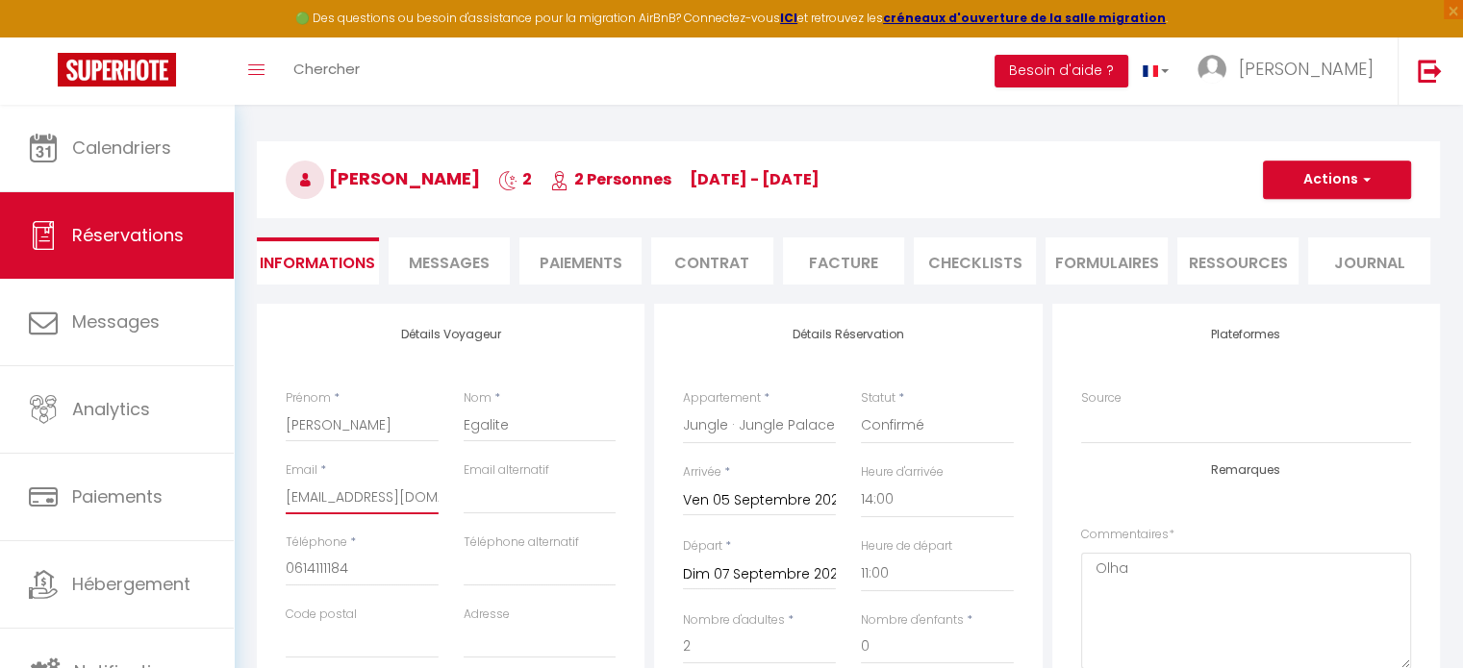
scroll to position [96, 0]
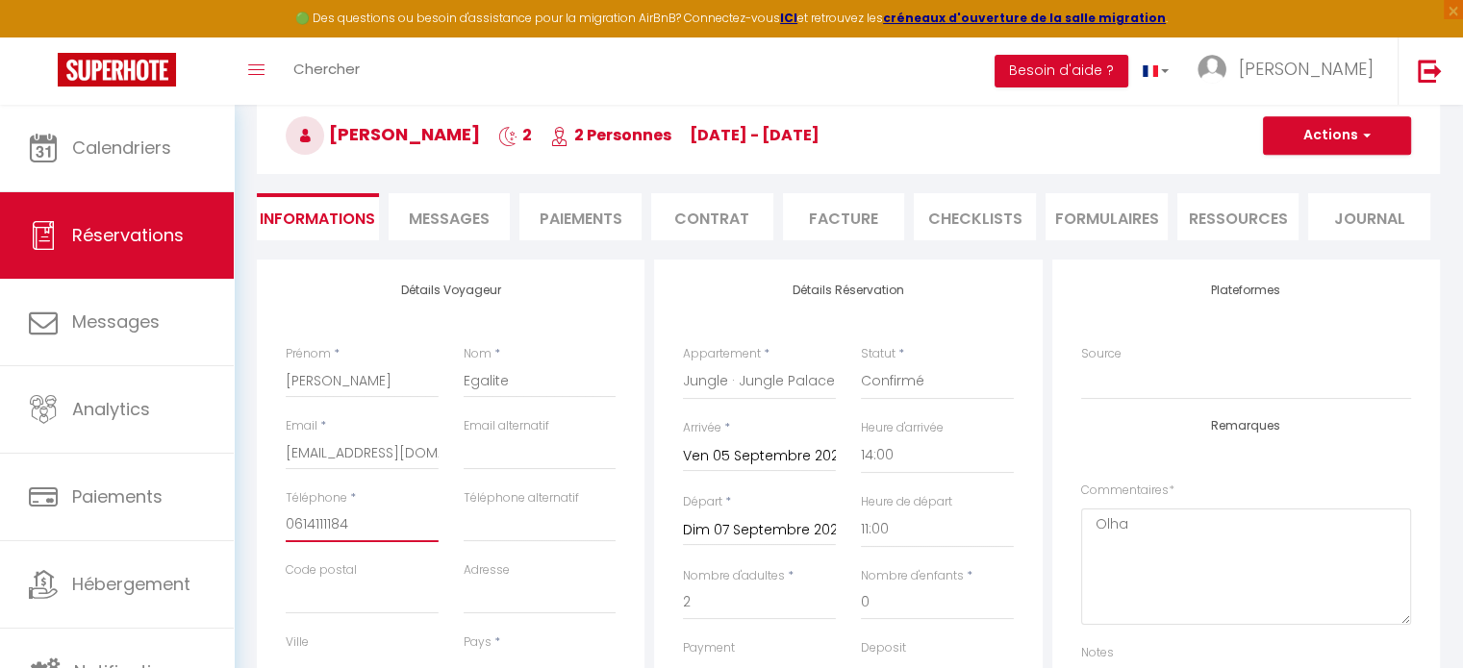
drag, startPoint x: 359, startPoint y: 526, endPoint x: 258, endPoint y: 524, distance: 101.0
click at [258, 524] on div "Détails Voyageur Prénom * Jean-René Nom * Egalite Email * Jregalite14@gmail.com…" at bounding box center [451, 604] width 388 height 688
